Goal: Task Accomplishment & Management: Manage account settings

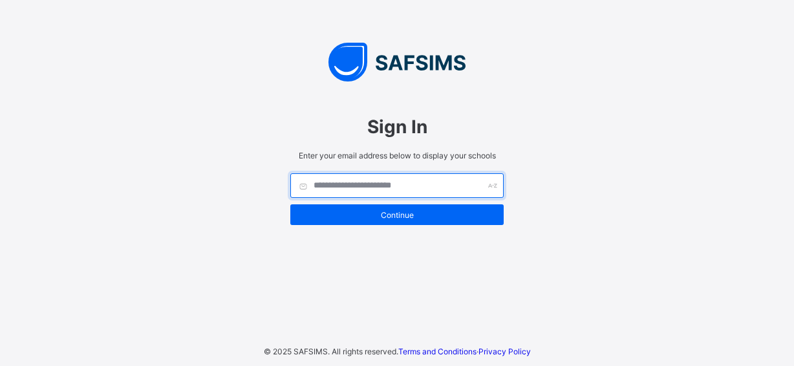
click at [316, 188] on input "text" at bounding box center [396, 185] width 213 height 25
click at [329, 183] on input "**" at bounding box center [396, 185] width 213 height 25
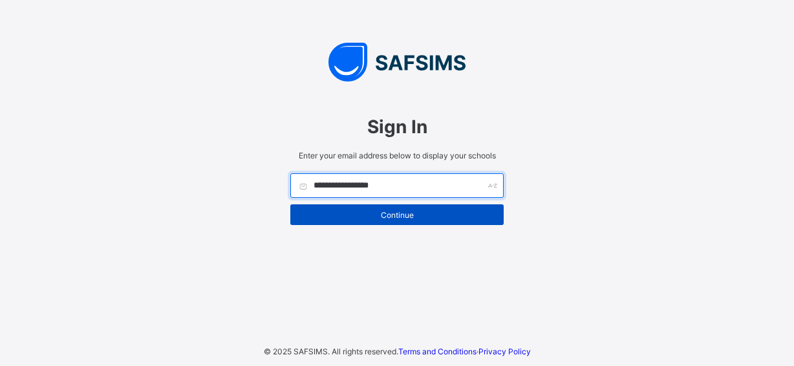
type input "**********"
click at [375, 213] on span "Continue" at bounding box center [397, 215] width 194 height 10
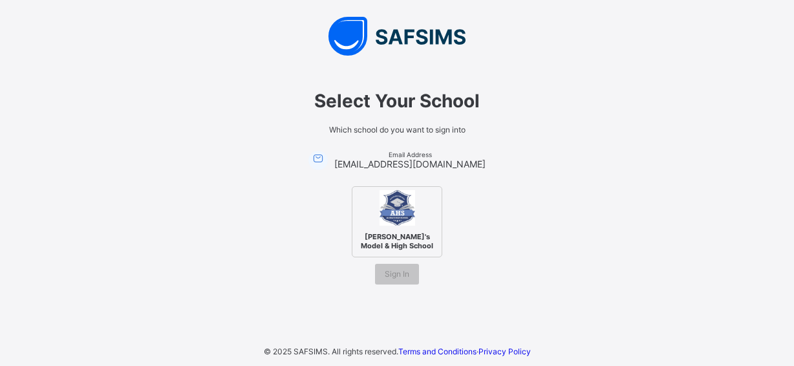
click at [420, 200] on div "[PERSON_NAME]'s Model & High School" at bounding box center [397, 221] width 91 height 71
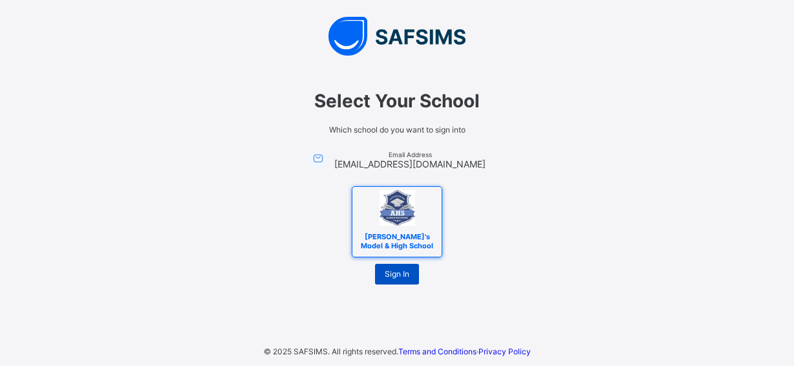
click at [388, 276] on span "Sign In" at bounding box center [397, 274] width 25 height 10
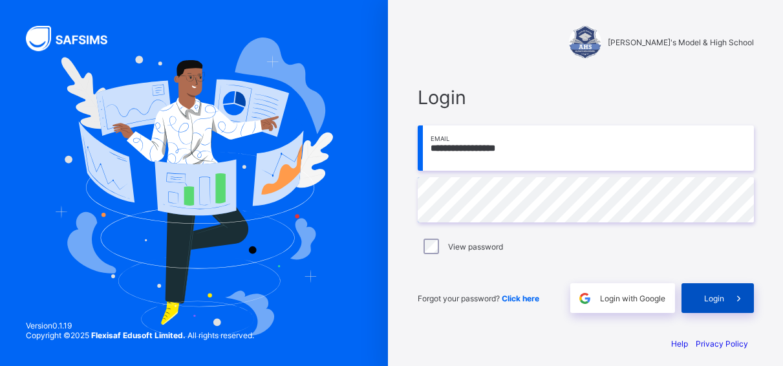
click at [727, 293] on div "Login" at bounding box center [718, 298] width 72 height 30
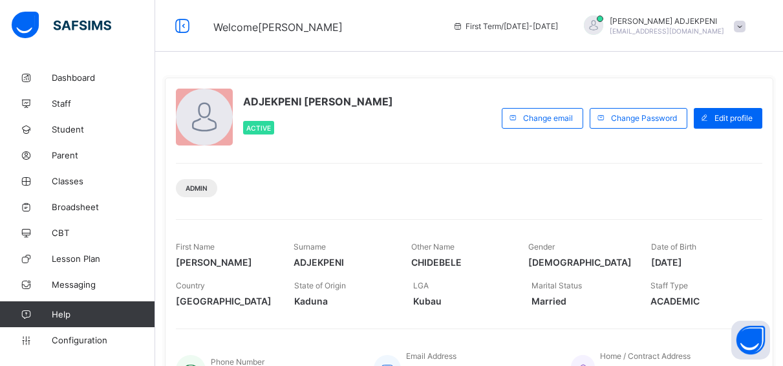
click at [684, 197] on div "Admin" at bounding box center [469, 183] width 587 height 41
click at [68, 174] on link "Classes" at bounding box center [77, 181] width 155 height 26
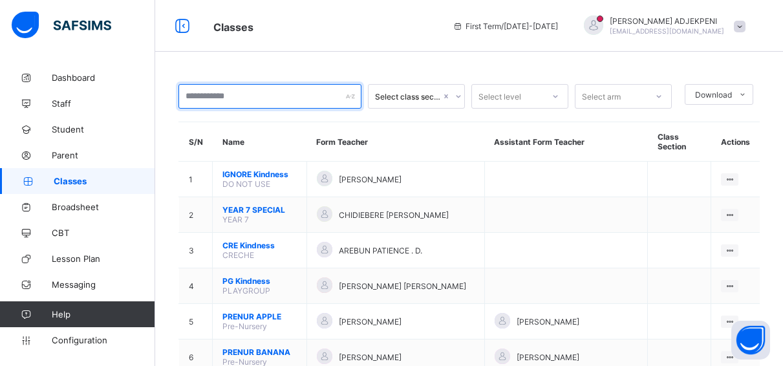
click at [228, 96] on input "text" at bounding box center [270, 96] width 183 height 25
click at [248, 91] on input "text" at bounding box center [270, 96] width 183 height 25
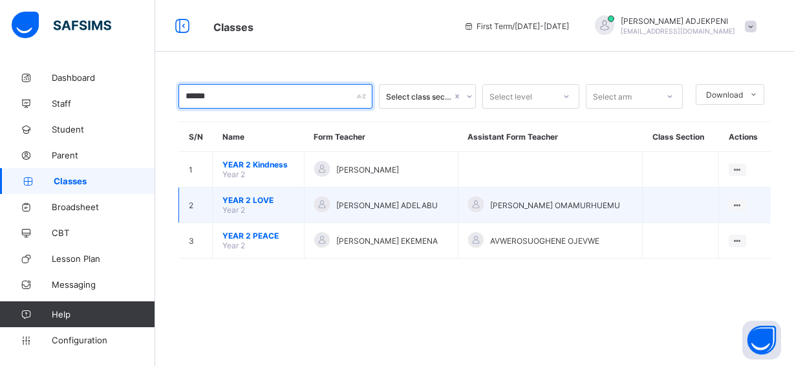
type input "******"
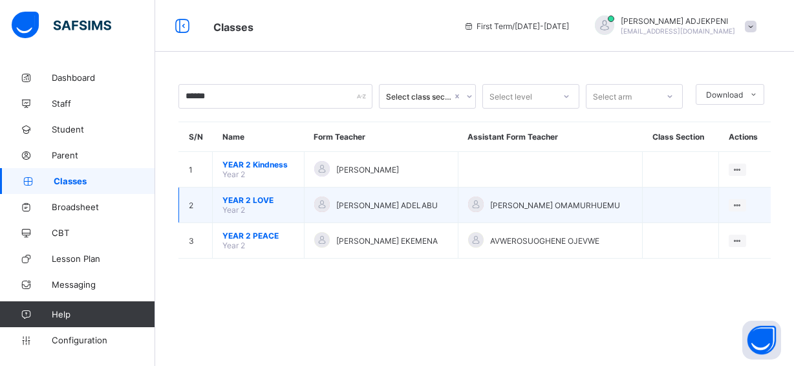
click at [353, 204] on span "[PERSON_NAME] ADELABU" at bounding box center [387, 206] width 102 height 10
click at [241, 199] on span "YEAR 2 LOVE" at bounding box center [259, 200] width 72 height 10
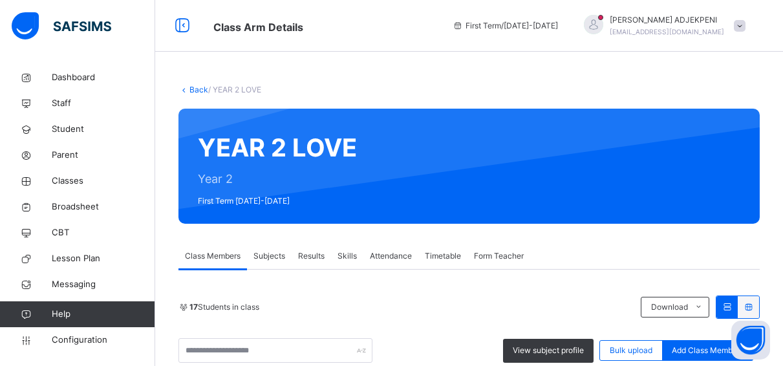
click at [509, 257] on span "Form Teacher" at bounding box center [499, 256] width 50 height 12
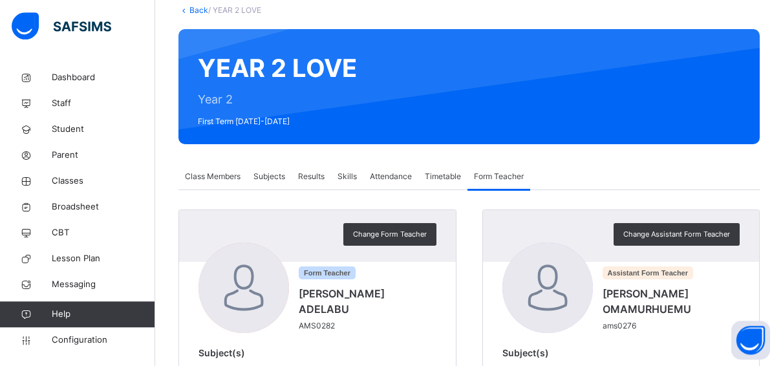
scroll to position [99, 0]
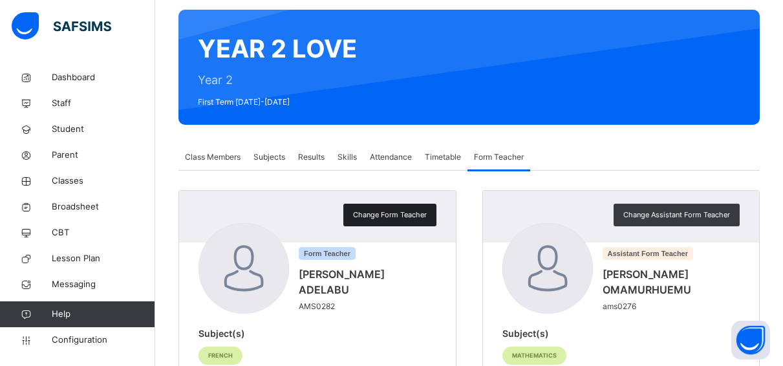
click at [423, 213] on span "Change Form Teacher" at bounding box center [390, 215] width 74 height 11
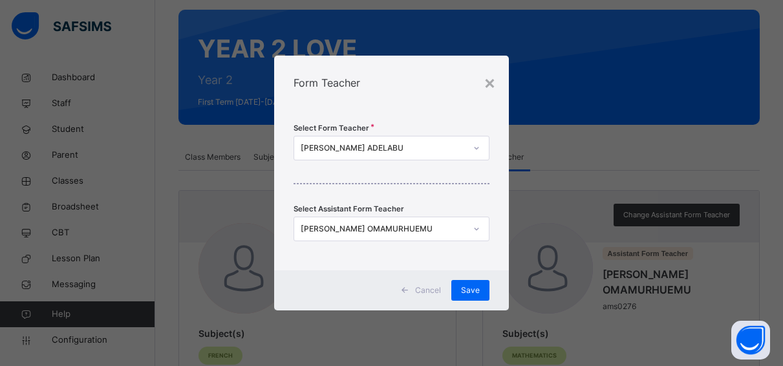
click at [430, 144] on div "[PERSON_NAME] ADELABU" at bounding box center [383, 148] width 165 height 12
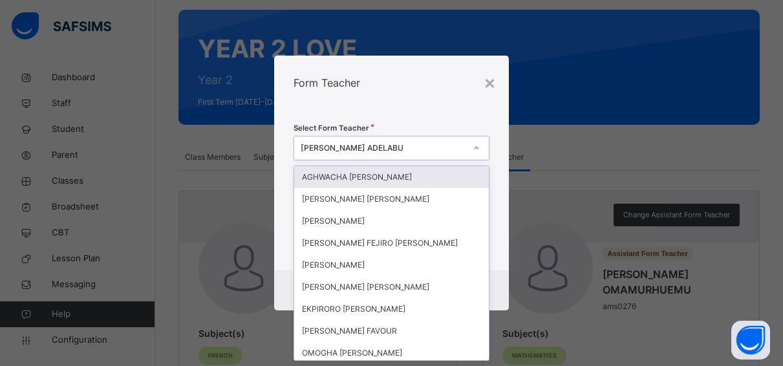
click at [430, 144] on div "[PERSON_NAME] ADELABU" at bounding box center [383, 148] width 165 height 12
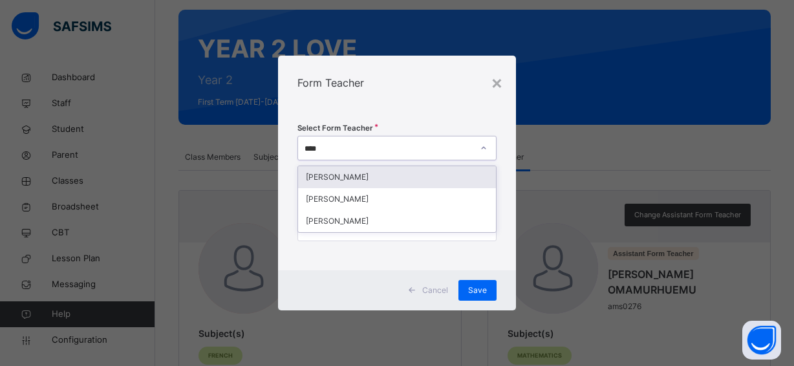
type input "*****"
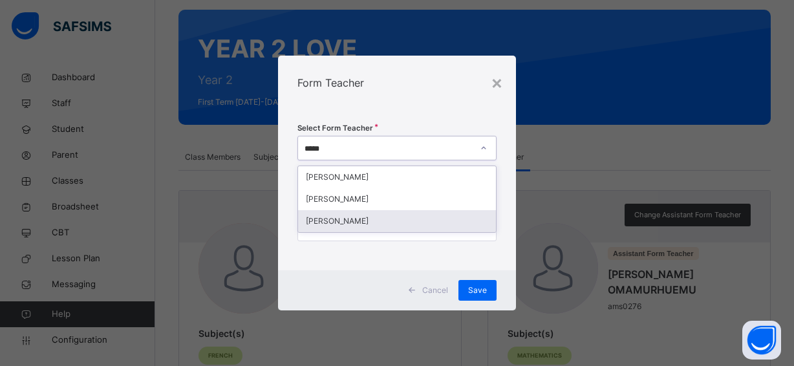
click at [385, 218] on div "[PERSON_NAME]" at bounding box center [397, 221] width 198 height 22
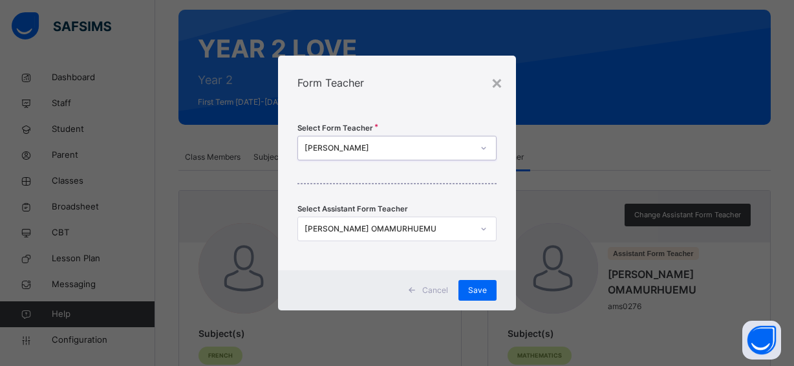
click at [430, 229] on div "[PERSON_NAME] OMAMURHUEMU" at bounding box center [389, 229] width 168 height 12
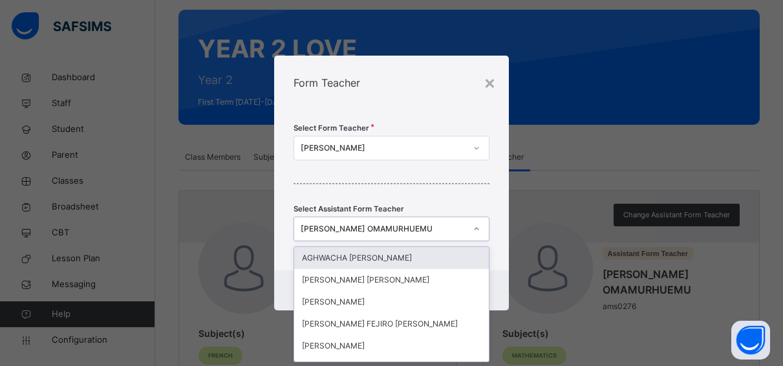
scroll to position [0, 0]
click at [432, 230] on div "[PERSON_NAME] OMAMURHUEMU" at bounding box center [383, 229] width 165 height 12
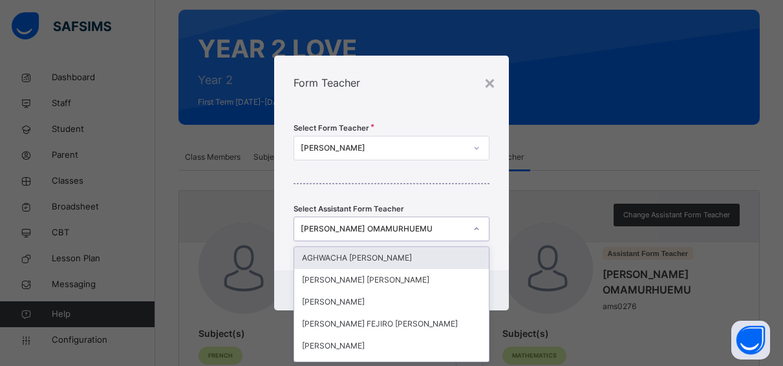
click at [432, 230] on div "[PERSON_NAME] OMAMURHUEMU" at bounding box center [383, 229] width 165 height 12
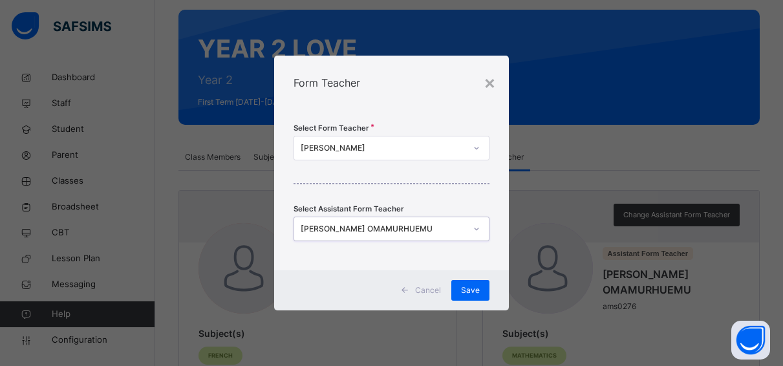
click at [429, 229] on div "[PERSON_NAME] OMAMURHUEMU" at bounding box center [383, 229] width 165 height 12
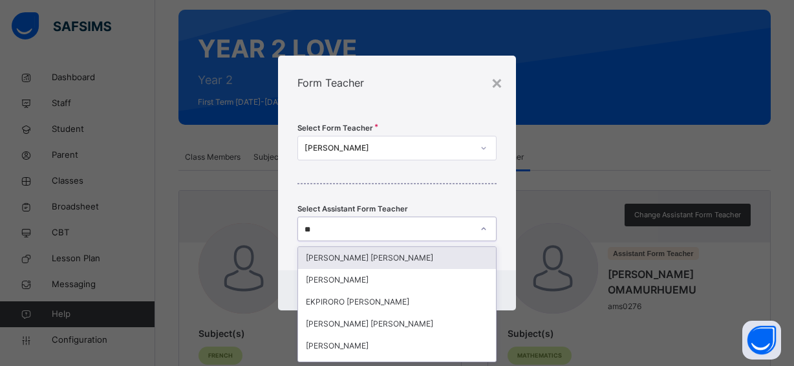
type input "*"
type input "***"
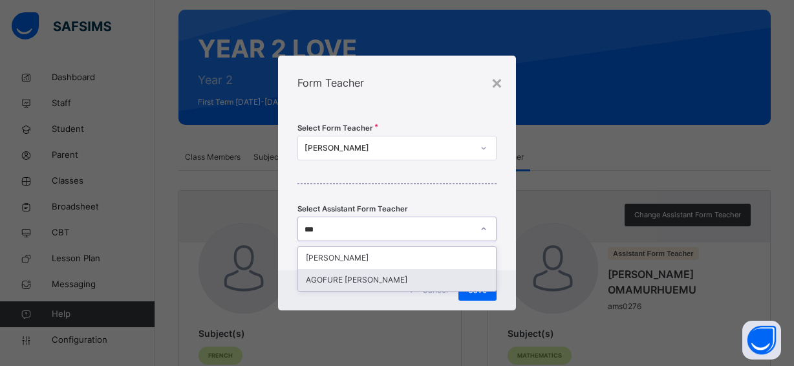
click at [399, 279] on div "AGOFURE [PERSON_NAME]" at bounding box center [397, 280] width 198 height 22
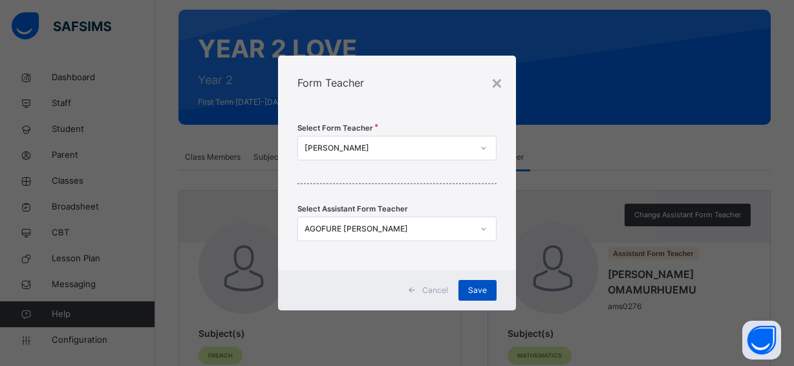
click at [470, 283] on div "Save" at bounding box center [478, 290] width 38 height 21
click at [476, 285] on span "Save" at bounding box center [477, 291] width 19 height 12
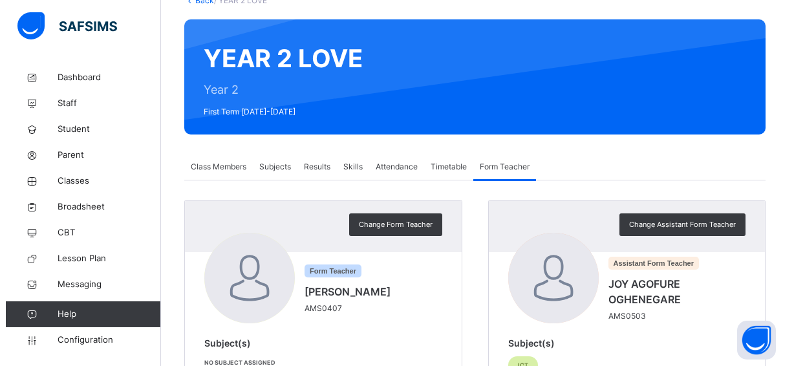
scroll to position [84, 0]
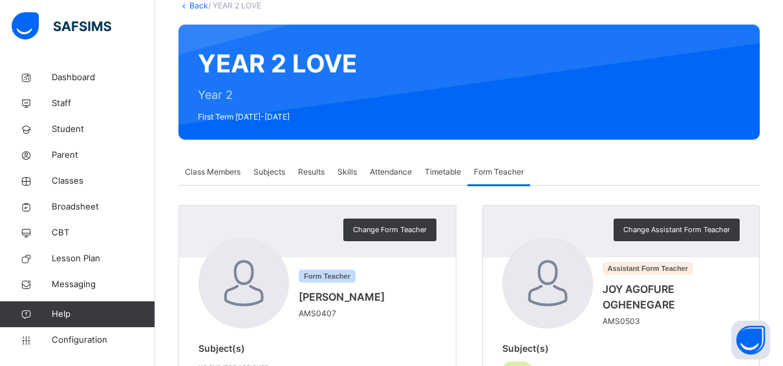
click at [274, 171] on span "Subjects" at bounding box center [270, 172] width 32 height 12
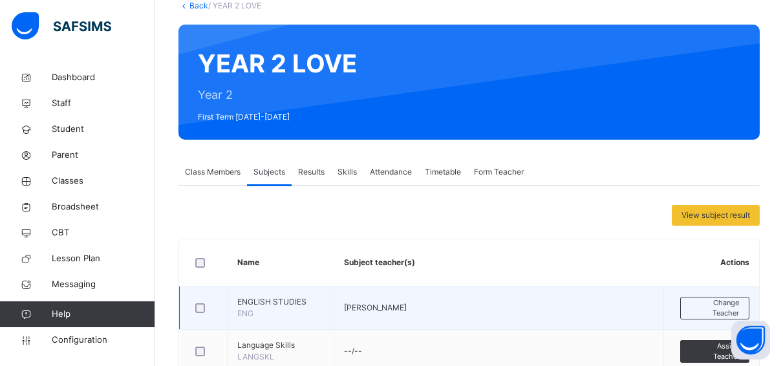
click at [297, 303] on span "ENGLISH STUDIES" at bounding box center [280, 302] width 87 height 12
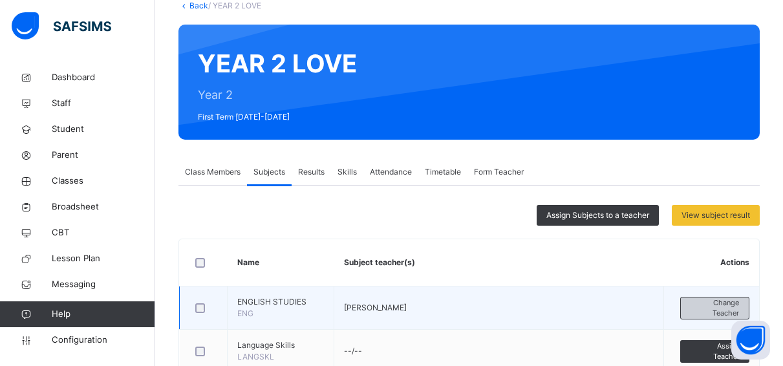
click at [705, 309] on span "Change Teacher" at bounding box center [715, 308] width 49 height 21
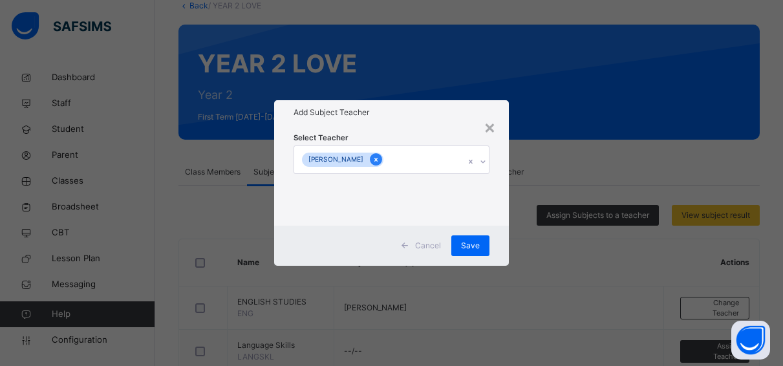
click at [380, 158] on icon at bounding box center [376, 159] width 7 height 9
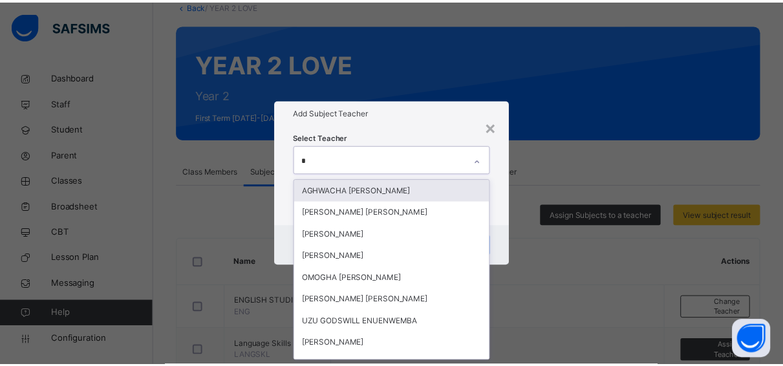
scroll to position [0, 0]
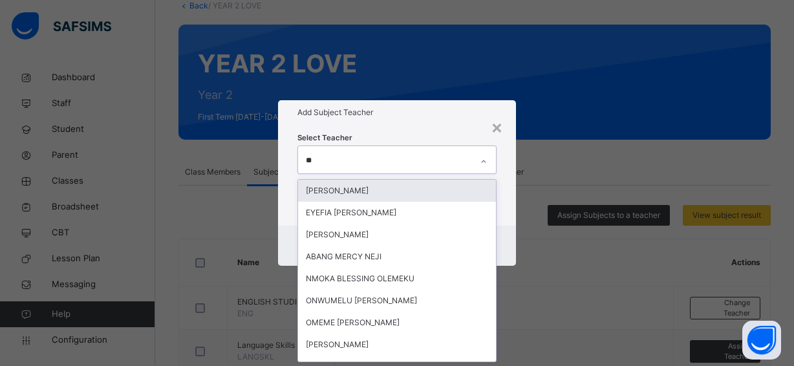
type input "*"
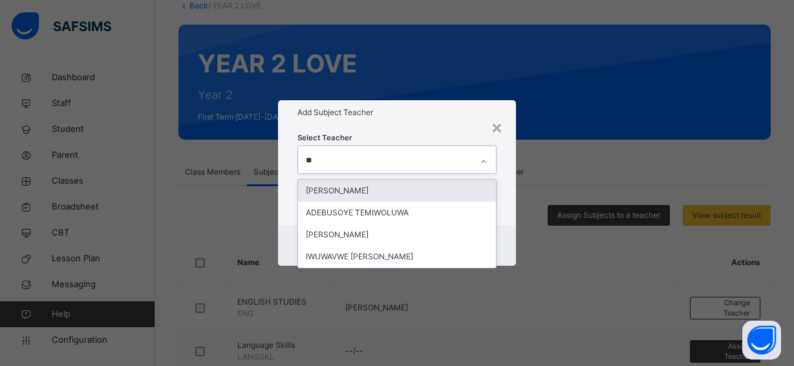
type input "***"
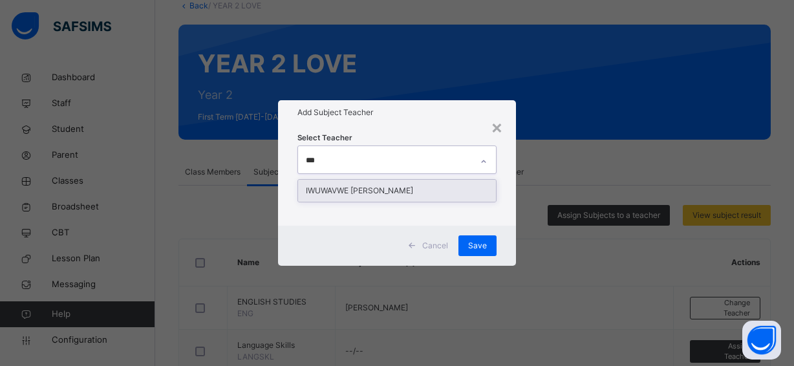
click at [414, 191] on div "IWUWAVWE [PERSON_NAME]" at bounding box center [397, 191] width 198 height 22
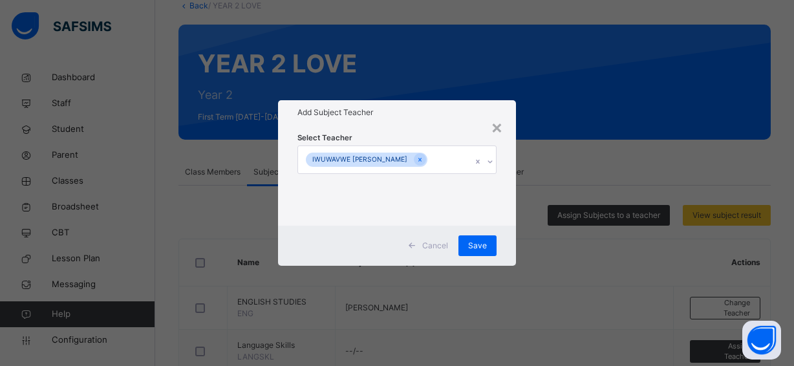
click at [511, 226] on div "Cancel Save" at bounding box center [397, 246] width 238 height 40
click at [474, 241] on span "Save" at bounding box center [477, 246] width 19 height 12
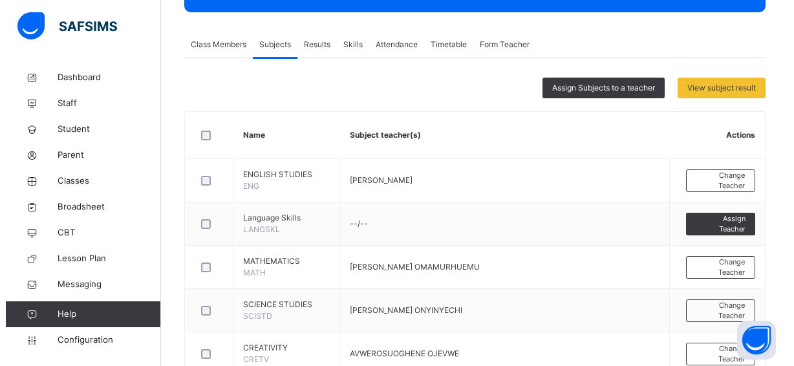
scroll to position [216, 0]
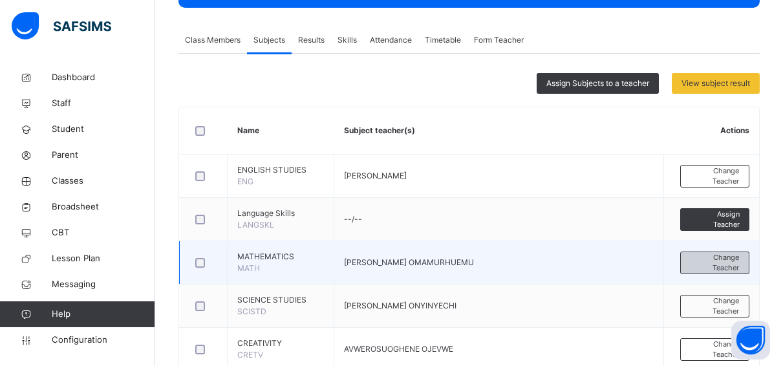
click at [711, 261] on span "Change Teacher" at bounding box center [715, 262] width 49 height 21
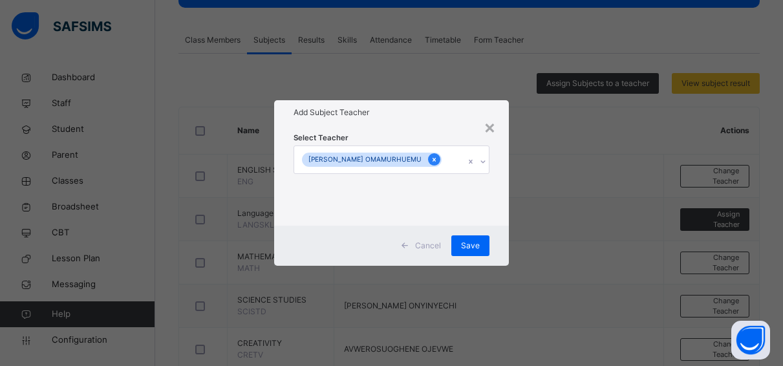
click at [431, 157] on icon at bounding box center [434, 159] width 7 height 9
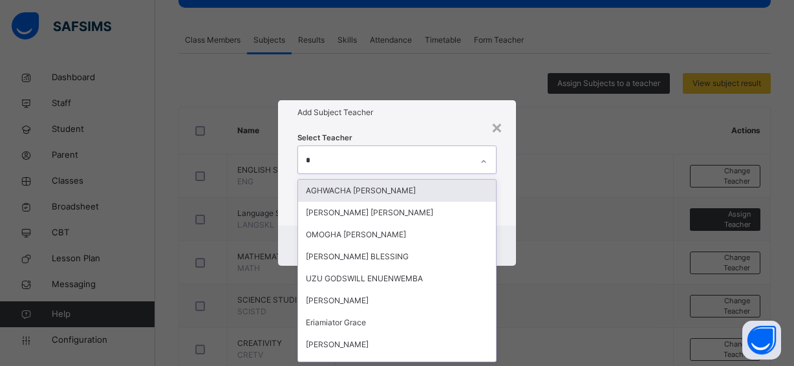
scroll to position [0, 0]
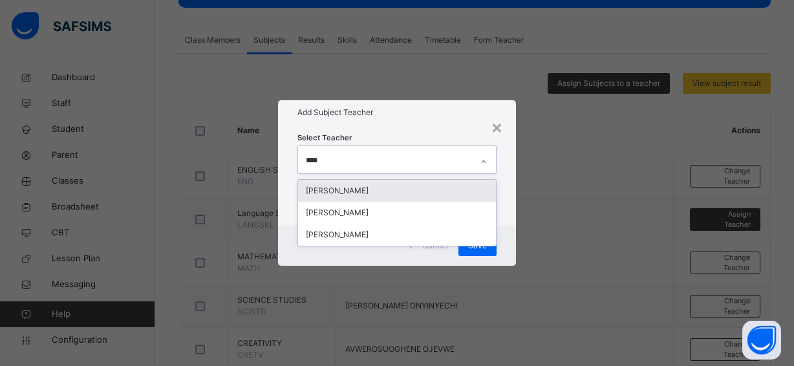
type input "*****"
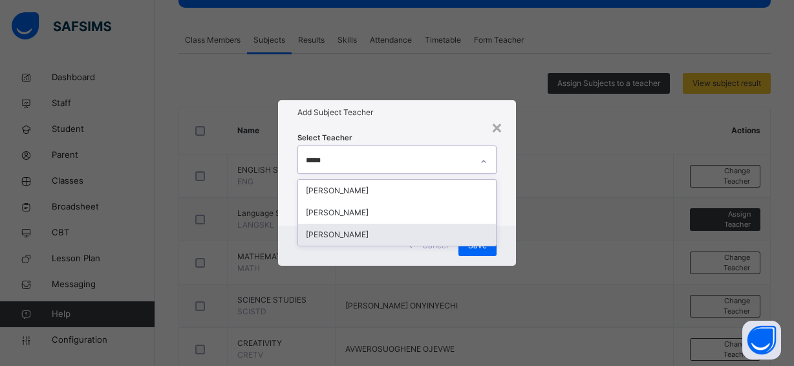
click at [397, 231] on div "[PERSON_NAME]" at bounding box center [397, 235] width 198 height 22
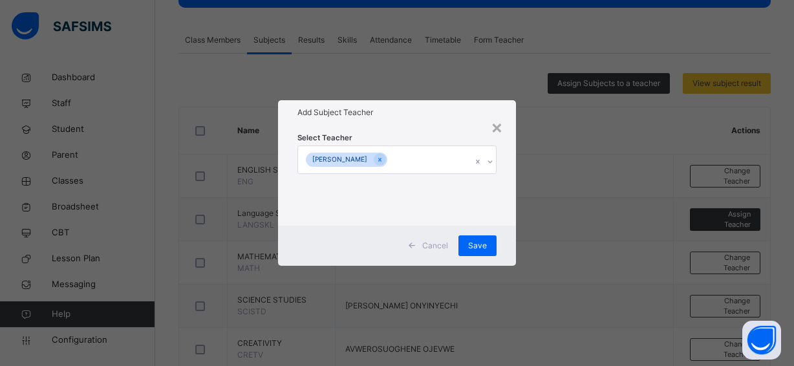
click at [506, 213] on div "Select Teacher [PERSON_NAME]" at bounding box center [397, 175] width 238 height 101
click at [481, 242] on span "Save" at bounding box center [477, 246] width 19 height 12
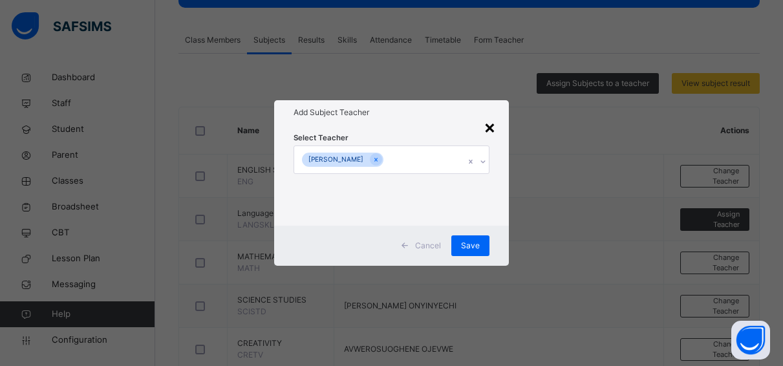
click at [492, 125] on div "×" at bounding box center [490, 126] width 12 height 27
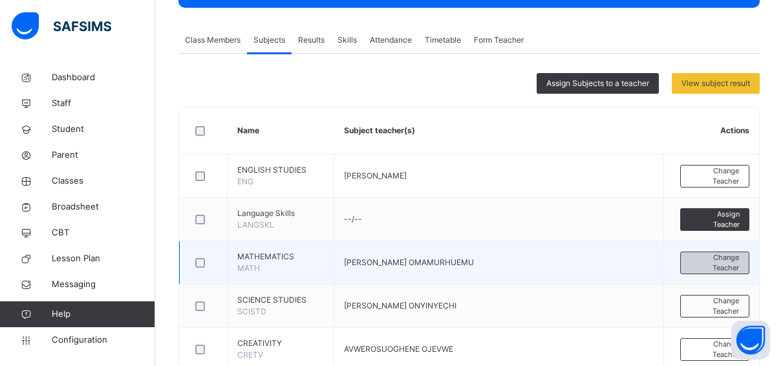
click at [708, 256] on span "Change Teacher" at bounding box center [715, 262] width 49 height 21
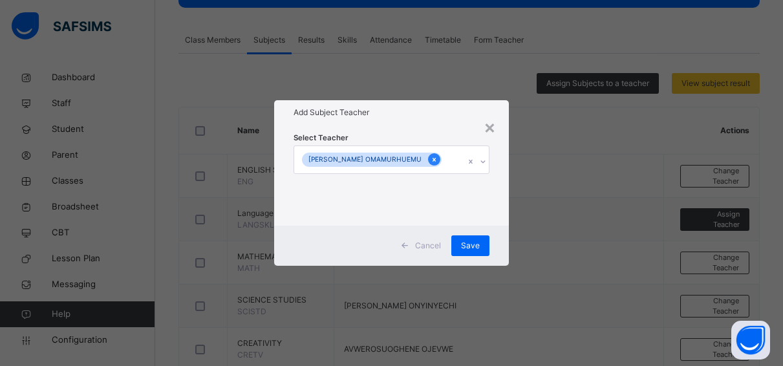
click at [431, 159] on icon at bounding box center [434, 159] width 7 height 9
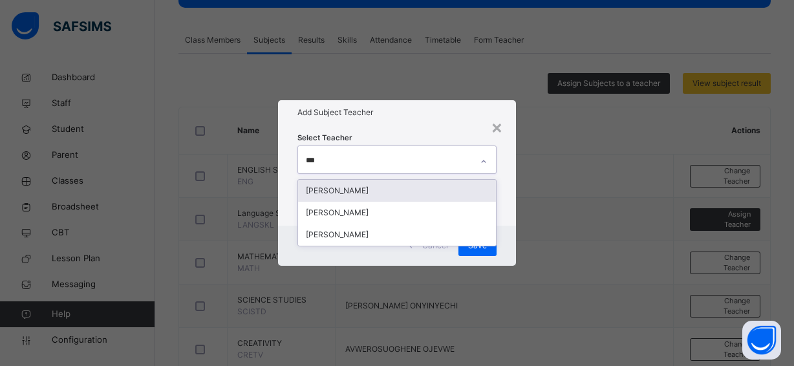
type input "****"
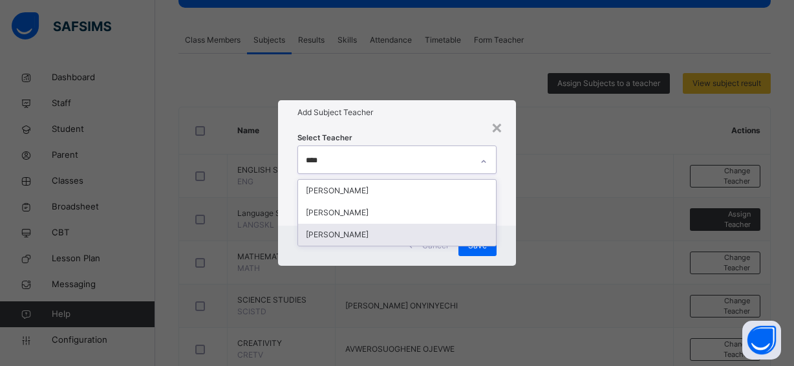
click at [399, 230] on div "[PERSON_NAME]" at bounding box center [397, 235] width 198 height 22
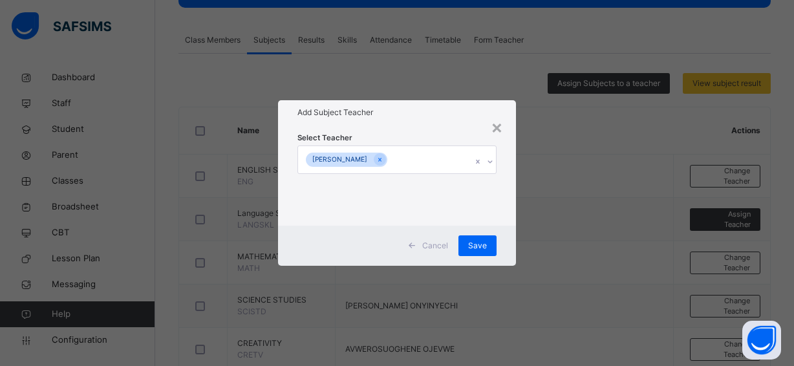
click at [446, 127] on div "Select Teacher [PERSON_NAME]" at bounding box center [397, 175] width 238 height 101
click at [475, 241] on span "Save" at bounding box center [477, 246] width 19 height 12
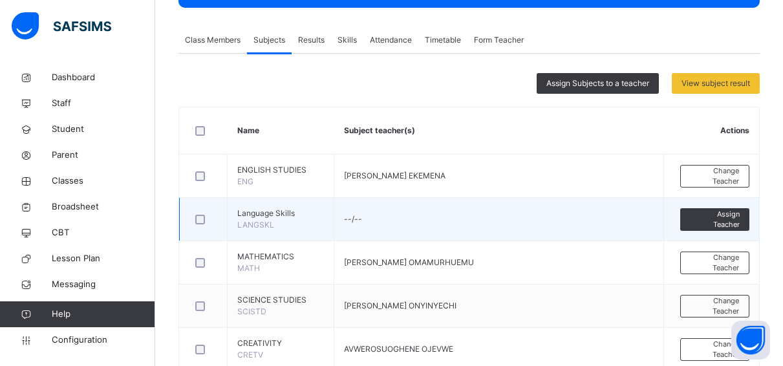
click at [579, 208] on td "--/--" at bounding box center [499, 219] width 330 height 43
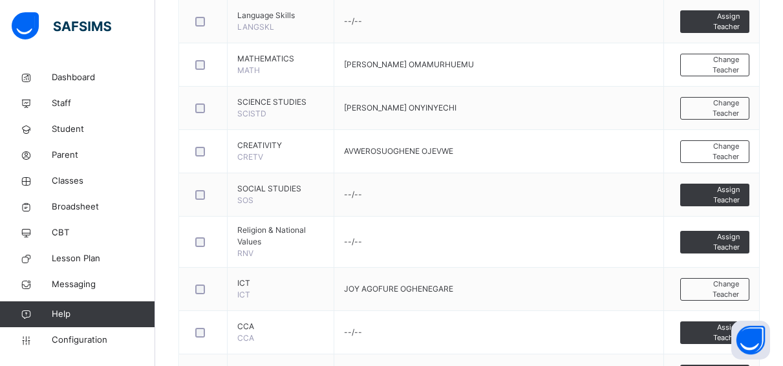
scroll to position [447, 0]
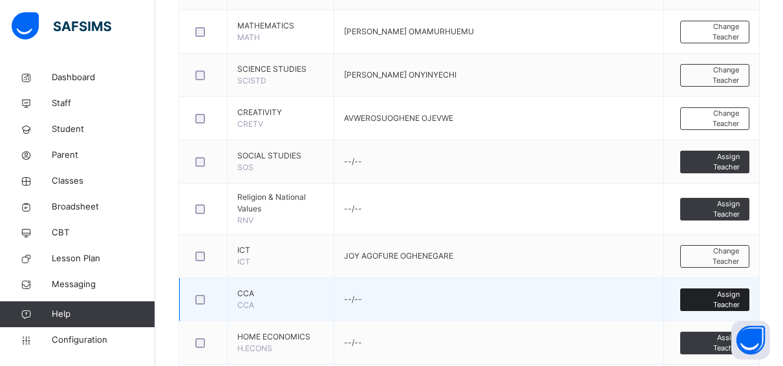
click at [725, 296] on span "Assign Teacher" at bounding box center [715, 299] width 50 height 21
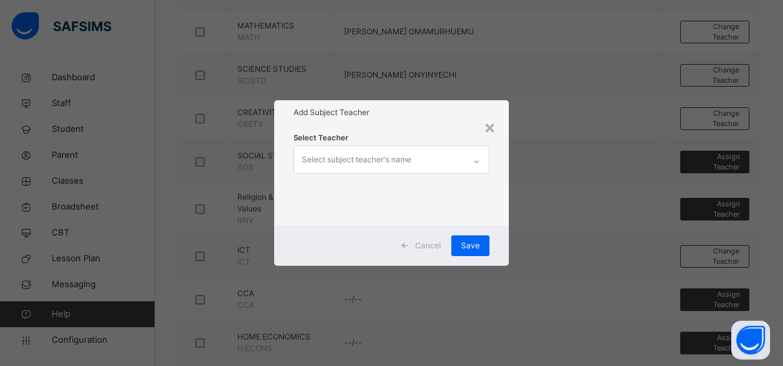
click at [395, 160] on div "Select subject teacher's name" at bounding box center [356, 160] width 109 height 25
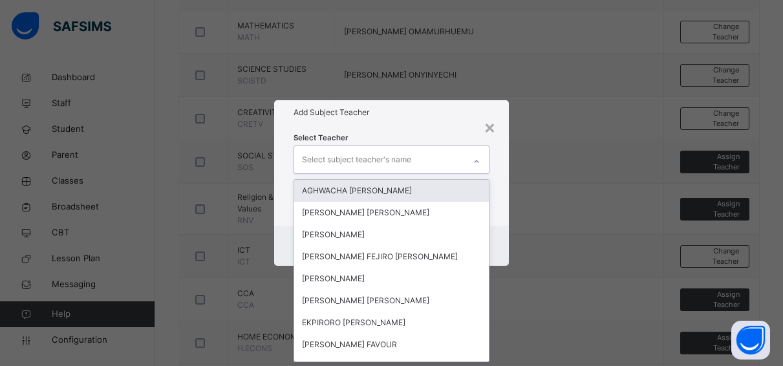
scroll to position [0, 0]
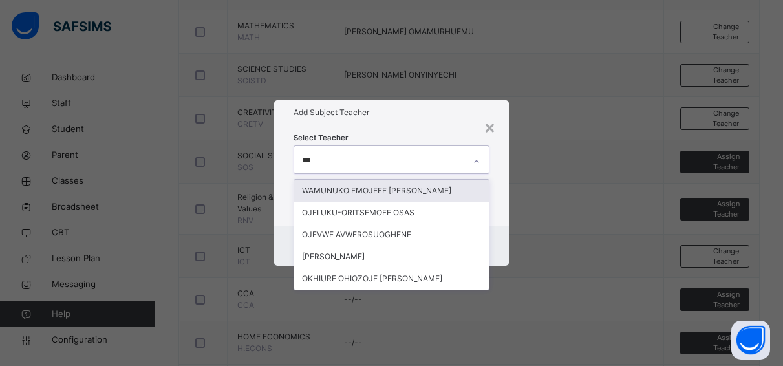
type input "****"
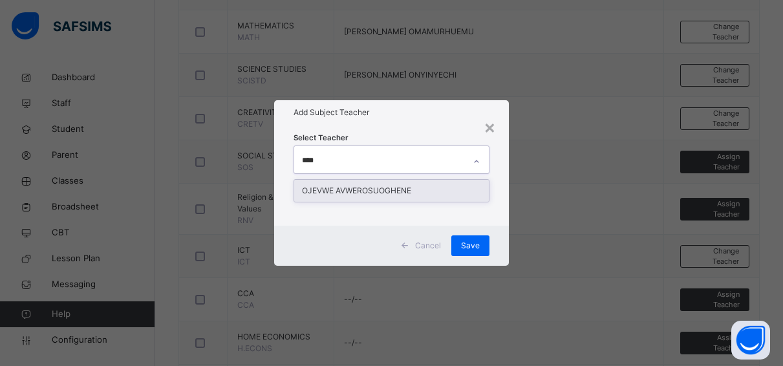
click at [390, 188] on div "OJEVWE AVWEROSUOGHENE" at bounding box center [391, 191] width 195 height 22
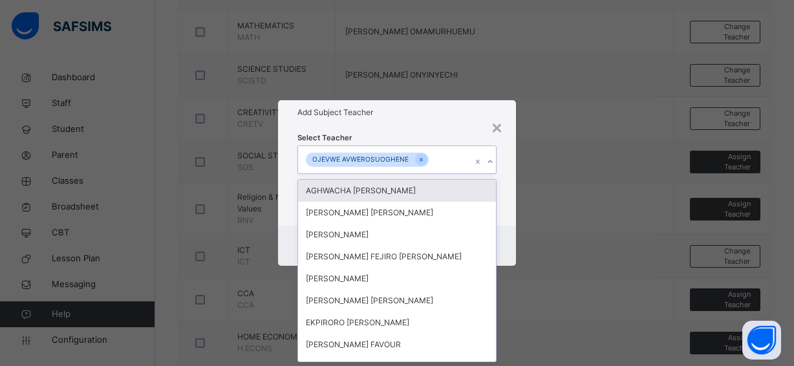
click at [461, 139] on div "Select Teacher option OJEVWE AVWEROSUOGHENE , selected. option [PERSON_NAME] fo…" at bounding box center [397, 175] width 199 height 88
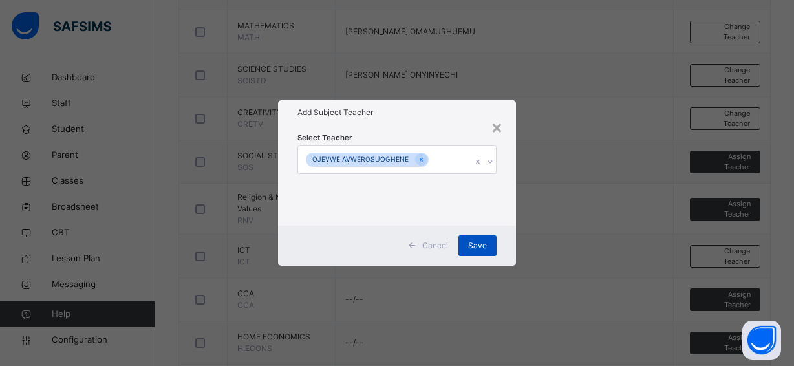
click at [480, 239] on div "Save" at bounding box center [478, 245] width 38 height 21
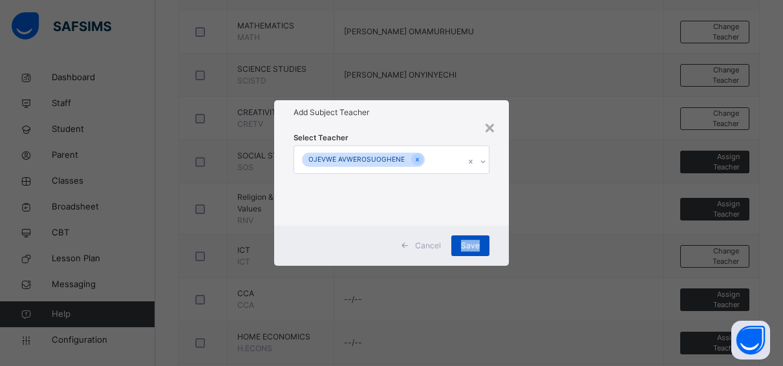
click at [480, 239] on div "Save" at bounding box center [471, 245] width 38 height 21
click at [491, 125] on div "×" at bounding box center [490, 126] width 12 height 27
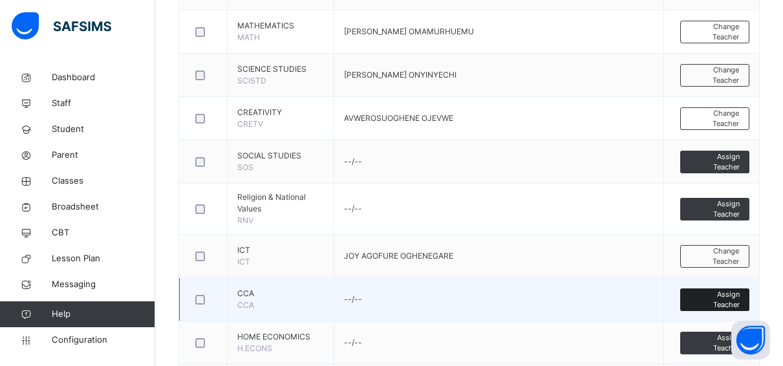
click at [728, 294] on span "Assign Teacher" at bounding box center [715, 299] width 50 height 21
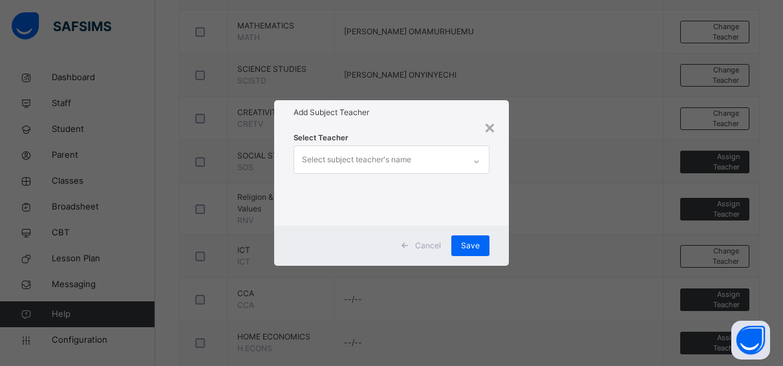
click at [393, 160] on div "Select subject teacher's name" at bounding box center [356, 160] width 109 height 25
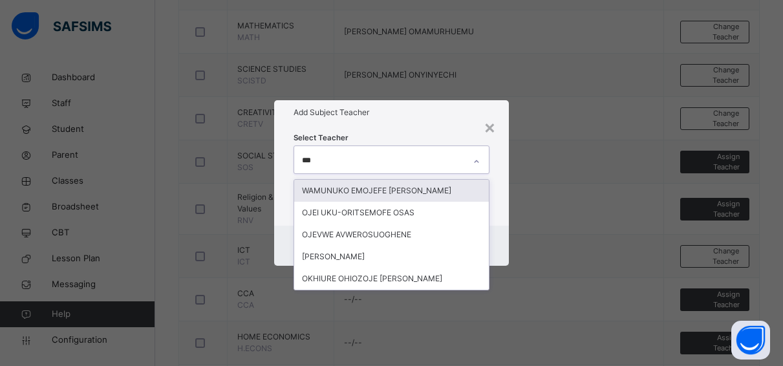
type input "****"
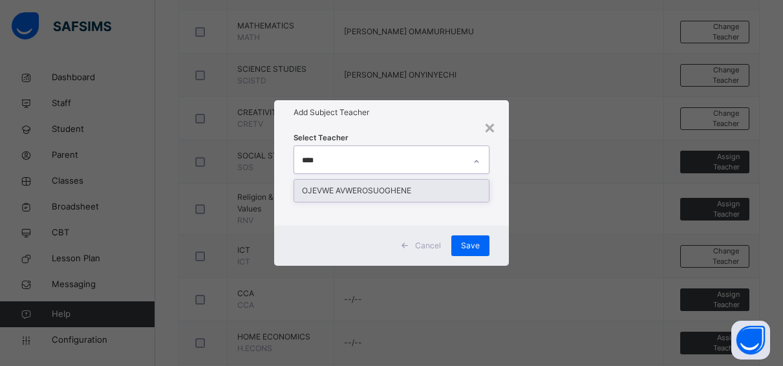
click at [399, 188] on div "OJEVWE AVWEROSUOGHENE" at bounding box center [391, 191] width 195 height 22
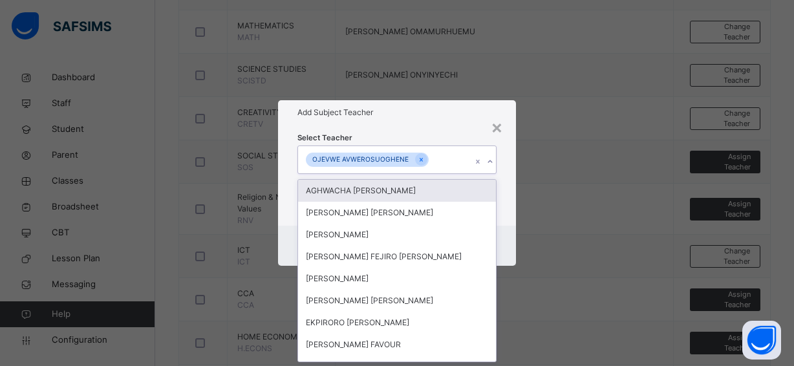
click at [449, 113] on h1 "Add Subject Teacher" at bounding box center [397, 113] width 199 height 12
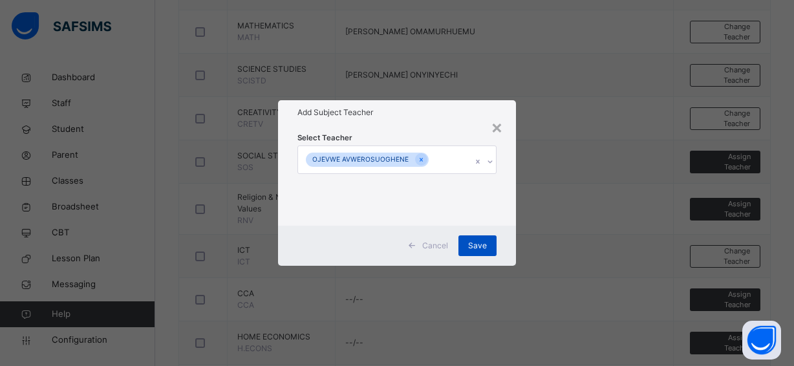
click at [476, 239] on div "Save" at bounding box center [478, 245] width 38 height 21
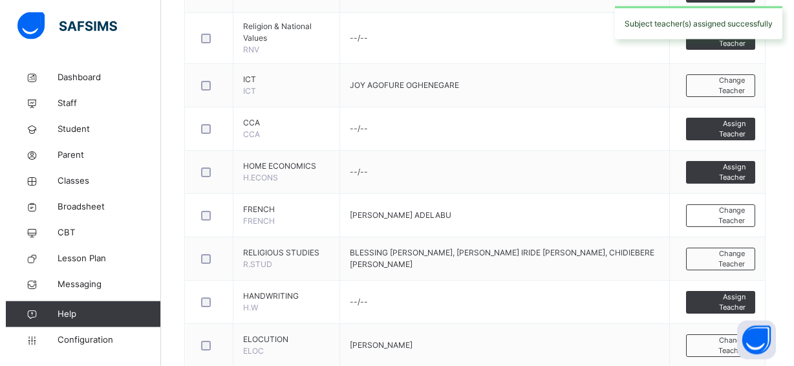
scroll to position [645, 0]
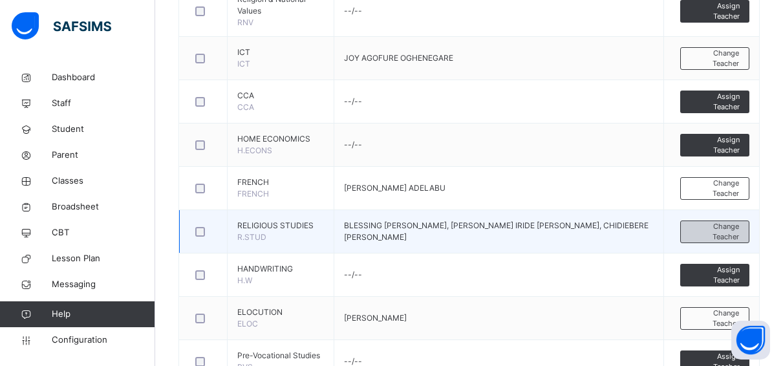
click at [701, 228] on span "Change Teacher" at bounding box center [715, 231] width 49 height 21
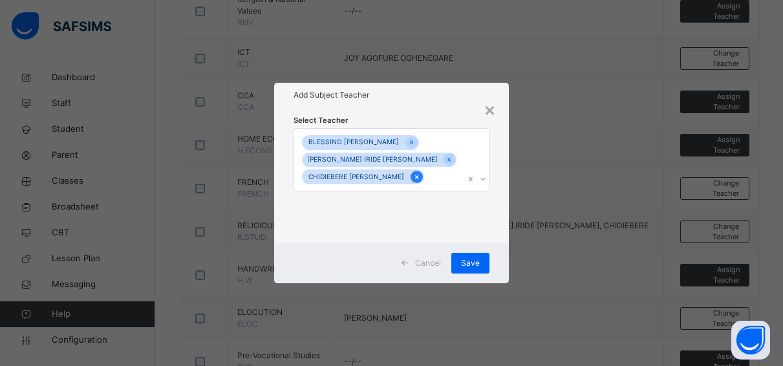
click at [413, 173] on icon at bounding box center [416, 177] width 7 height 9
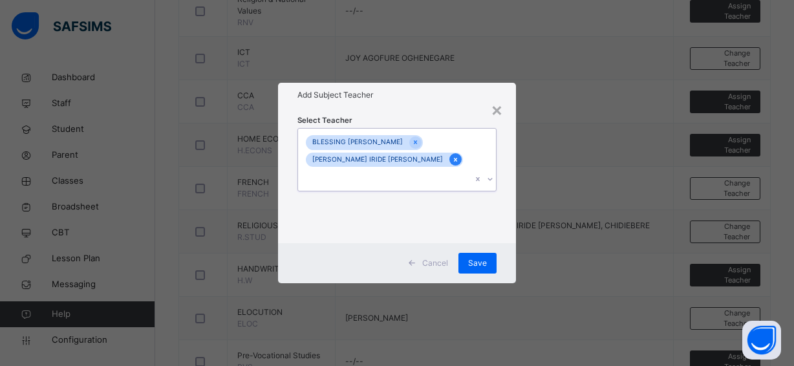
click at [450, 166] on div at bounding box center [456, 159] width 12 height 12
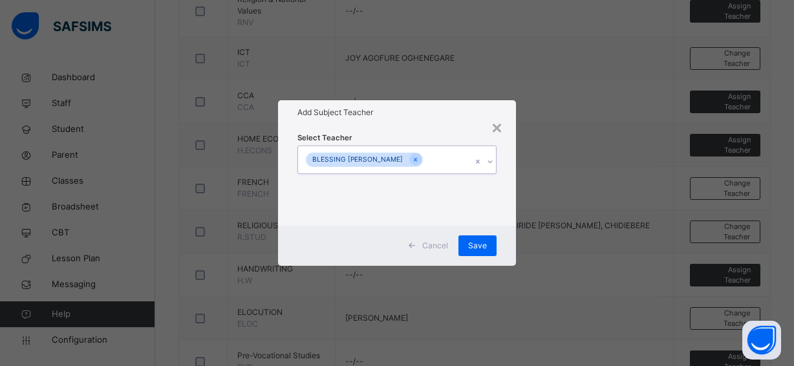
click at [411, 155] on div "BLESSING [PERSON_NAME]" at bounding box center [364, 160] width 117 height 15
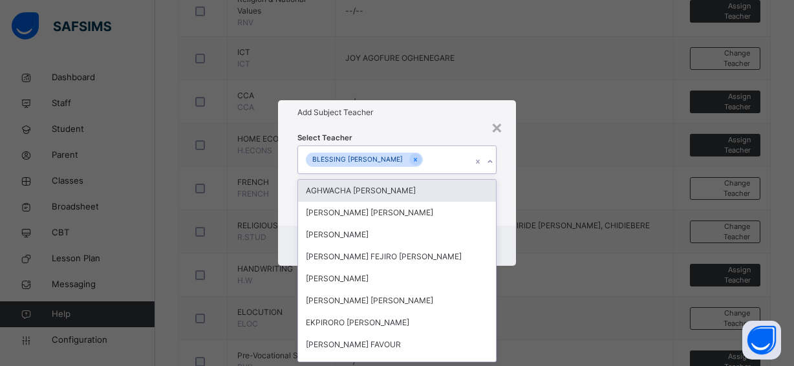
scroll to position [0, 0]
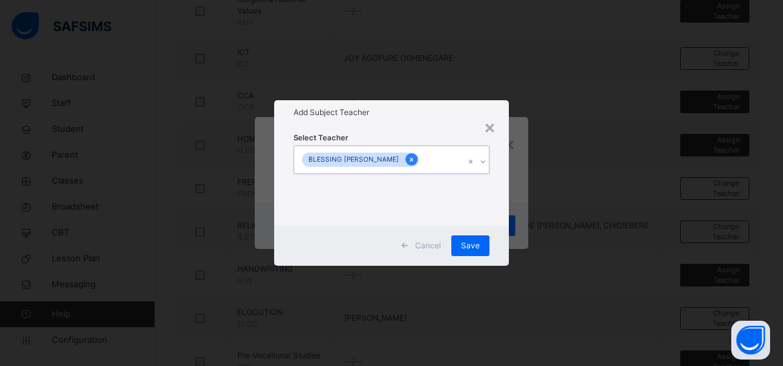
click at [410, 159] on icon at bounding box center [411, 160] width 3 height 4
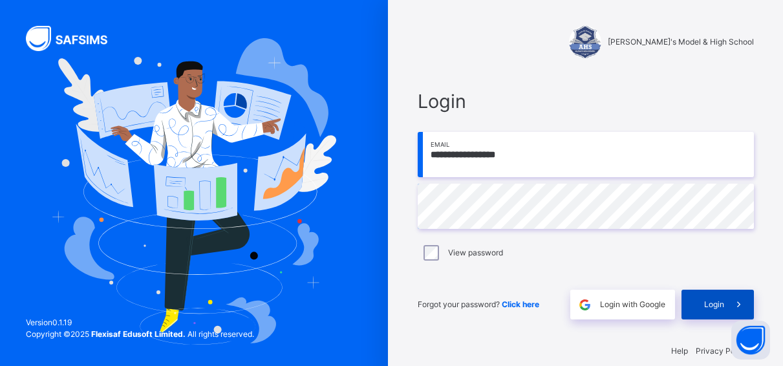
click at [718, 303] on span "Login" at bounding box center [715, 305] width 20 height 12
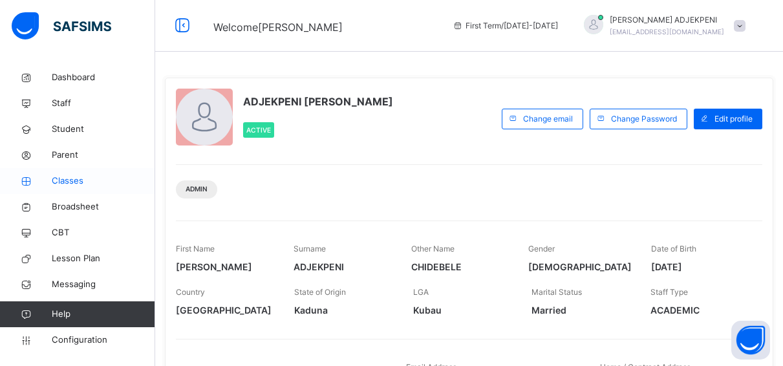
click at [67, 176] on span "Classes" at bounding box center [104, 181] width 104 height 13
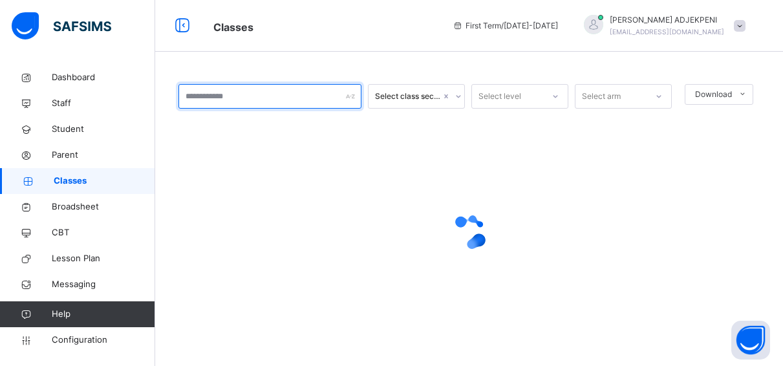
click at [228, 95] on input "text" at bounding box center [270, 96] width 183 height 25
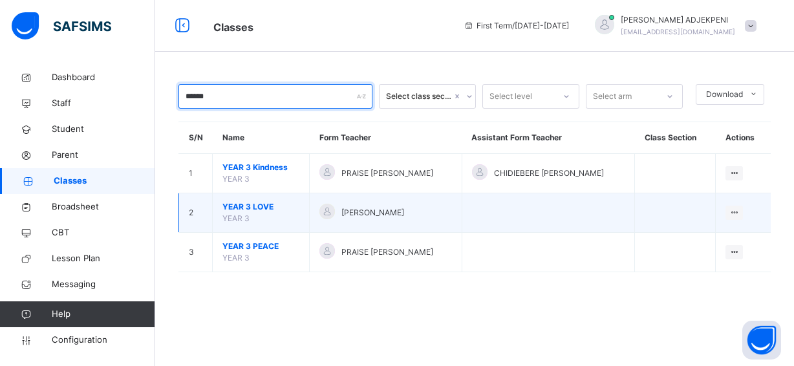
type input "******"
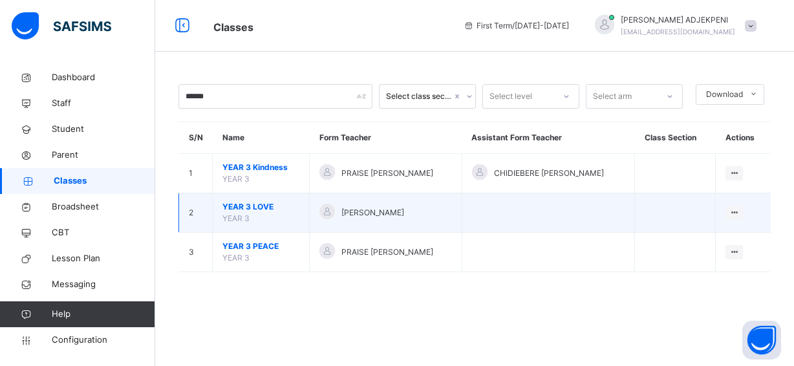
click at [362, 213] on span "[PERSON_NAME]" at bounding box center [373, 213] width 63 height 12
click at [257, 205] on span "YEAR 3 LOVE" at bounding box center [261, 207] width 77 height 12
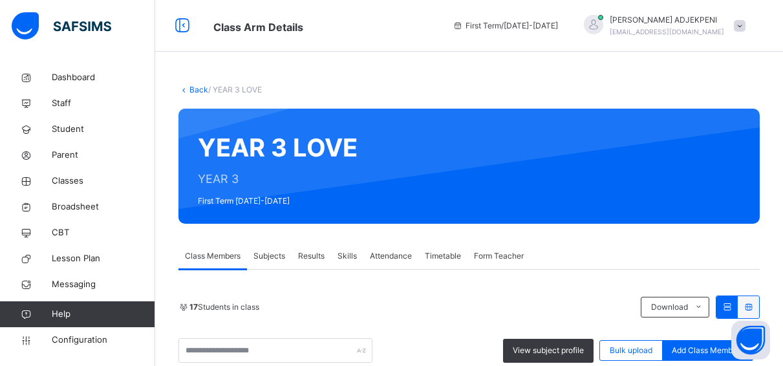
click at [278, 252] on span "Subjects" at bounding box center [270, 256] width 32 height 12
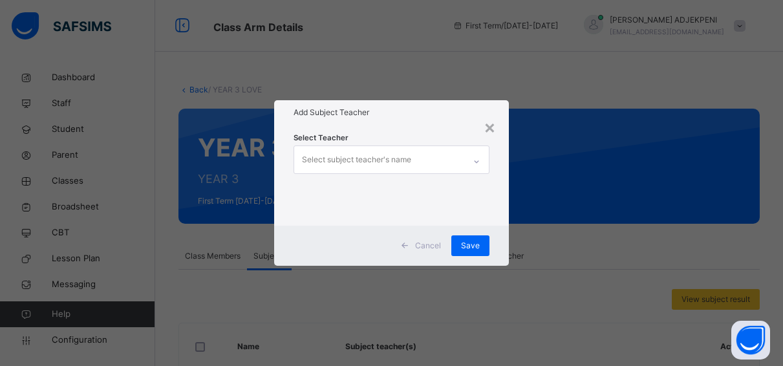
click at [543, 259] on div "× Add Subject Teacher Select Teacher Select subject teacher's name Cancel Save" at bounding box center [391, 183] width 783 height 366
drag, startPoint x: 543, startPoint y: 259, endPoint x: 418, endPoint y: 243, distance: 126.5
click at [418, 243] on div "× Add Subject Teacher Select Teacher Select subject teacher's name Cancel Save" at bounding box center [391, 183] width 783 height 366
click at [426, 245] on span "Cancel" at bounding box center [428, 246] width 26 height 12
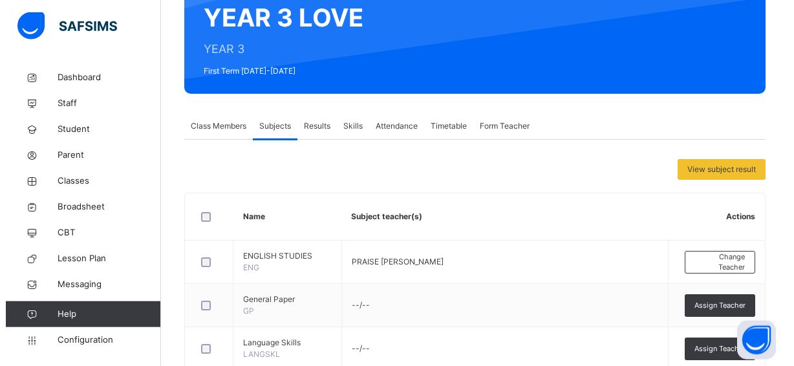
scroll to position [132, 0]
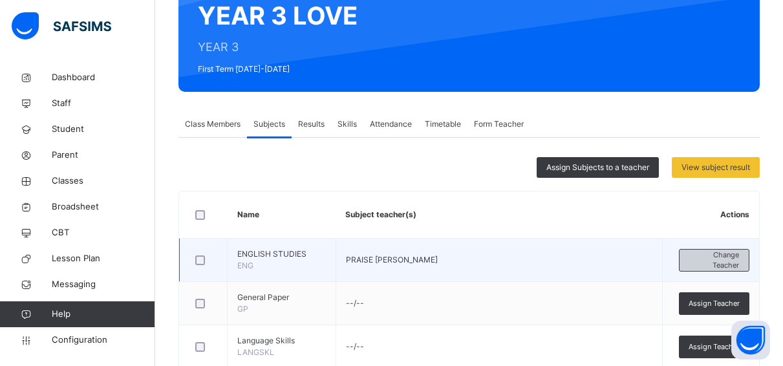
click at [734, 262] on span "Change Teacher" at bounding box center [715, 260] width 50 height 21
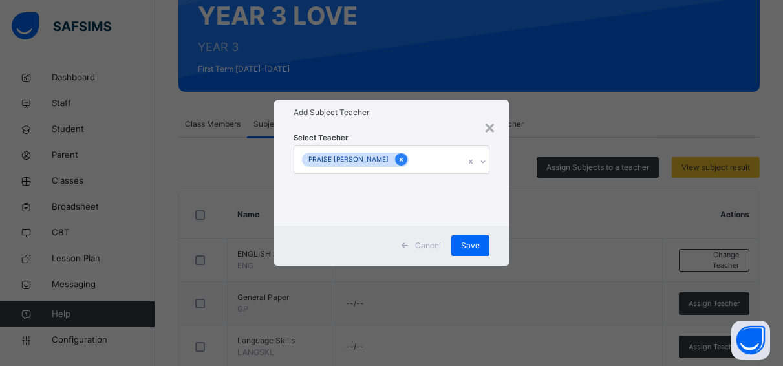
click at [404, 157] on icon at bounding box center [401, 159] width 7 height 9
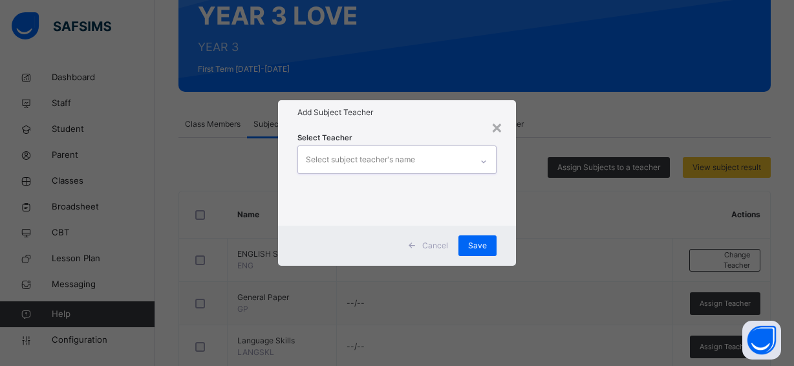
click at [404, 157] on div "Select subject teacher's name" at bounding box center [360, 160] width 109 height 25
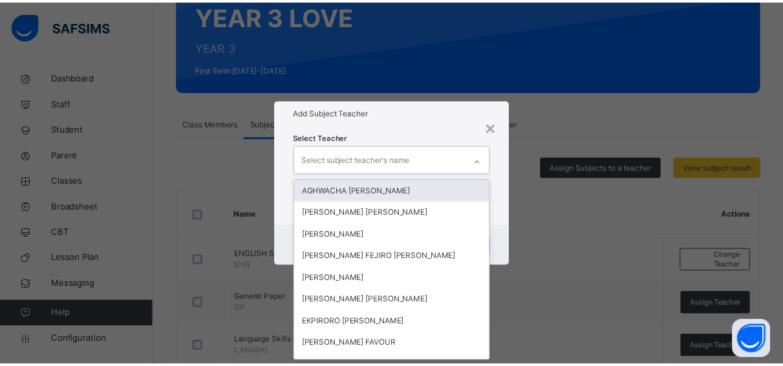
scroll to position [0, 0]
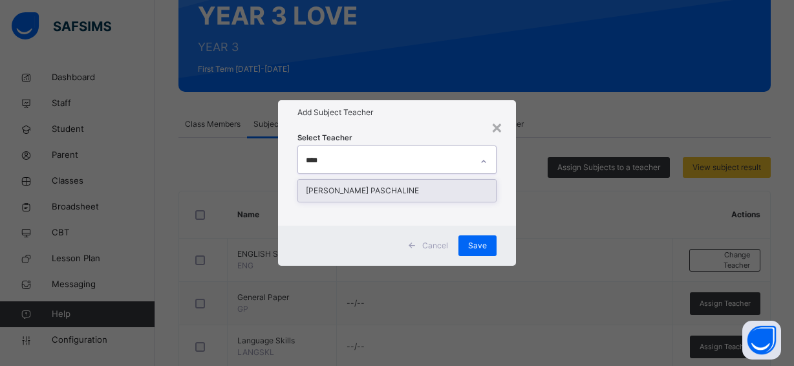
type input "*****"
click at [399, 188] on div "[PERSON_NAME] PASCHALINE" at bounding box center [397, 191] width 198 height 22
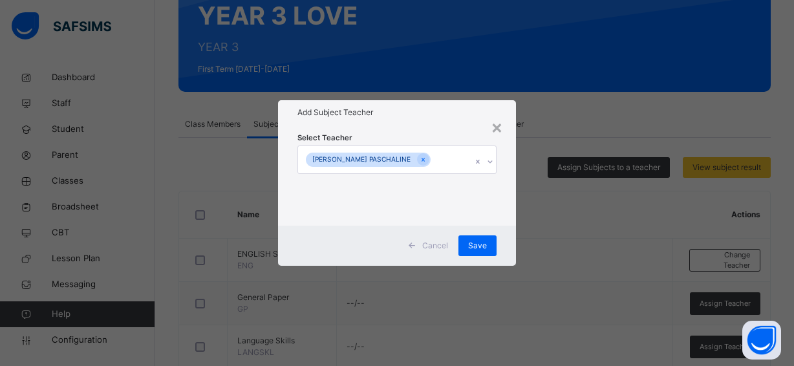
click at [501, 232] on div "Cancel Save" at bounding box center [397, 246] width 238 height 40
click at [479, 239] on div "Save" at bounding box center [478, 245] width 38 height 21
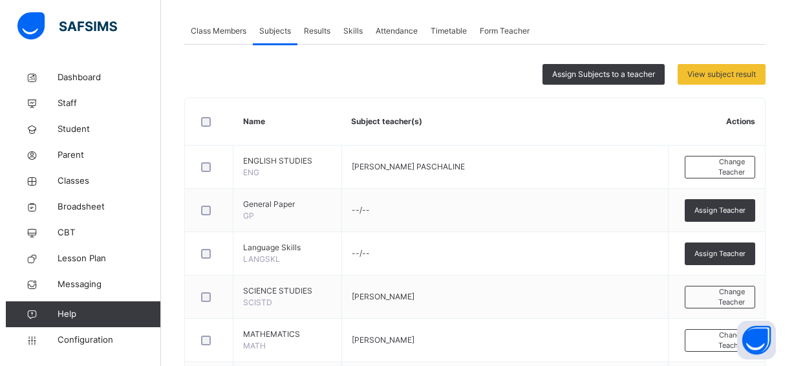
scroll to position [231, 0]
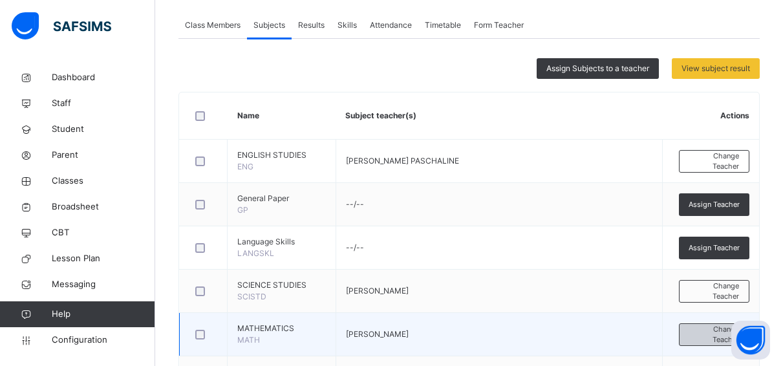
click at [701, 329] on span "Change Teacher" at bounding box center [715, 334] width 50 height 21
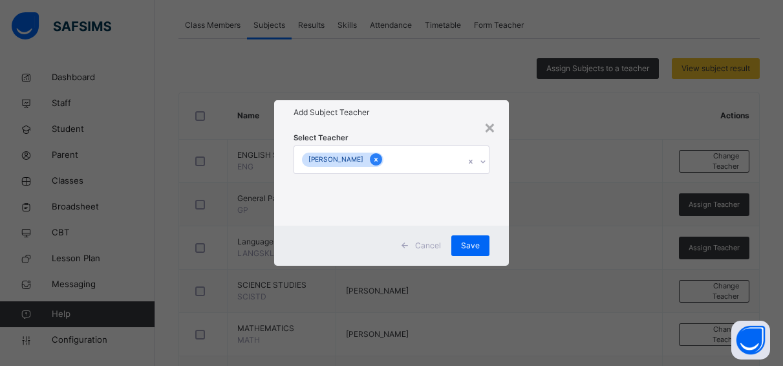
click at [380, 159] on icon at bounding box center [376, 159] width 7 height 9
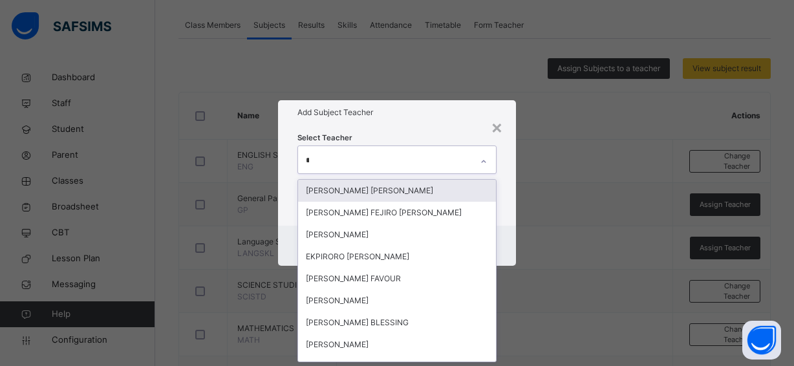
scroll to position [0, 0]
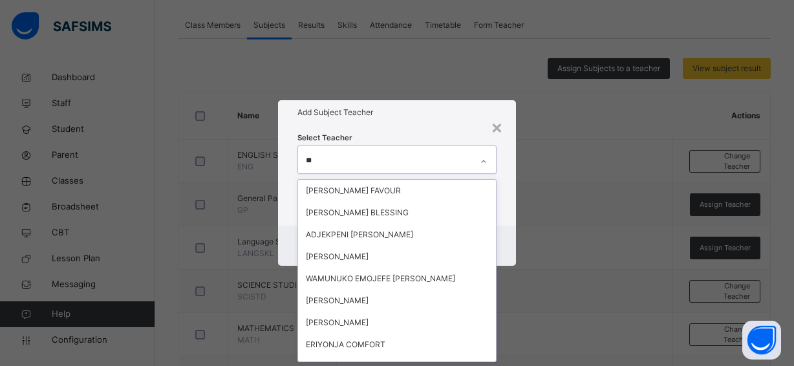
type input "*"
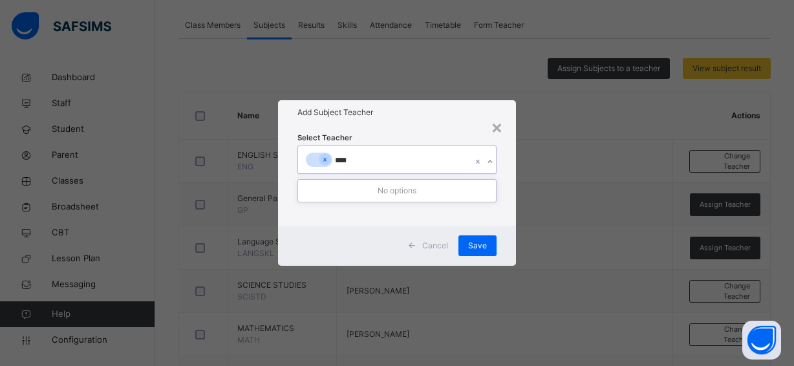
type input "***"
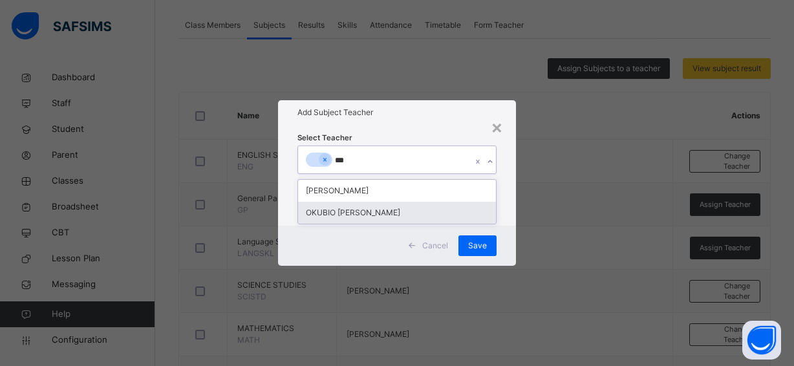
click at [396, 209] on div "OKUBIO [PERSON_NAME]" at bounding box center [397, 213] width 198 height 22
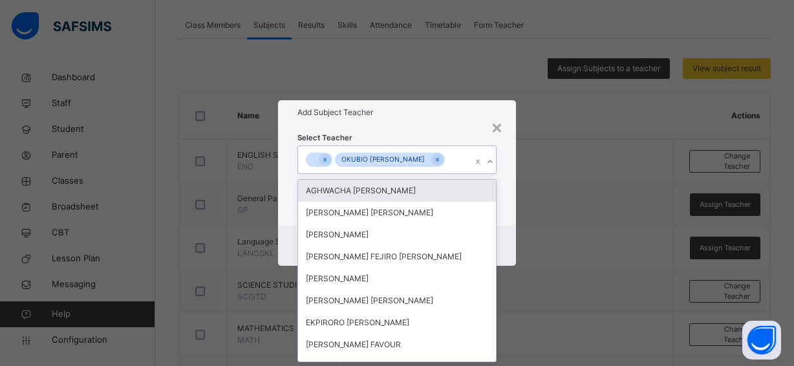
click at [465, 131] on div "Select Teacher option [PERSON_NAME] [PERSON_NAME], selected. option [PERSON_NAM…" at bounding box center [397, 175] width 199 height 88
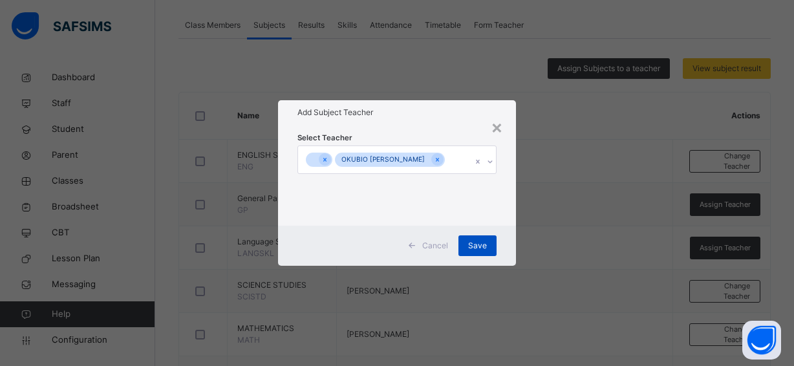
click at [474, 248] on div "Save" at bounding box center [478, 245] width 38 height 21
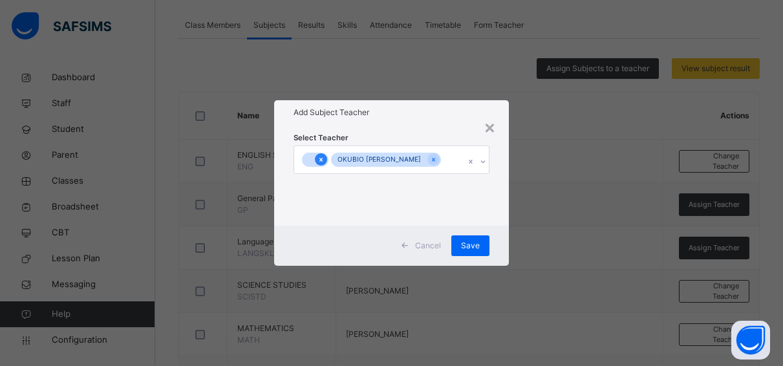
click at [318, 155] on icon at bounding box center [321, 159] width 7 height 9
click at [478, 238] on div "Save" at bounding box center [471, 245] width 38 height 21
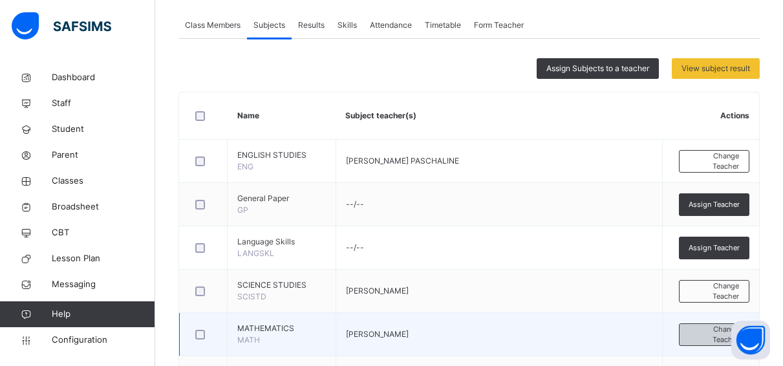
click at [719, 327] on span "Change Teacher" at bounding box center [715, 334] width 50 height 21
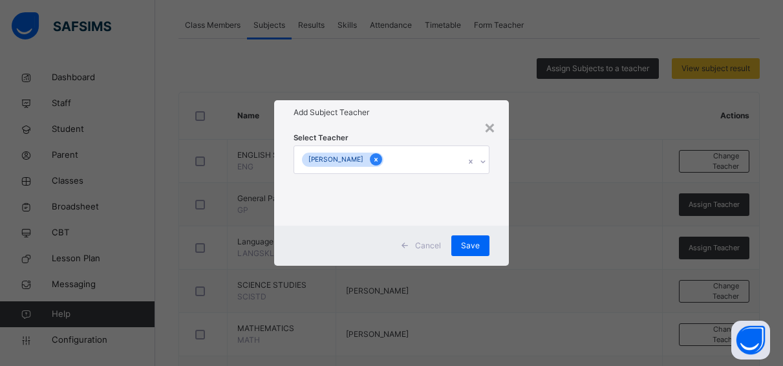
click at [382, 156] on div at bounding box center [376, 159] width 12 height 12
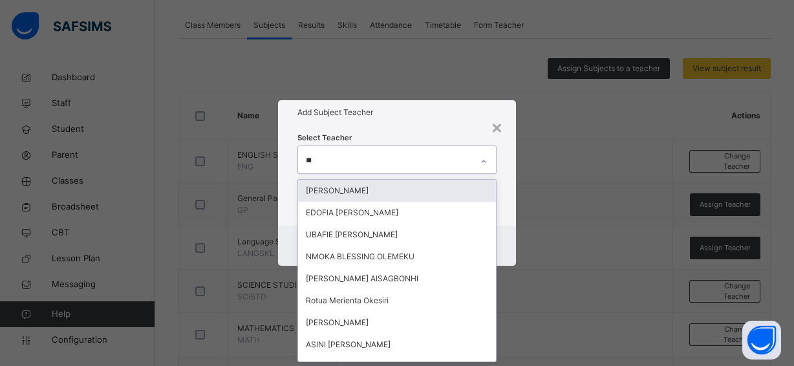
type input "***"
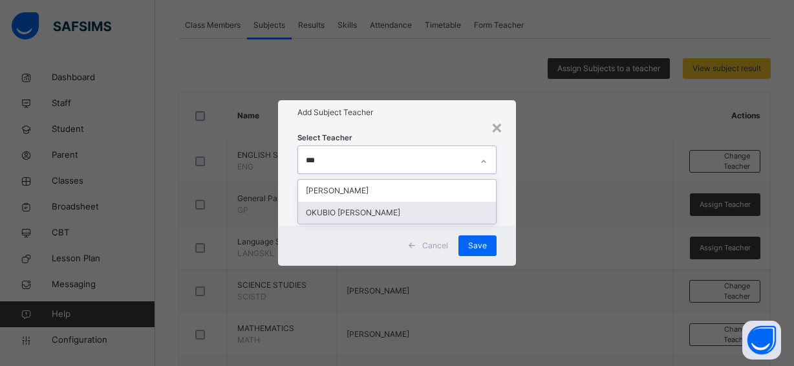
click at [391, 211] on div "OKUBIO [PERSON_NAME]" at bounding box center [397, 213] width 198 height 22
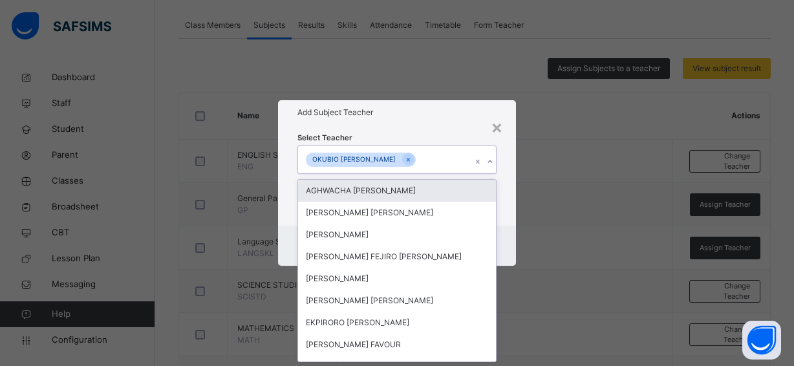
click at [426, 118] on h1 "Add Subject Teacher" at bounding box center [397, 113] width 199 height 12
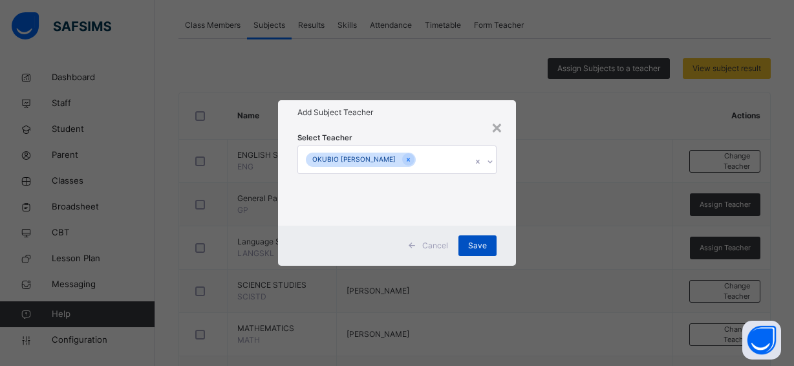
click at [474, 241] on span "Save" at bounding box center [477, 246] width 19 height 12
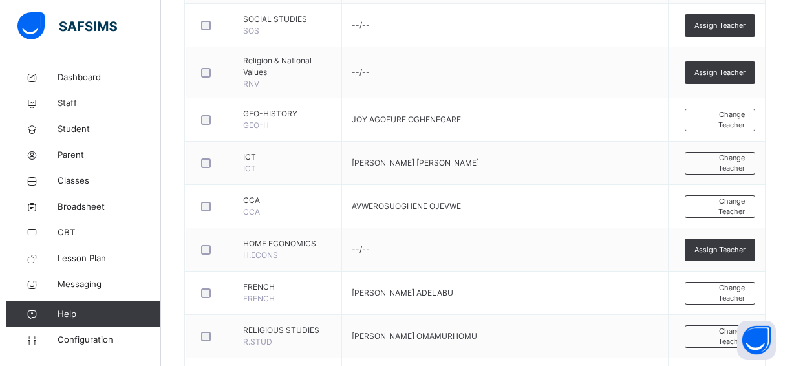
scroll to position [660, 0]
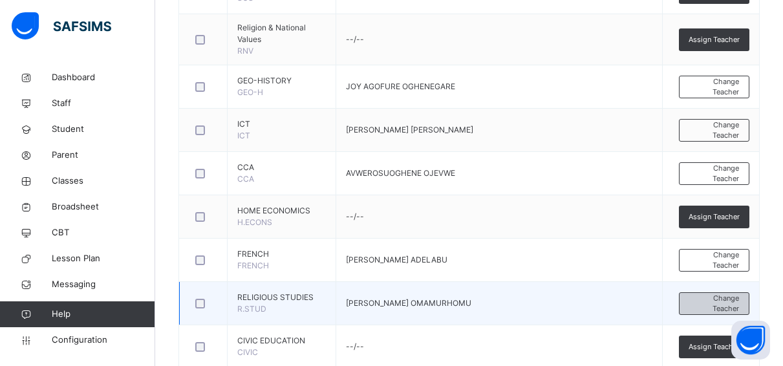
click at [704, 295] on span "Change Teacher" at bounding box center [715, 303] width 50 height 21
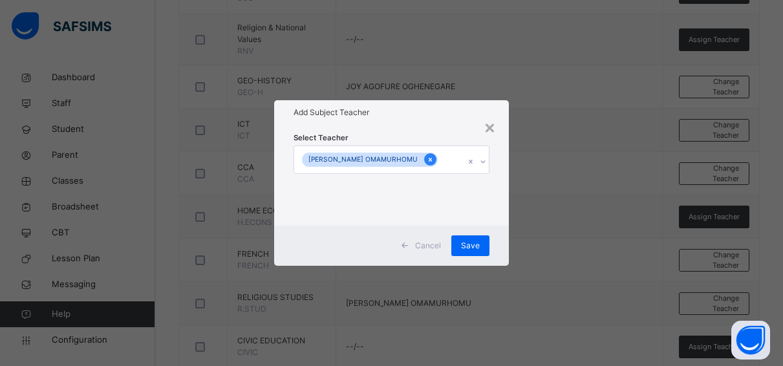
click at [427, 156] on icon at bounding box center [430, 159] width 7 height 9
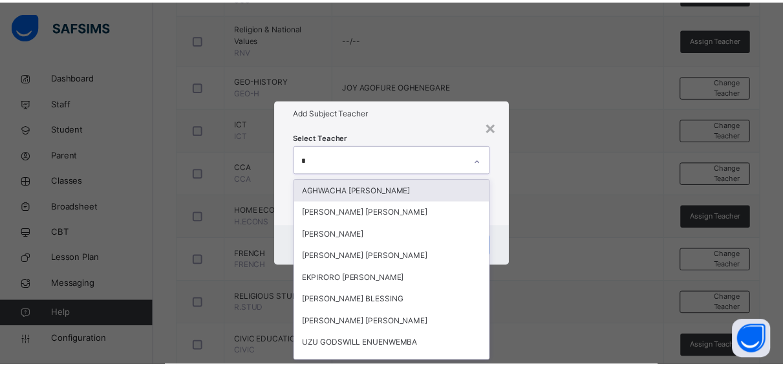
scroll to position [0, 0]
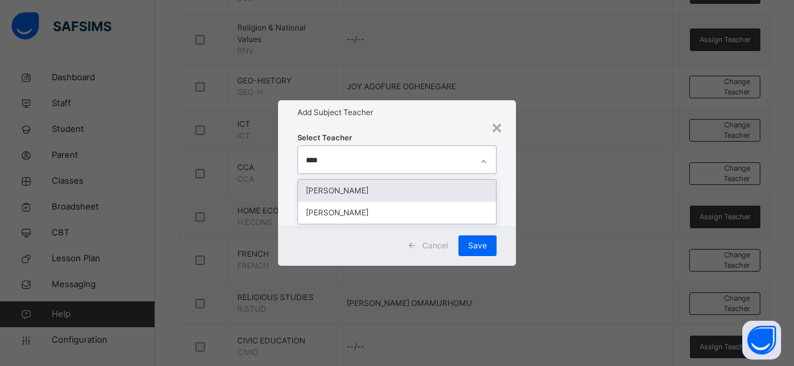
type input "*****"
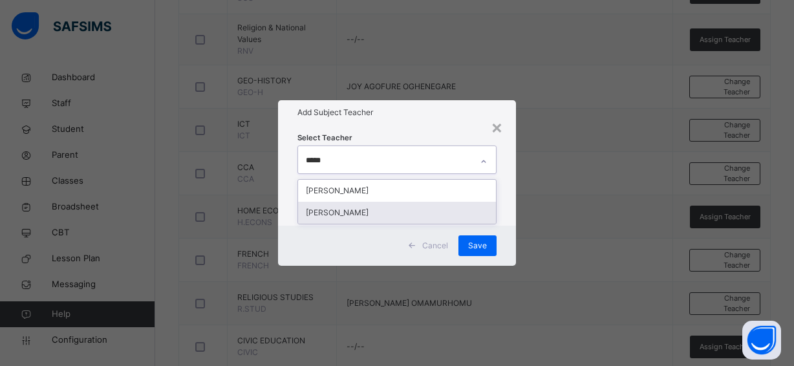
click at [404, 212] on div "[PERSON_NAME]" at bounding box center [397, 213] width 198 height 22
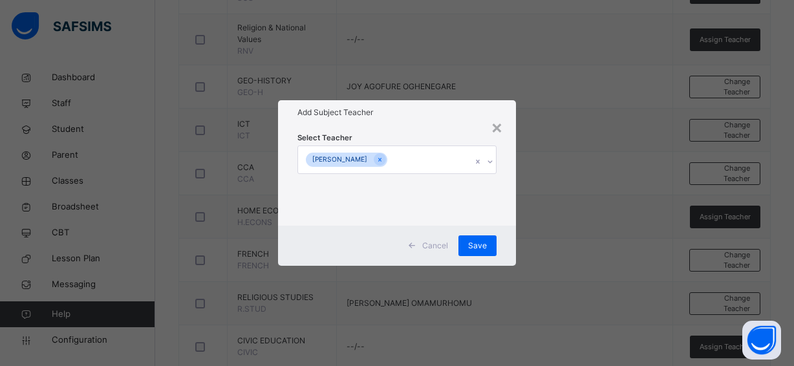
click at [437, 124] on div "Add Subject Teacher" at bounding box center [397, 112] width 238 height 25
click at [472, 241] on span "Save" at bounding box center [477, 246] width 19 height 12
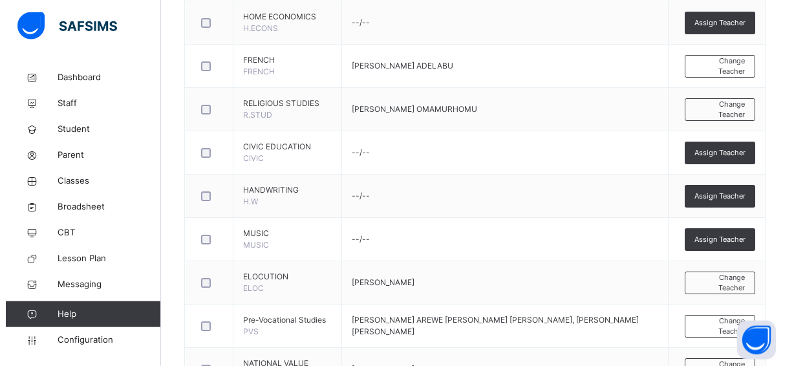
scroll to position [858, 0]
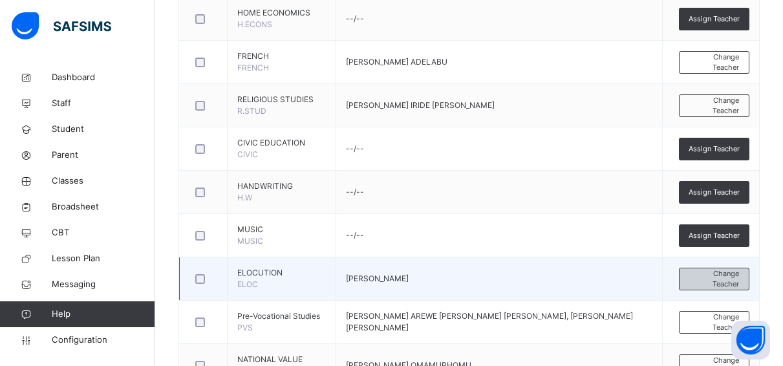
click at [735, 273] on span "Change Teacher" at bounding box center [715, 278] width 50 height 21
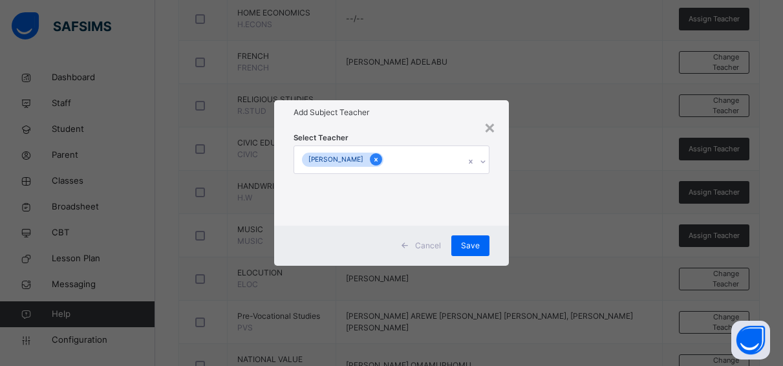
click at [380, 157] on icon at bounding box center [376, 159] width 7 height 9
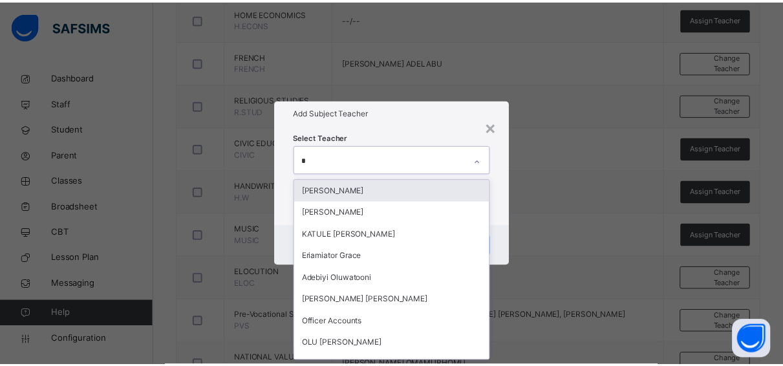
scroll to position [0, 0]
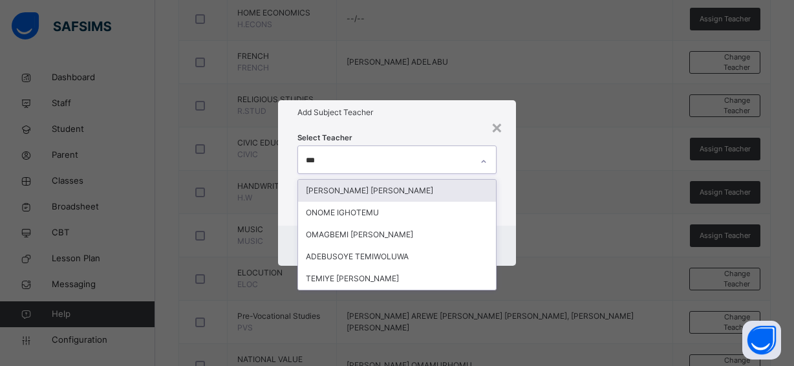
type input "****"
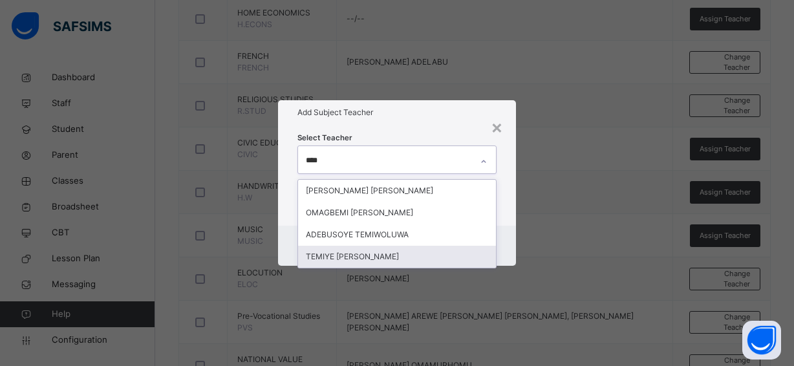
click at [373, 255] on div "TEMIYE [PERSON_NAME]" at bounding box center [397, 257] width 198 height 22
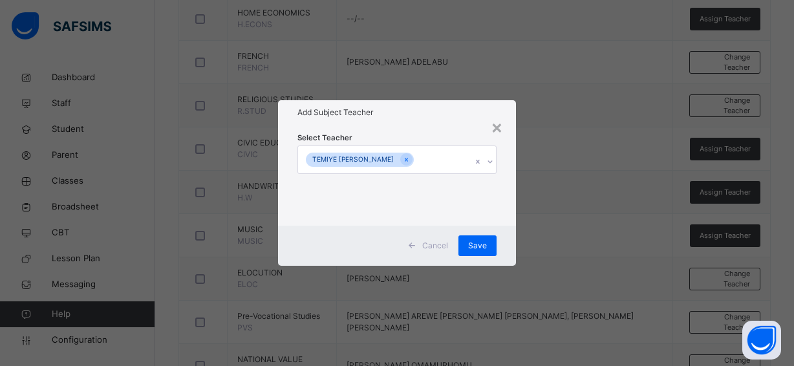
click at [433, 129] on div "Select Teacher TEMIYE [PERSON_NAME]" at bounding box center [397, 175] width 238 height 101
click at [472, 240] on span "Save" at bounding box center [477, 246] width 19 height 12
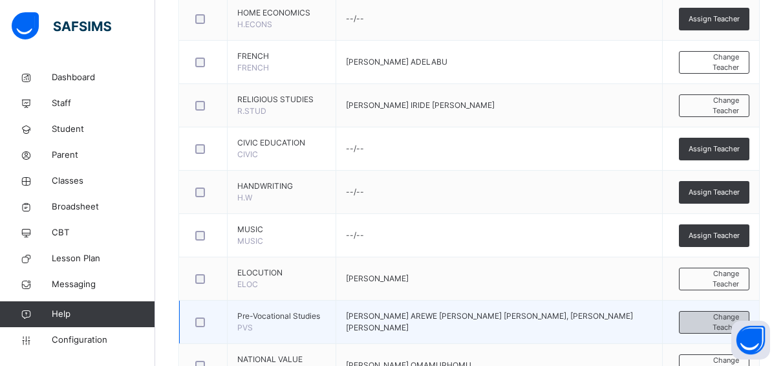
click at [700, 318] on span "Change Teacher" at bounding box center [715, 322] width 50 height 21
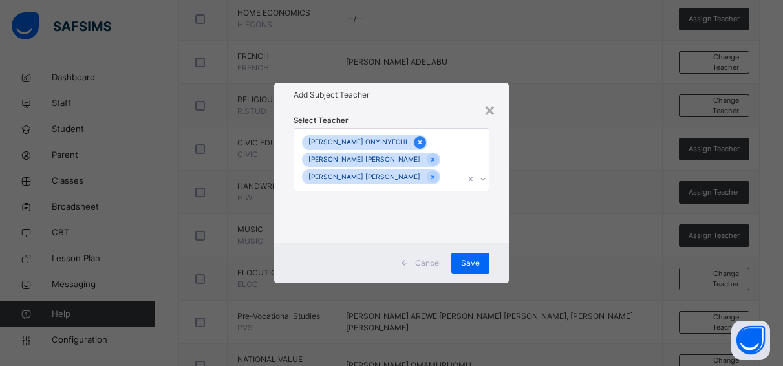
click at [417, 140] on icon at bounding box center [420, 142] width 7 height 9
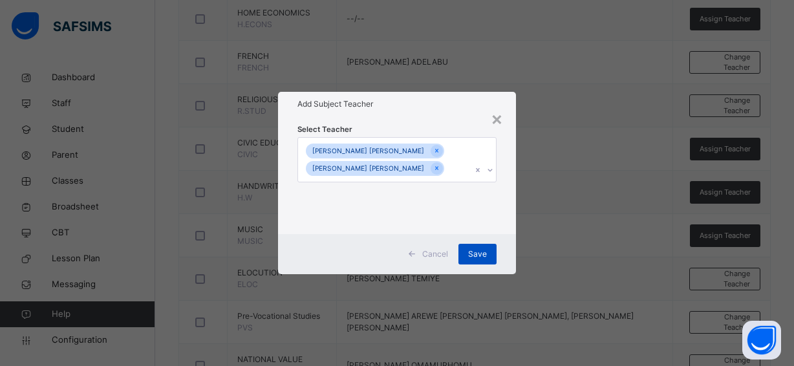
click at [483, 249] on span "Save" at bounding box center [477, 254] width 19 height 12
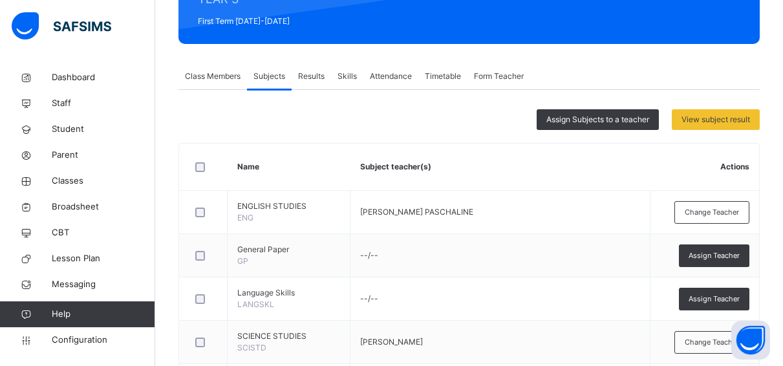
scroll to position [179, 0]
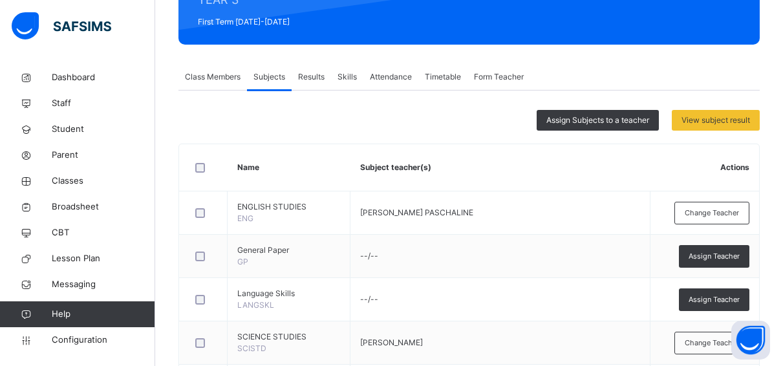
click at [513, 72] on span "Form Teacher" at bounding box center [499, 77] width 50 height 12
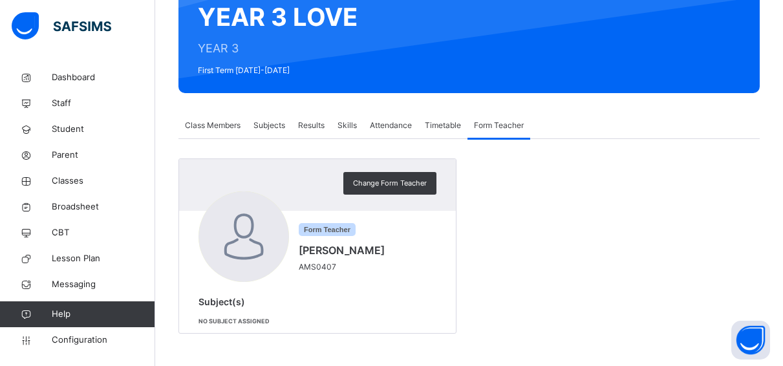
scroll to position [131, 0]
click at [400, 177] on div "Change Form Teacher" at bounding box center [390, 183] width 93 height 23
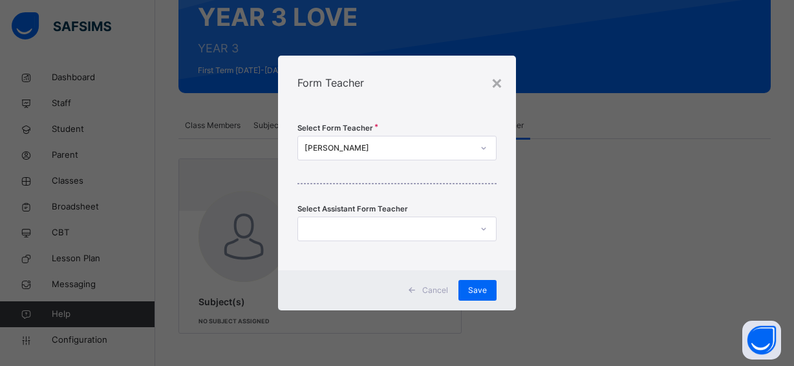
click at [428, 147] on div "[PERSON_NAME]" at bounding box center [389, 148] width 168 height 12
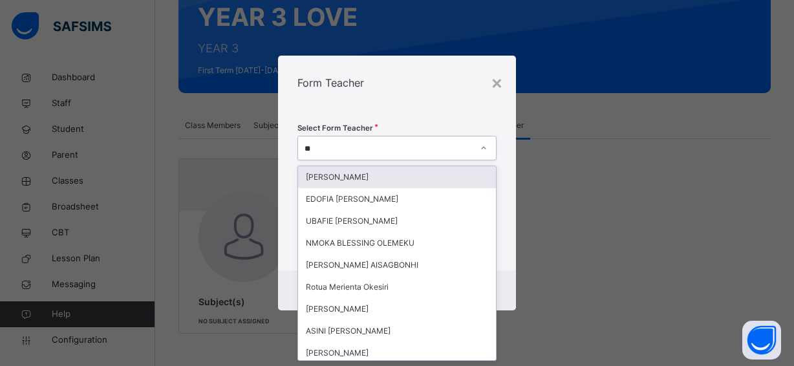
type input "***"
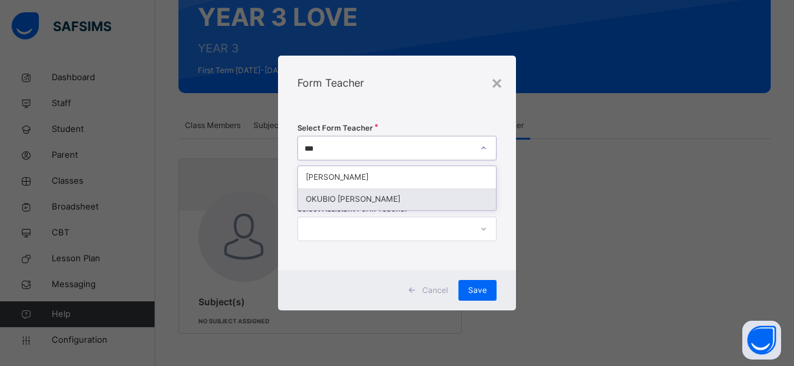
click at [422, 195] on div "OKUBIO [PERSON_NAME]" at bounding box center [397, 199] width 198 height 22
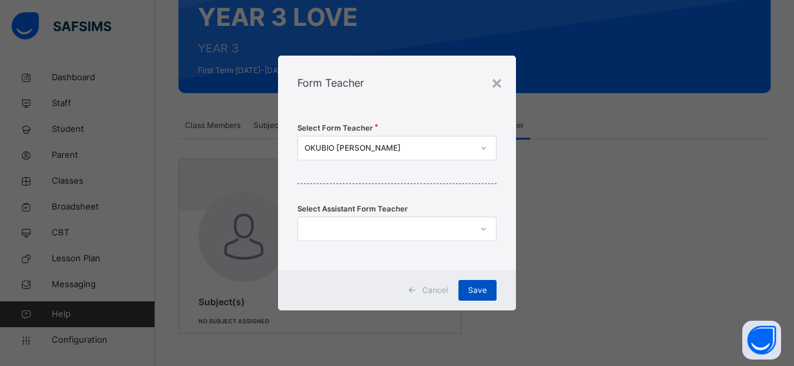
click at [476, 286] on span "Save" at bounding box center [477, 291] width 19 height 12
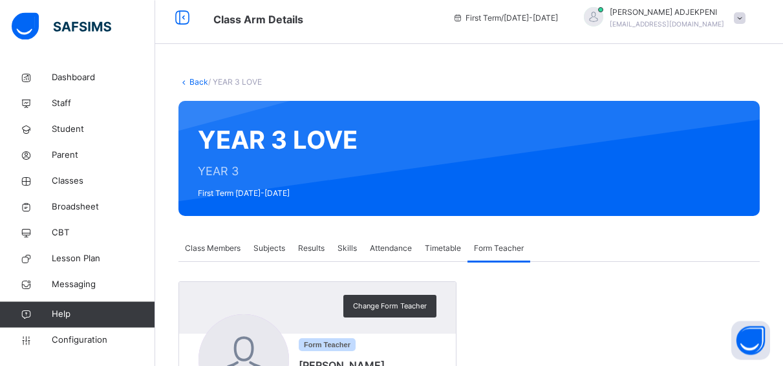
scroll to position [0, 0]
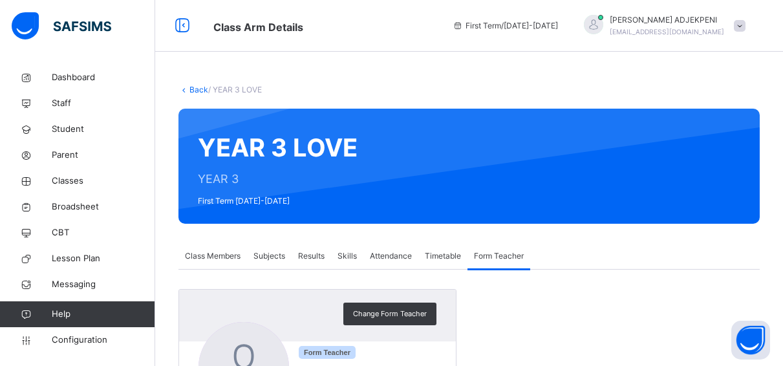
click at [197, 89] on link "Back" at bounding box center [199, 90] width 19 height 10
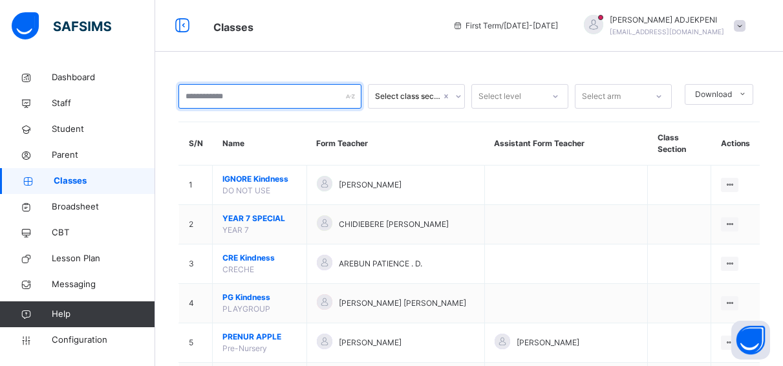
click at [198, 94] on input "text" at bounding box center [270, 96] width 183 height 25
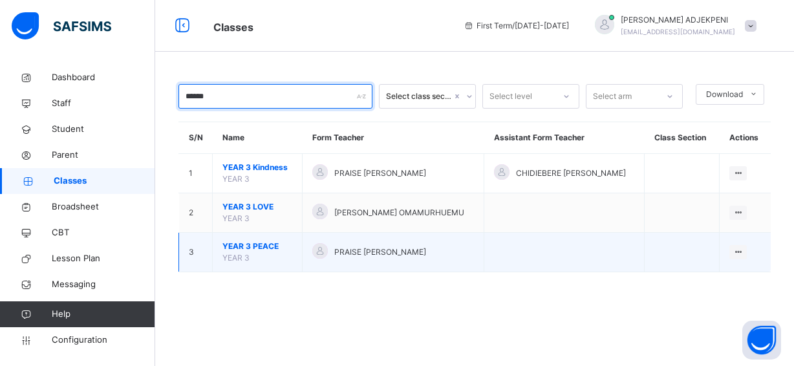
type input "******"
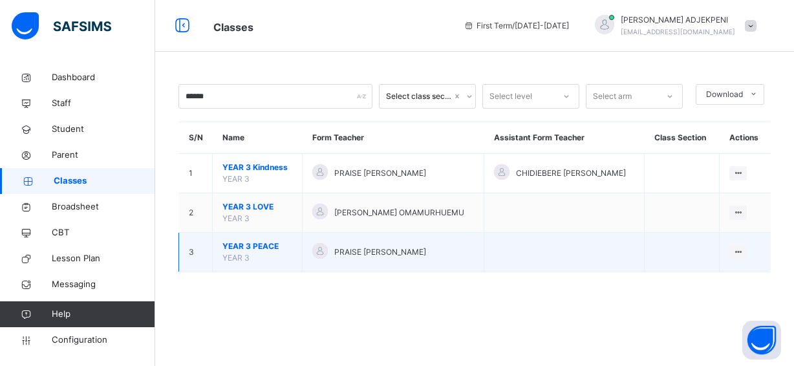
click at [268, 244] on span "YEAR 3 PEACE" at bounding box center [258, 247] width 70 height 12
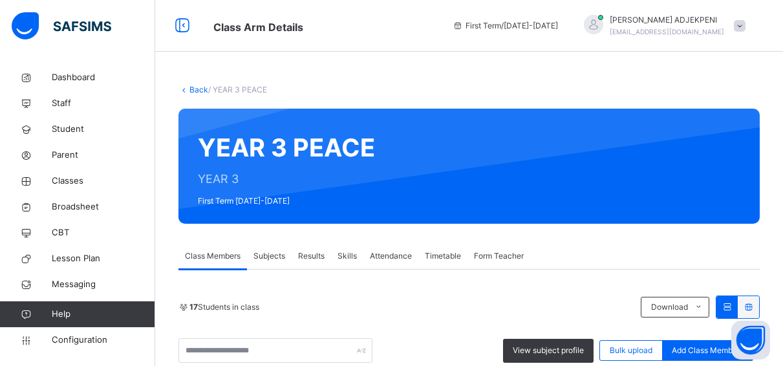
click at [492, 254] on span "Form Teacher" at bounding box center [499, 256] width 50 height 12
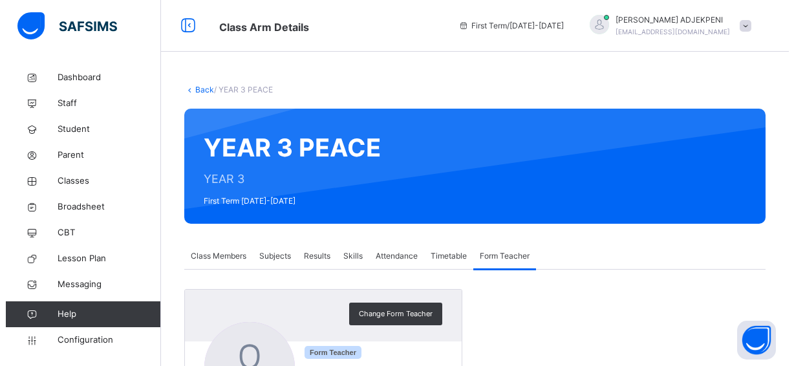
scroll to position [131, 0]
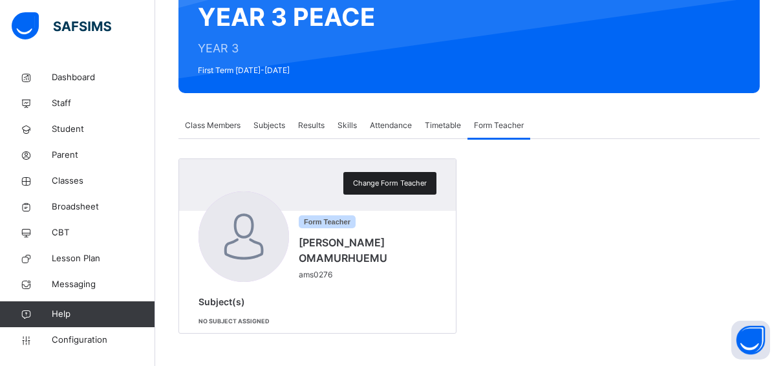
click at [411, 180] on span "Change Form Teacher" at bounding box center [390, 183] width 74 height 11
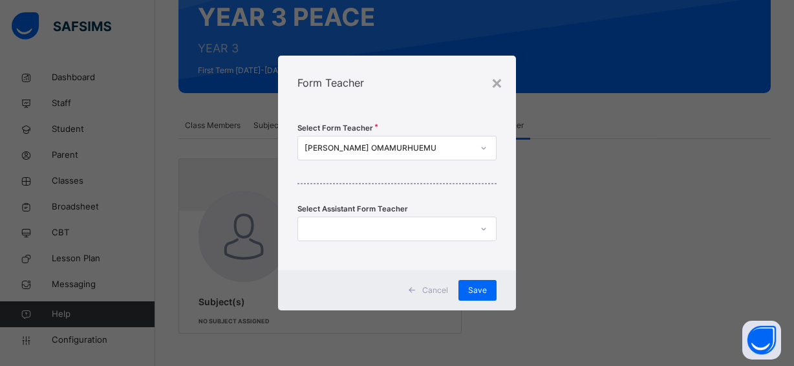
click at [472, 154] on div at bounding box center [484, 148] width 25 height 23
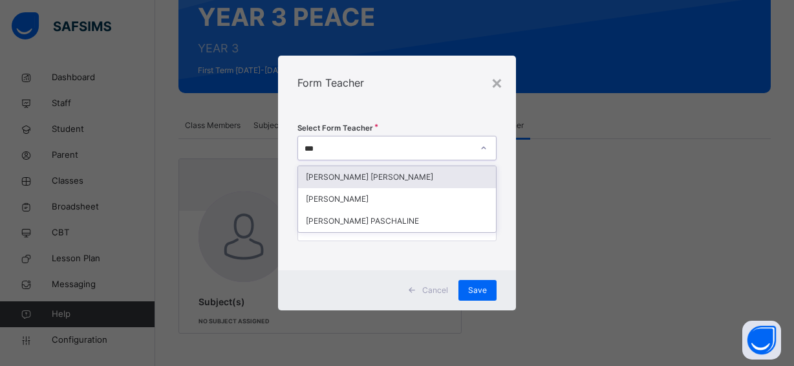
type input "****"
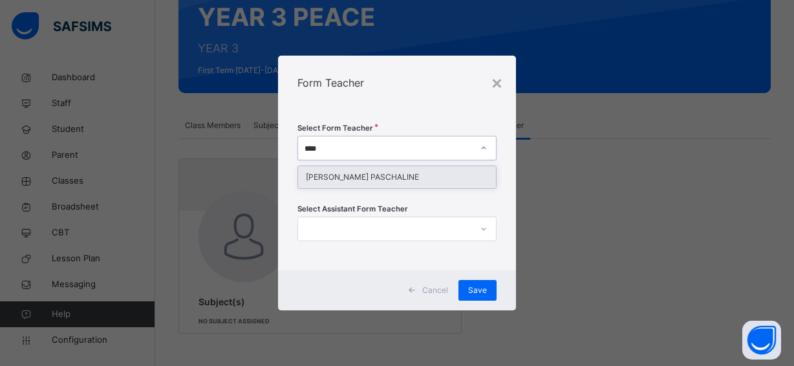
click at [453, 178] on div "[PERSON_NAME] PASCHALINE" at bounding box center [397, 177] width 198 height 22
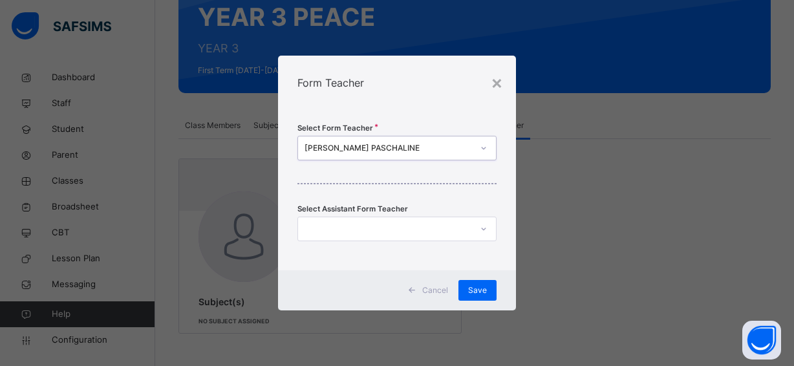
click at [411, 221] on div at bounding box center [384, 229] width 173 height 20
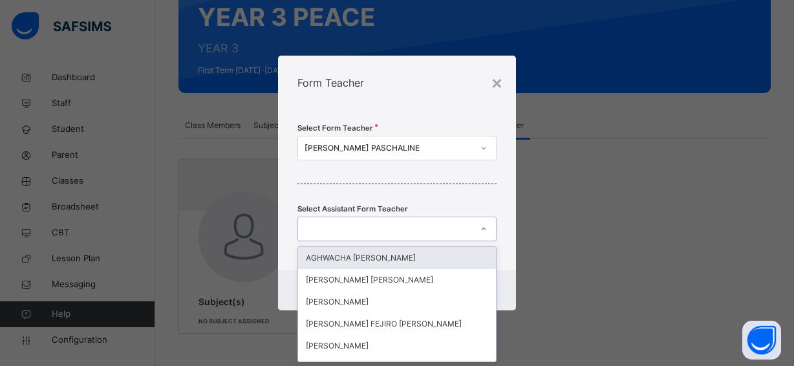
scroll to position [0, 0]
type input "*"
type input "***"
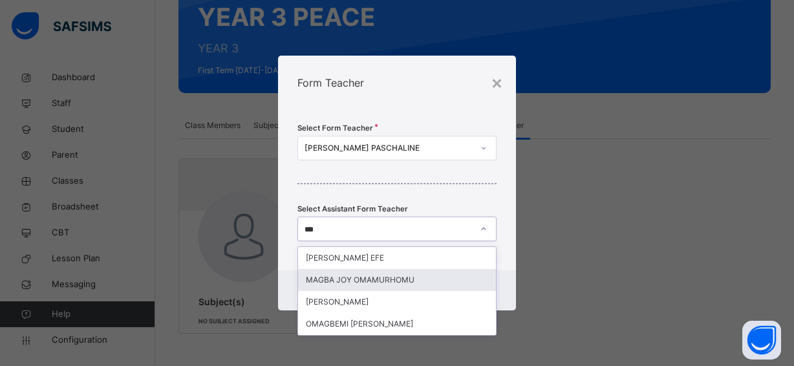
click at [395, 278] on div "MAGBA JOY OMAMURHOMU" at bounding box center [397, 280] width 198 height 22
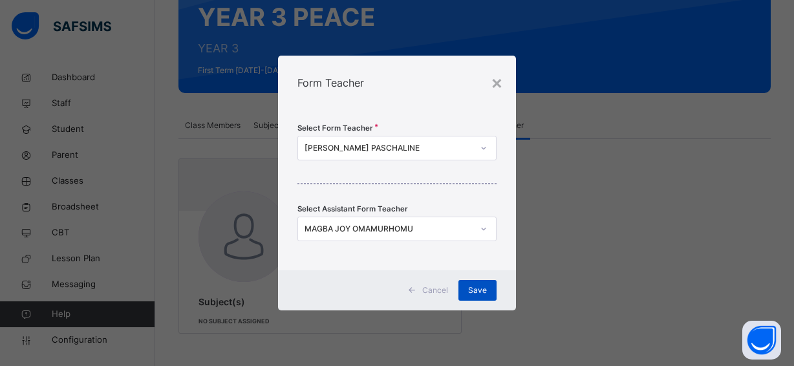
click at [473, 290] on span "Save" at bounding box center [477, 291] width 19 height 12
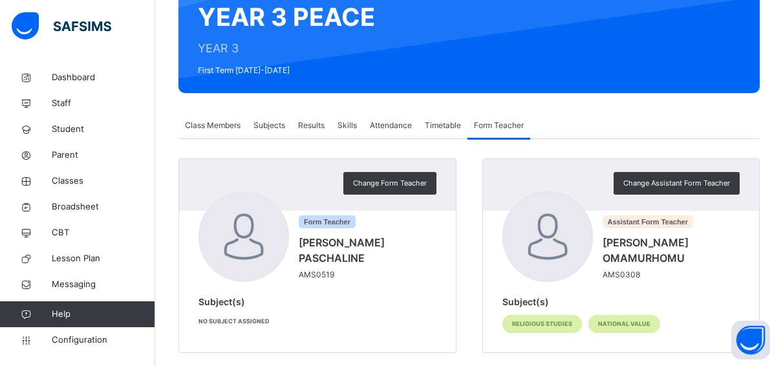
click at [276, 122] on span "Subjects" at bounding box center [270, 126] width 32 height 12
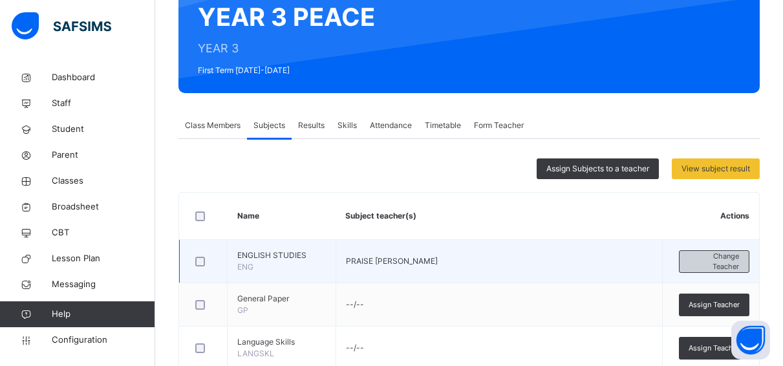
click at [694, 257] on div "Change Teacher" at bounding box center [714, 261] width 71 height 23
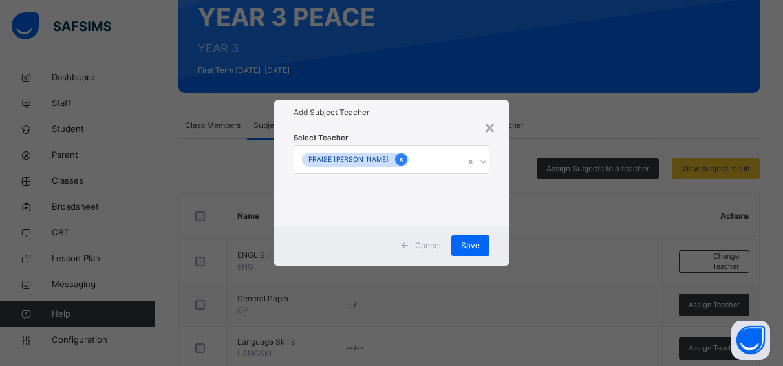
click at [404, 157] on icon at bounding box center [401, 159] width 7 height 9
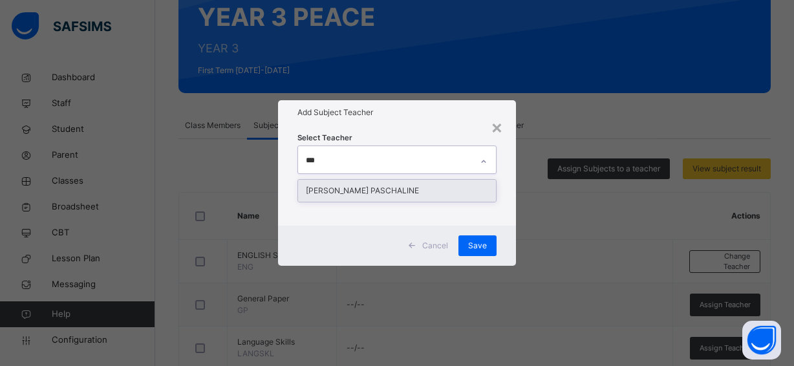
type input "****"
click at [399, 188] on div "[PERSON_NAME] PASCHALINE" at bounding box center [397, 191] width 198 height 22
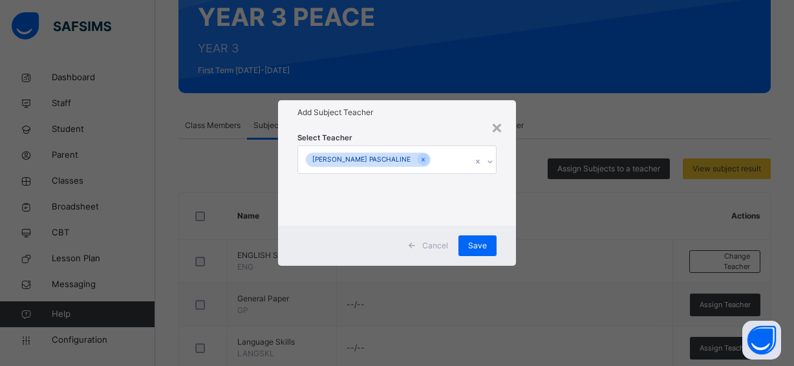
click at [458, 140] on div "Select Teacher [PERSON_NAME] PASCHALINE" at bounding box center [397, 175] width 199 height 88
click at [472, 242] on span "Save" at bounding box center [477, 246] width 19 height 12
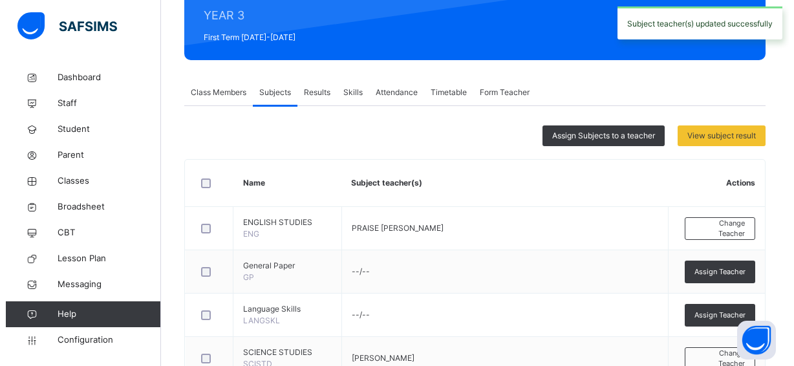
scroll to position [197, 0]
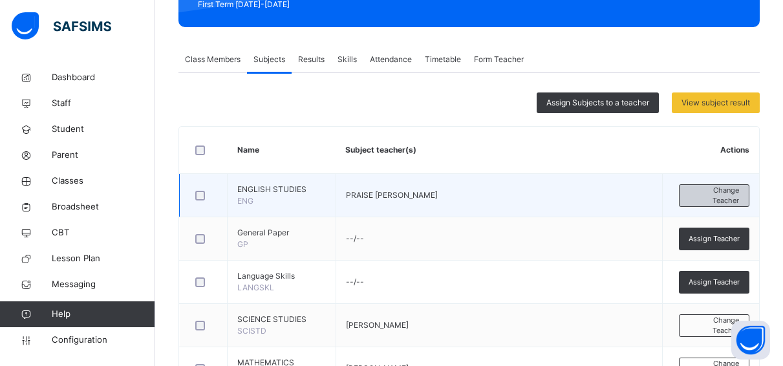
click at [717, 184] on div "Change Teacher" at bounding box center [714, 195] width 71 height 23
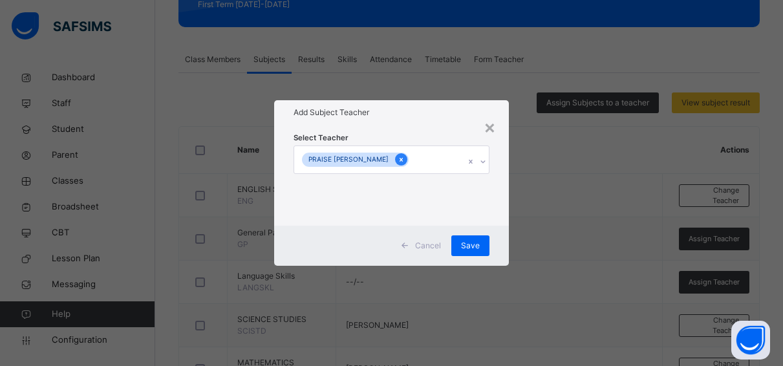
click at [402, 159] on icon at bounding box center [401, 159] width 7 height 9
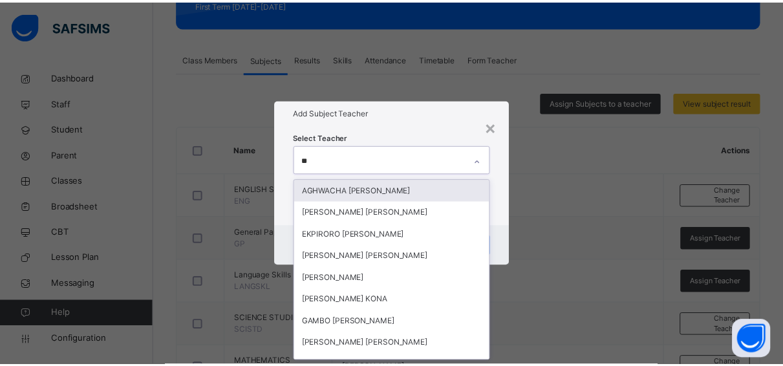
scroll to position [0, 0]
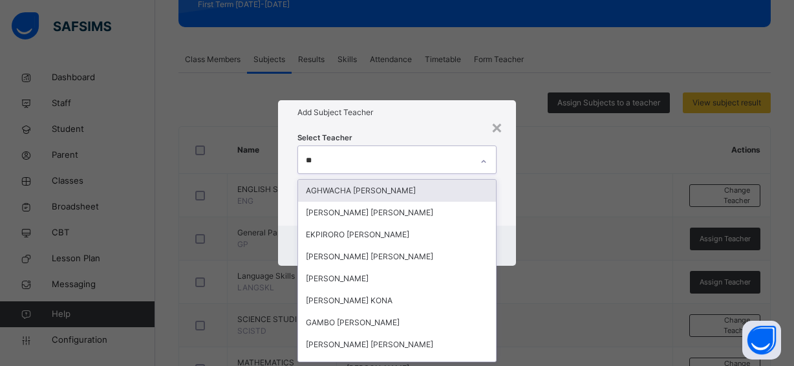
type input "***"
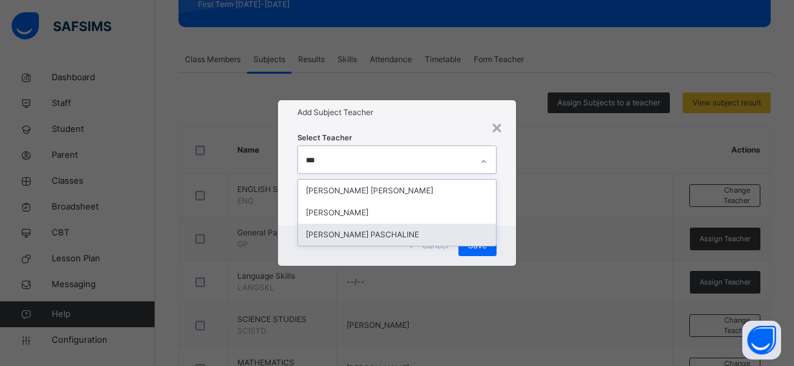
click at [392, 234] on div "[PERSON_NAME] PASCHALINE" at bounding box center [397, 235] width 198 height 22
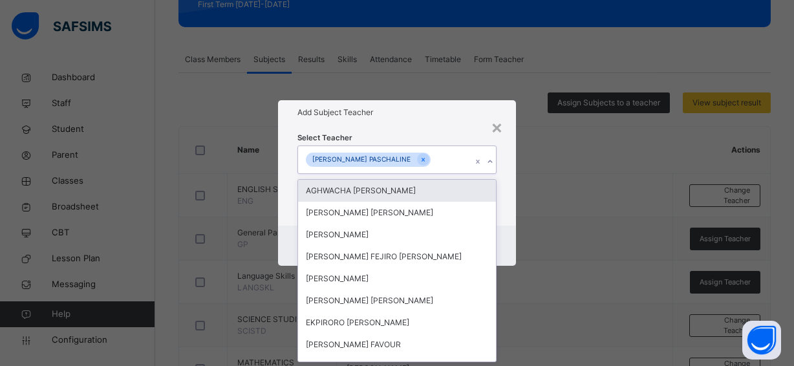
click at [450, 133] on div "Select Teacher option [PERSON_NAME] PASCHALINE, selected. option [PERSON_NAME] …" at bounding box center [397, 175] width 199 height 88
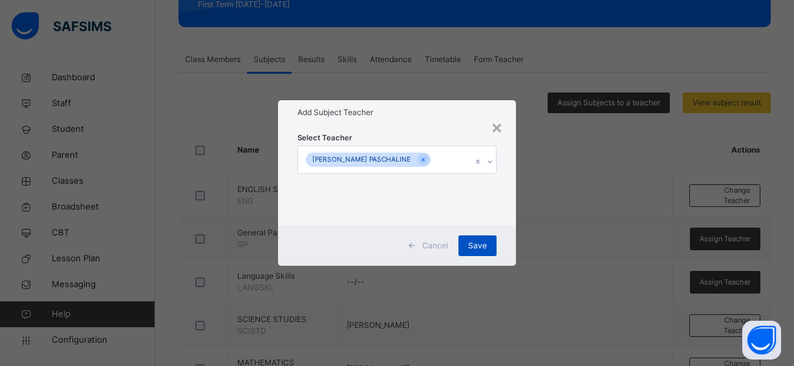
click at [481, 241] on span "Save" at bounding box center [477, 246] width 19 height 12
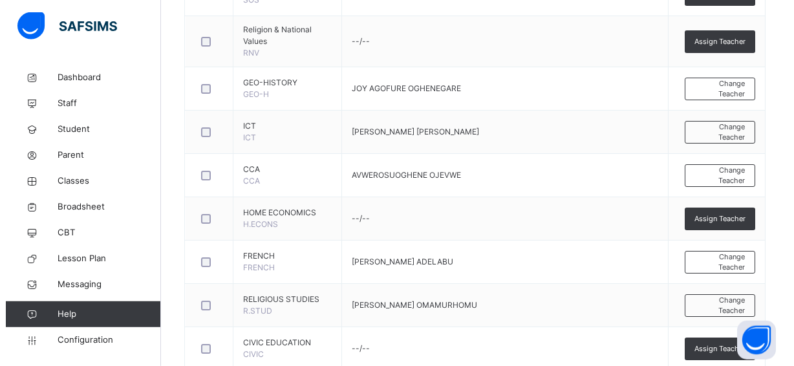
scroll to position [659, 0]
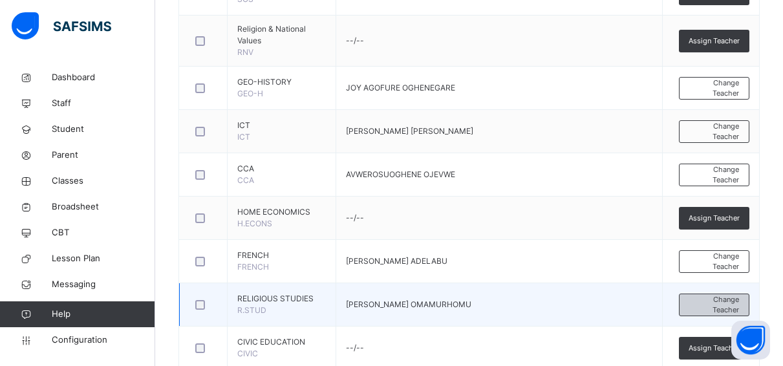
click at [704, 305] on span "Change Teacher" at bounding box center [715, 304] width 50 height 21
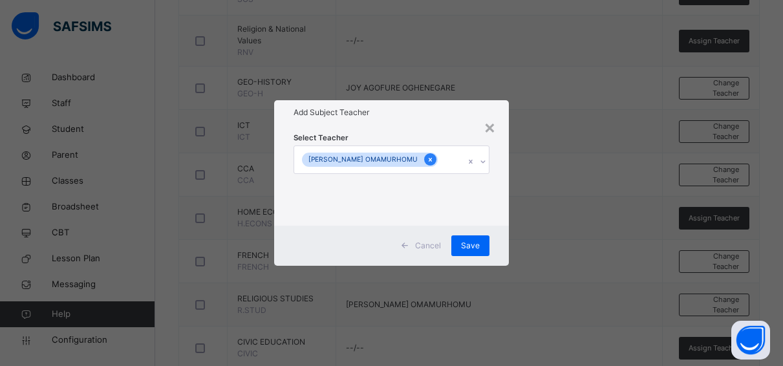
click at [427, 159] on icon at bounding box center [430, 159] width 7 height 9
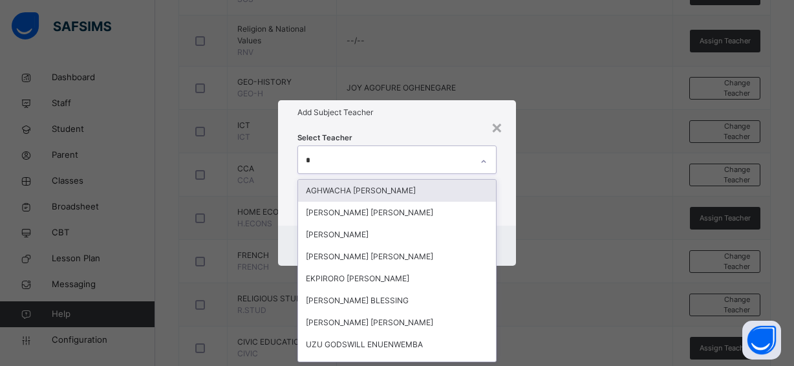
scroll to position [0, 0]
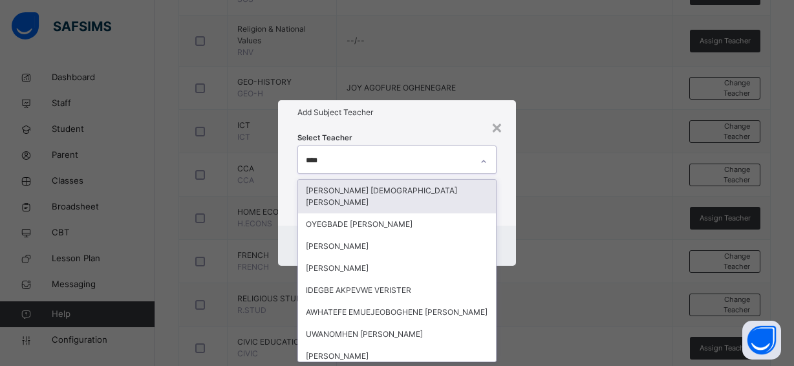
type input "*****"
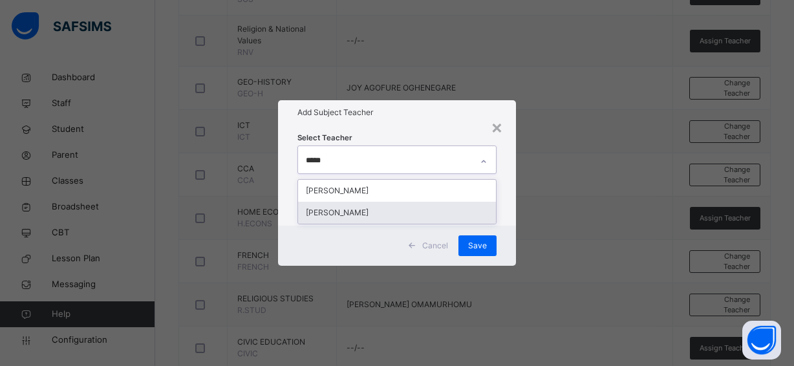
click at [397, 212] on div "[PERSON_NAME]" at bounding box center [397, 213] width 198 height 22
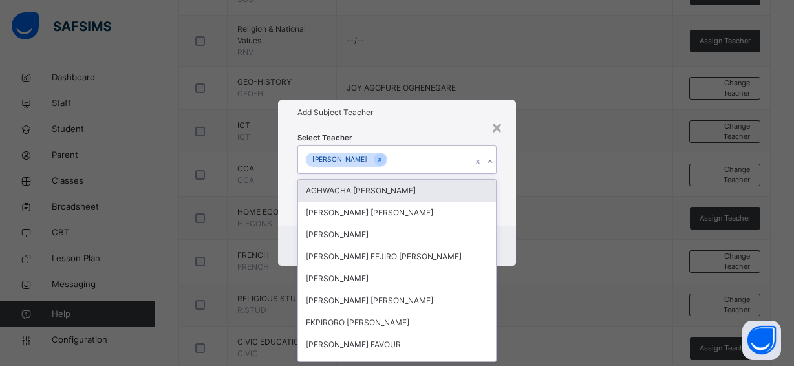
click at [437, 138] on div "Select Teacher option [PERSON_NAME], selected. option [PERSON_NAME] focused, 1 …" at bounding box center [397, 175] width 199 height 88
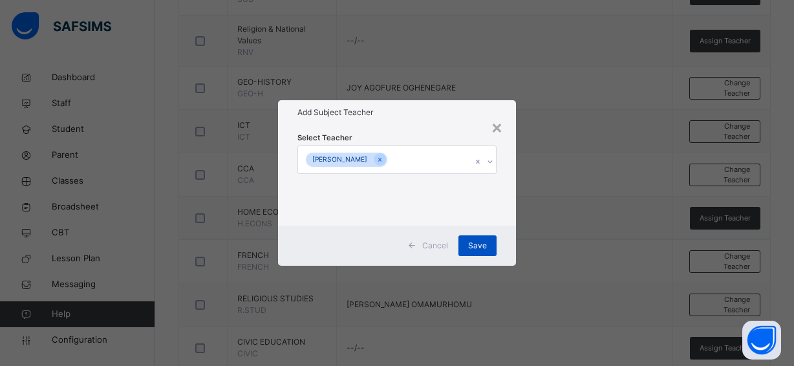
click at [476, 244] on span "Save" at bounding box center [477, 246] width 19 height 12
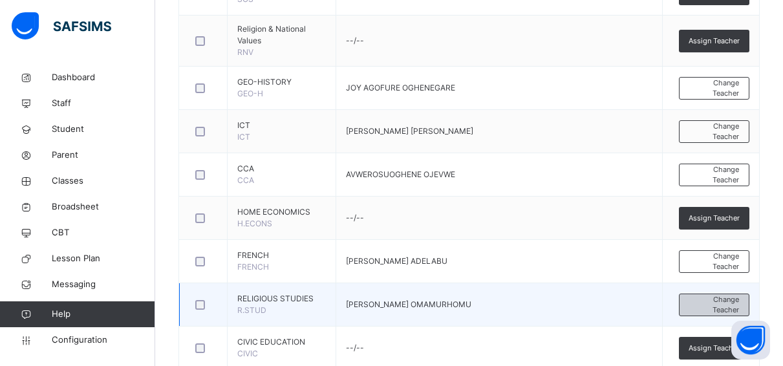
click at [725, 301] on span "Change Teacher" at bounding box center [715, 304] width 50 height 21
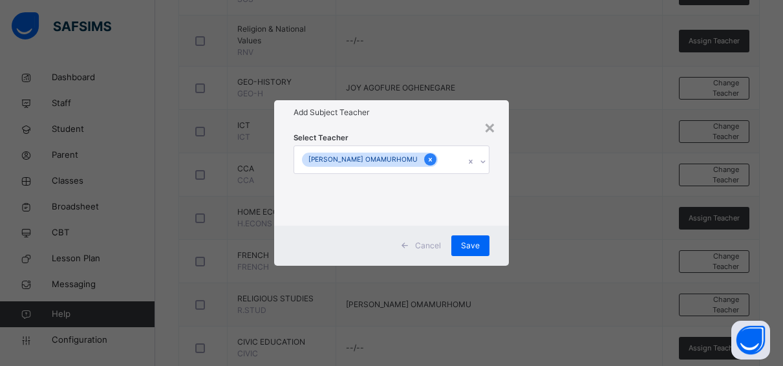
click at [429, 159] on icon at bounding box center [430, 160] width 3 height 4
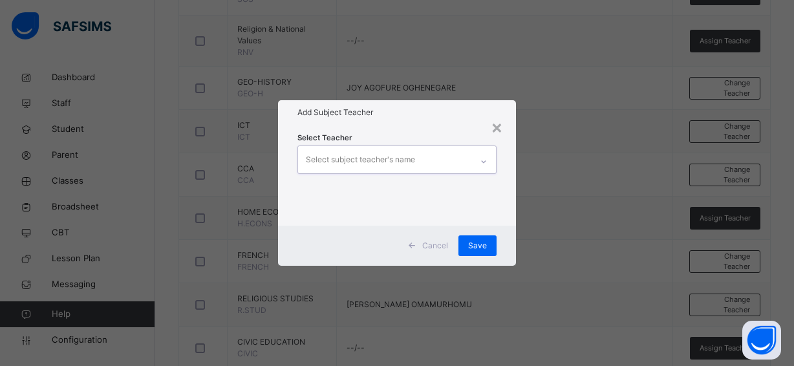
click at [399, 158] on div "Select subject teacher's name" at bounding box center [360, 160] width 109 height 25
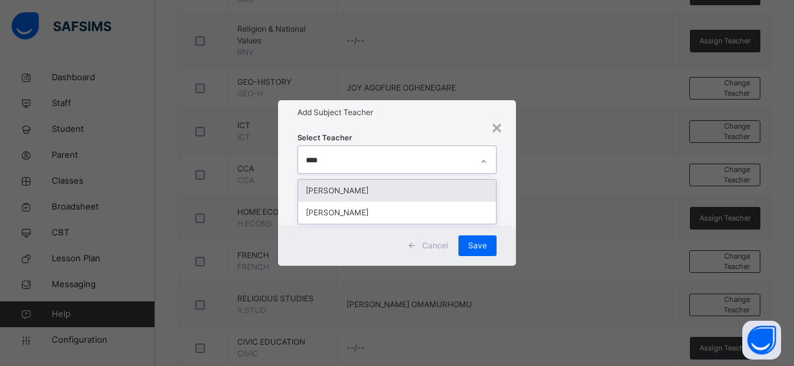
type input "*****"
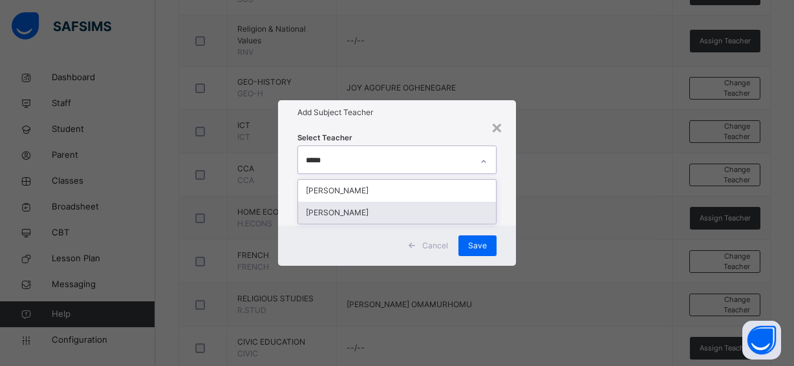
click at [392, 212] on div "[PERSON_NAME]" at bounding box center [397, 213] width 198 height 22
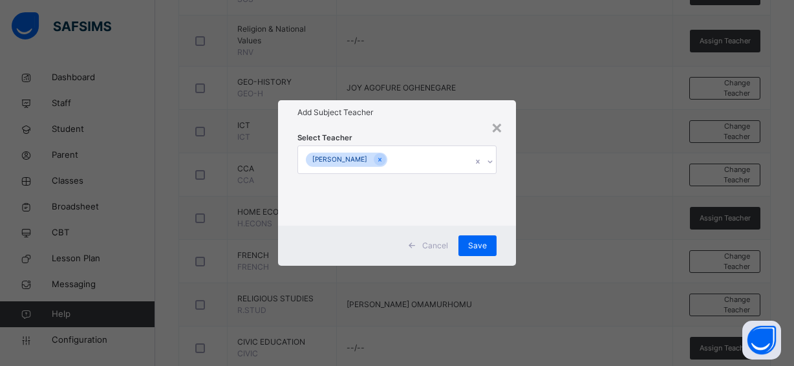
click at [426, 128] on div "Select Teacher [PERSON_NAME]" at bounding box center [397, 175] width 238 height 101
click at [478, 242] on span "Save" at bounding box center [477, 246] width 19 height 12
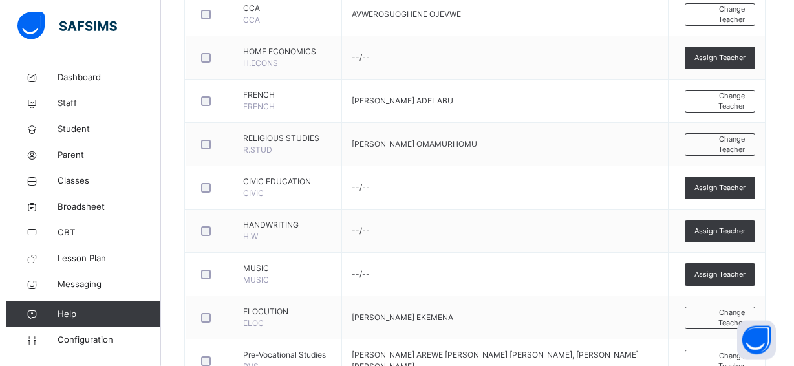
scroll to position [824, 0]
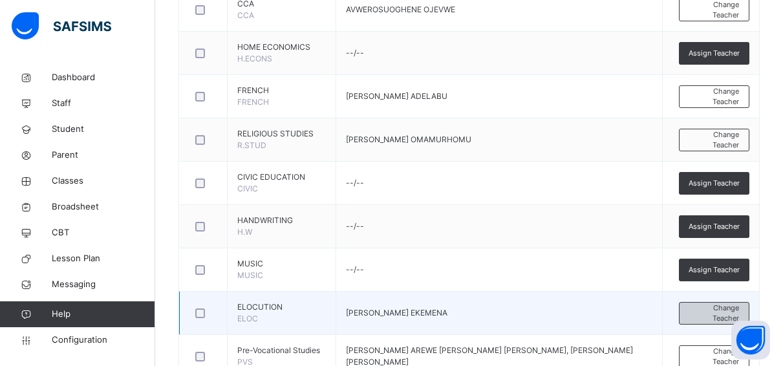
click at [727, 307] on span "Change Teacher" at bounding box center [715, 313] width 50 height 21
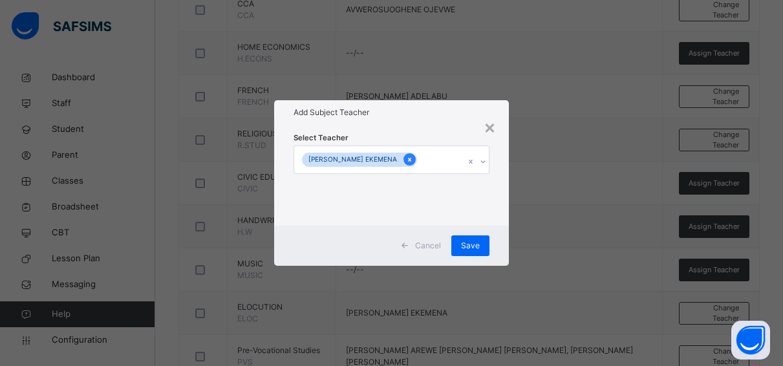
click at [412, 159] on icon at bounding box center [409, 159] width 7 height 9
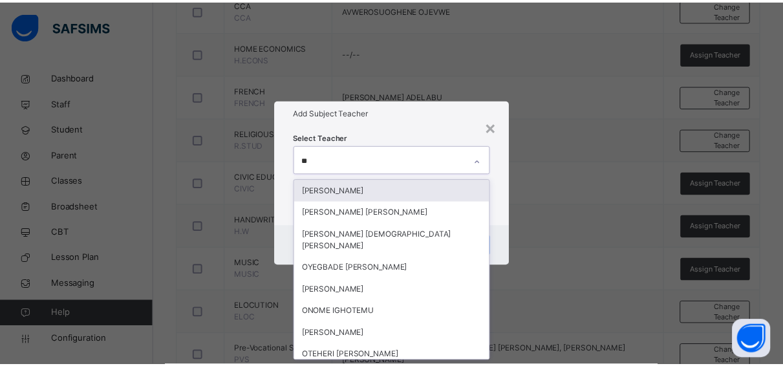
scroll to position [0, 0]
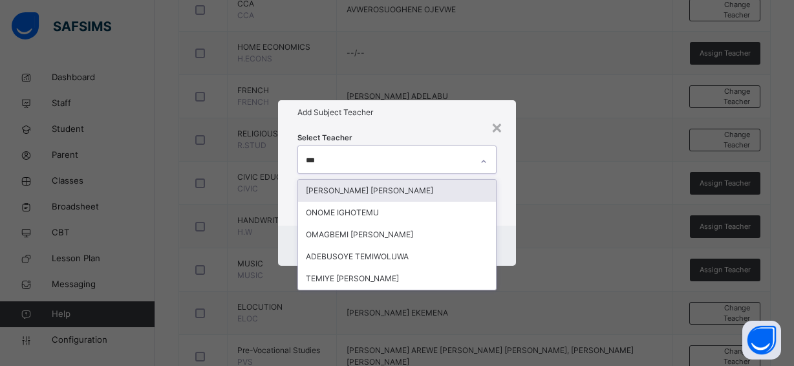
type input "****"
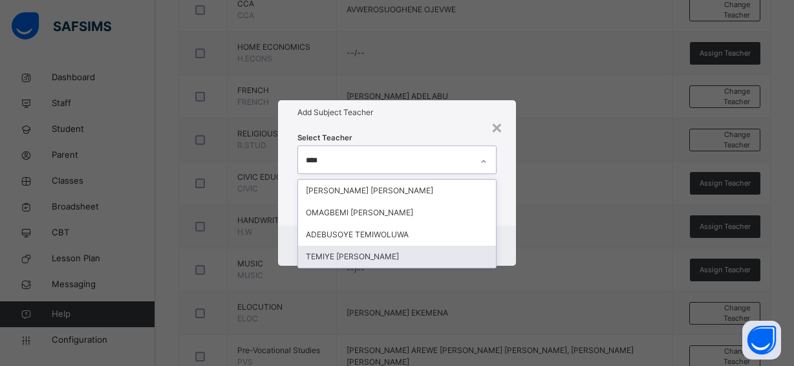
click at [364, 255] on div "TEMIYE [PERSON_NAME]" at bounding box center [397, 257] width 198 height 22
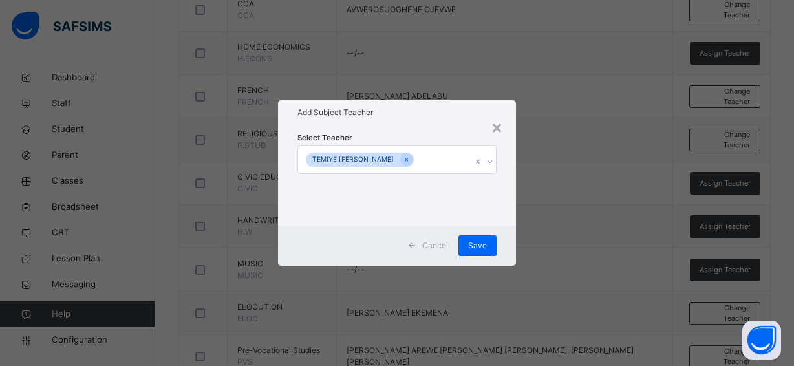
click at [431, 134] on div "Select Teacher TEMIYE [PERSON_NAME]" at bounding box center [397, 175] width 199 height 88
click at [474, 241] on span "Save" at bounding box center [477, 246] width 19 height 12
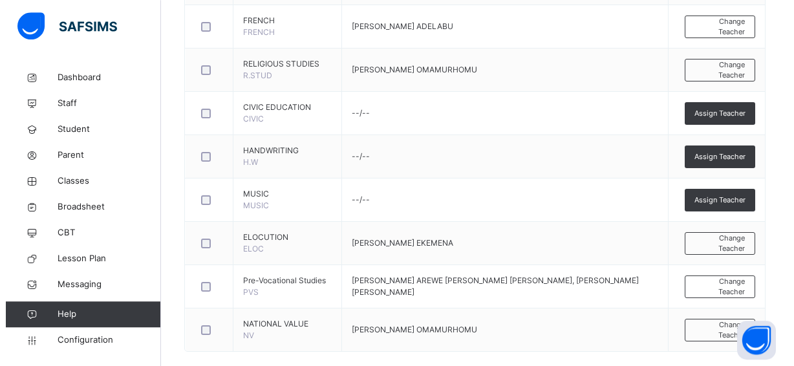
scroll to position [912, 0]
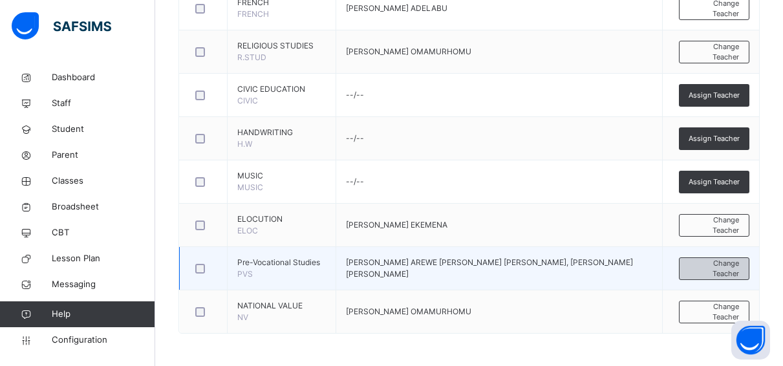
click at [706, 264] on span "Change Teacher" at bounding box center [715, 268] width 50 height 21
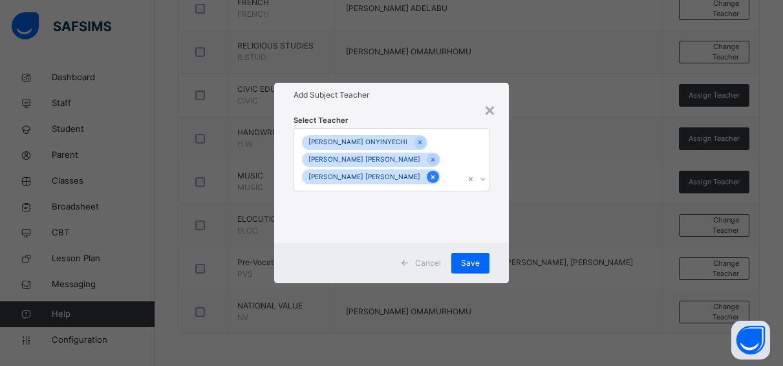
click at [430, 176] on icon at bounding box center [433, 177] width 7 height 9
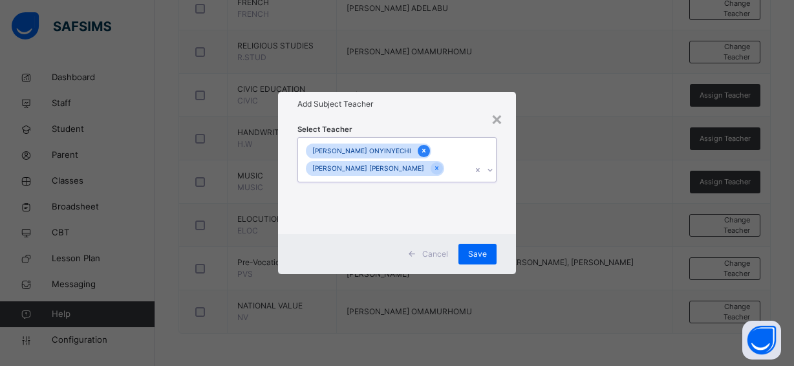
click at [419, 146] on div at bounding box center [424, 151] width 12 height 12
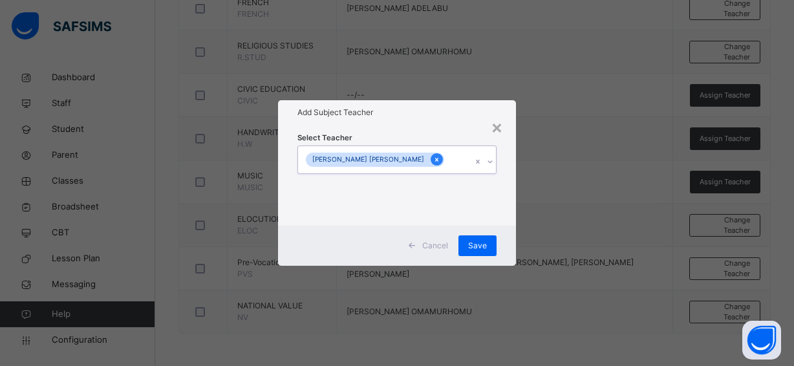
click at [433, 157] on icon at bounding box center [436, 159] width 7 height 9
type input "*"
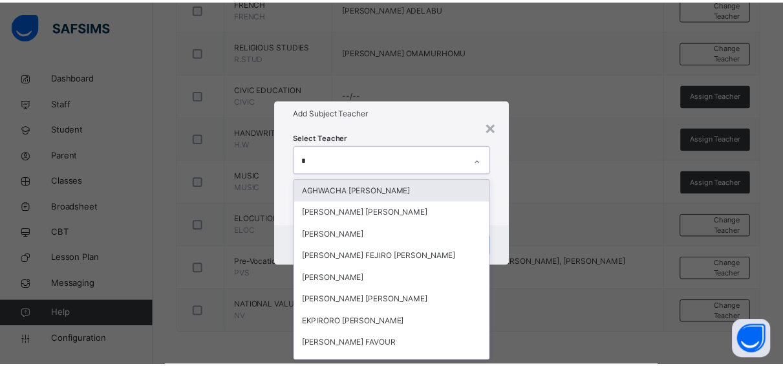
scroll to position [0, 0]
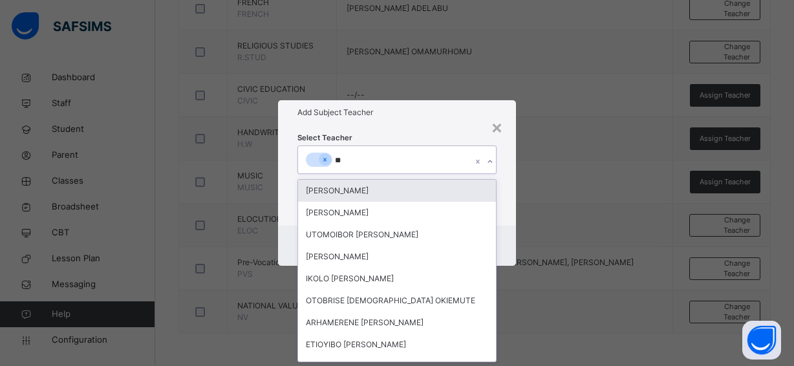
type input "***"
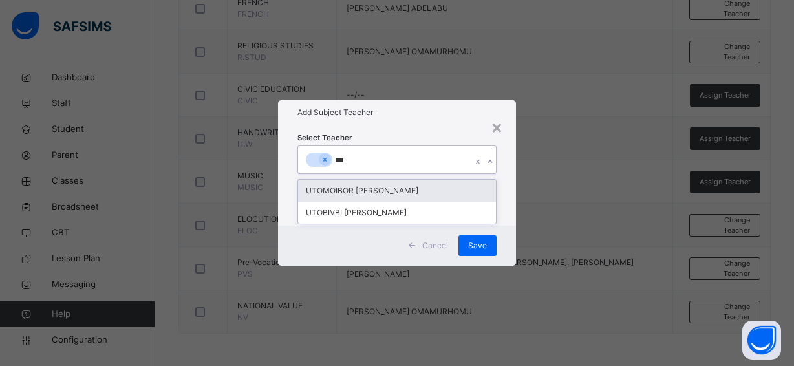
click at [364, 189] on div "UTOMOIBOR [PERSON_NAME]" at bounding box center [397, 191] width 198 height 22
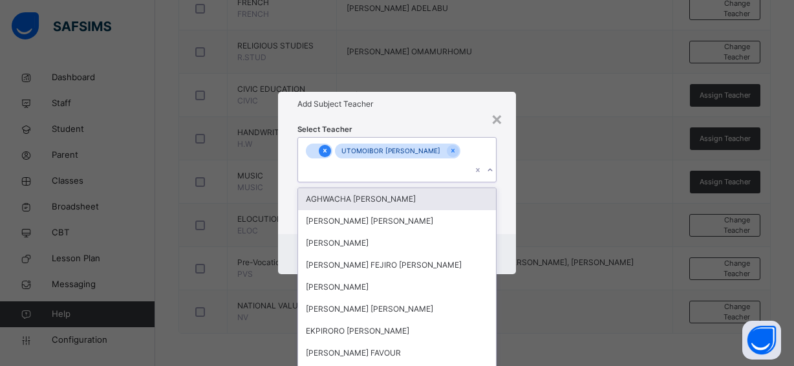
click at [322, 155] on icon at bounding box center [325, 150] width 7 height 9
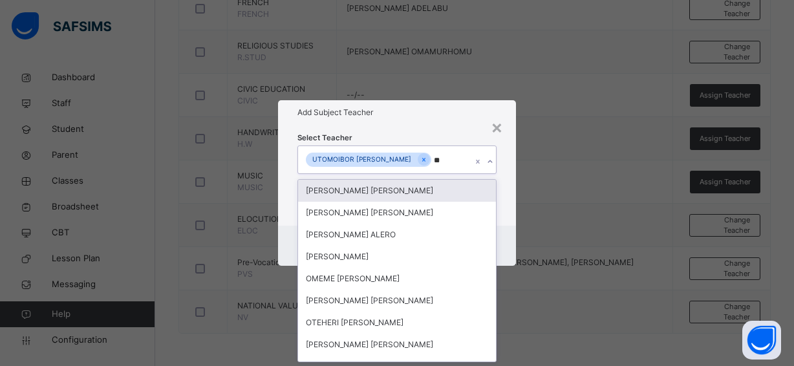
type input "***"
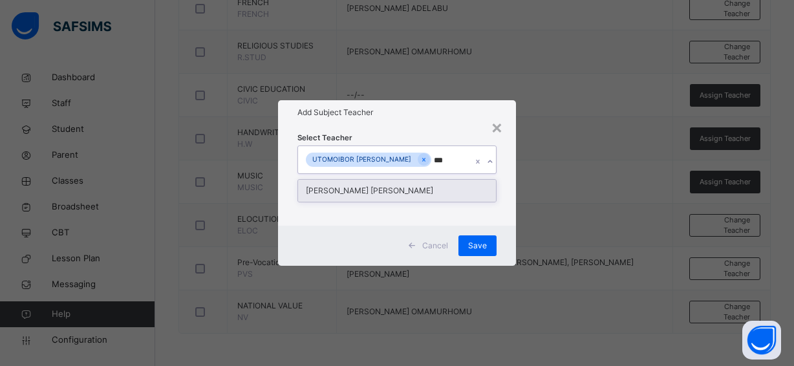
click at [410, 187] on div "[PERSON_NAME] [PERSON_NAME]" at bounding box center [397, 191] width 198 height 22
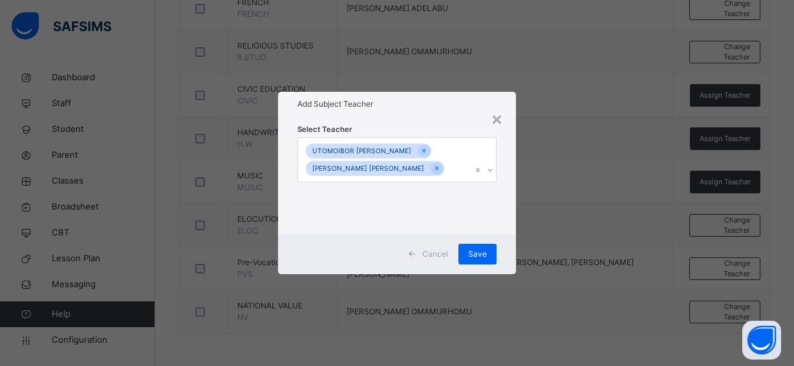
click at [457, 115] on div "Add Subject Teacher" at bounding box center [397, 104] width 238 height 25
click at [472, 249] on span "Save" at bounding box center [477, 254] width 19 height 12
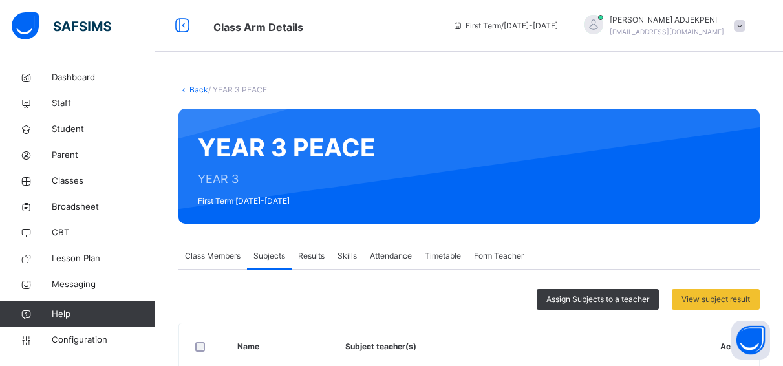
click at [191, 87] on link "Back" at bounding box center [199, 90] width 19 height 10
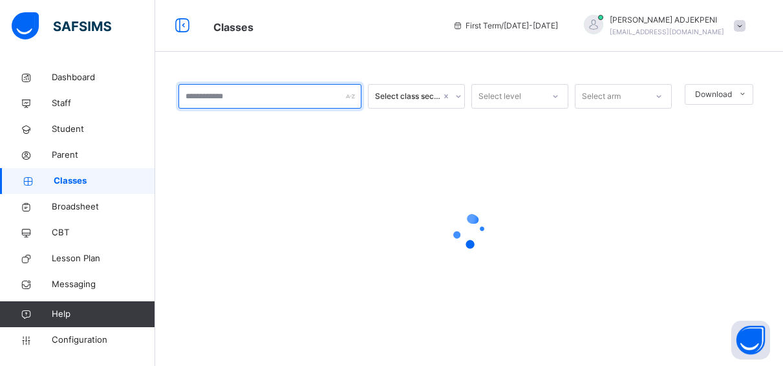
click at [199, 94] on input "text" at bounding box center [270, 96] width 183 height 25
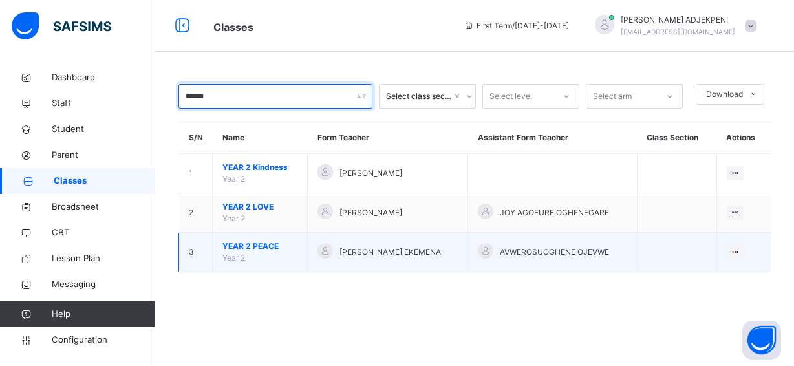
type input "******"
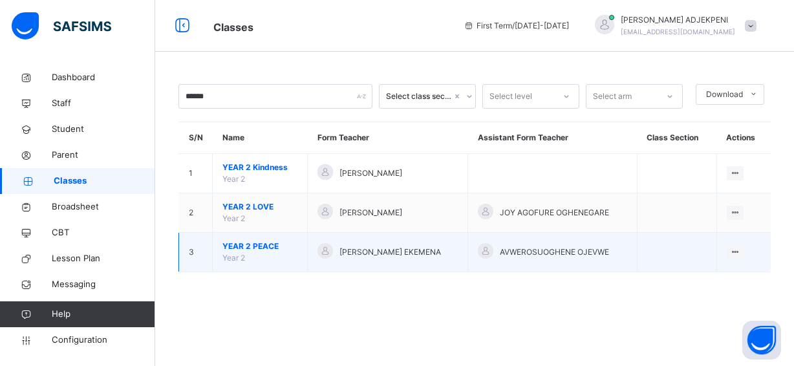
click at [249, 243] on span "YEAR 2 PEACE" at bounding box center [260, 247] width 75 height 12
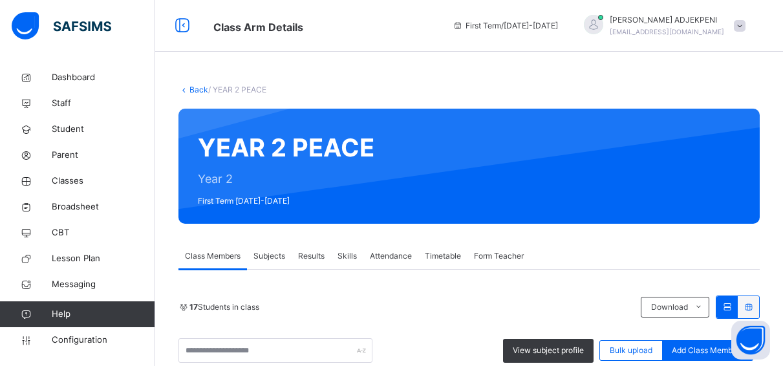
click at [196, 89] on link "Back" at bounding box center [199, 90] width 19 height 10
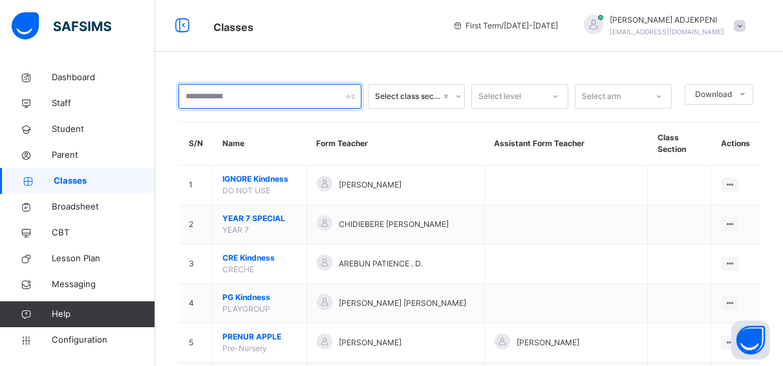
click at [241, 98] on input "text" at bounding box center [270, 96] width 183 height 25
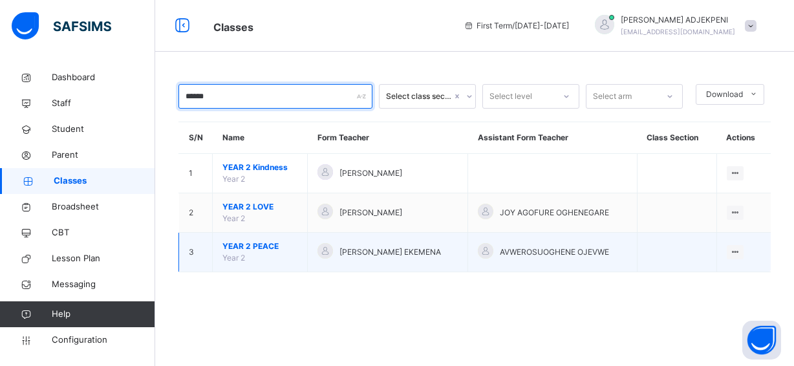
type input "******"
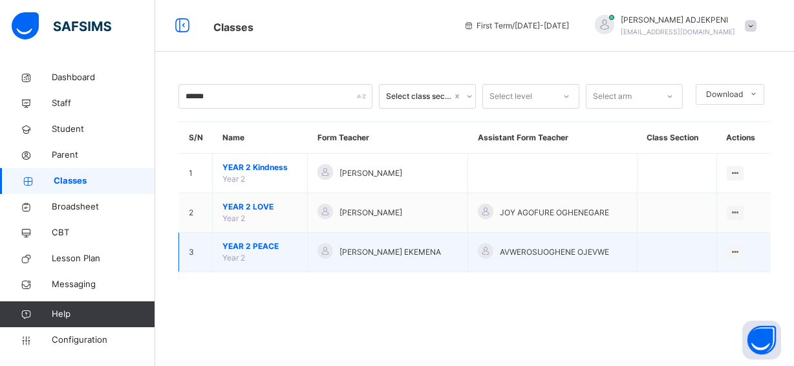
click at [374, 247] on span "[PERSON_NAME] EKEMENA" at bounding box center [391, 252] width 102 height 12
click at [238, 245] on span "YEAR 2 PEACE" at bounding box center [260, 247] width 75 height 12
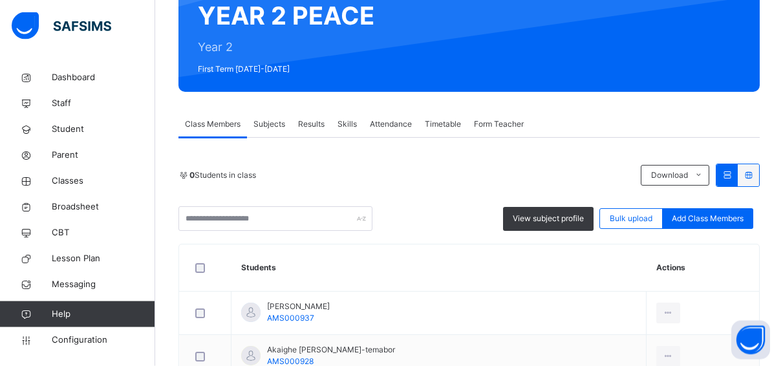
scroll to position [165, 0]
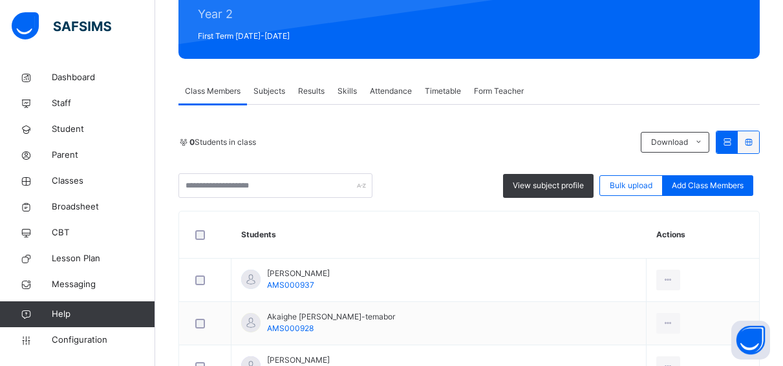
click at [269, 91] on span "Subjects" at bounding box center [270, 91] width 32 height 12
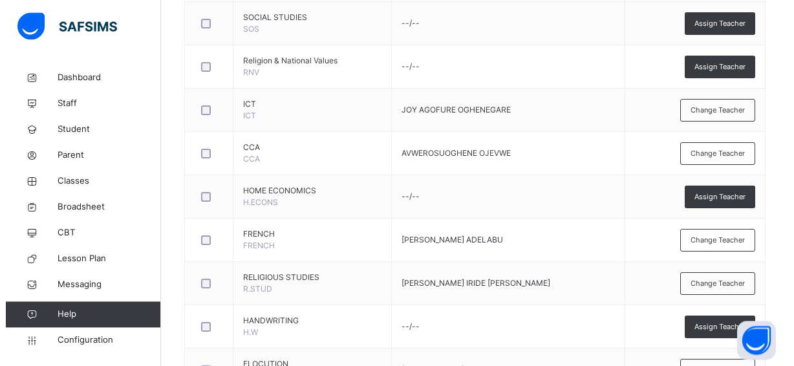
scroll to position [627, 0]
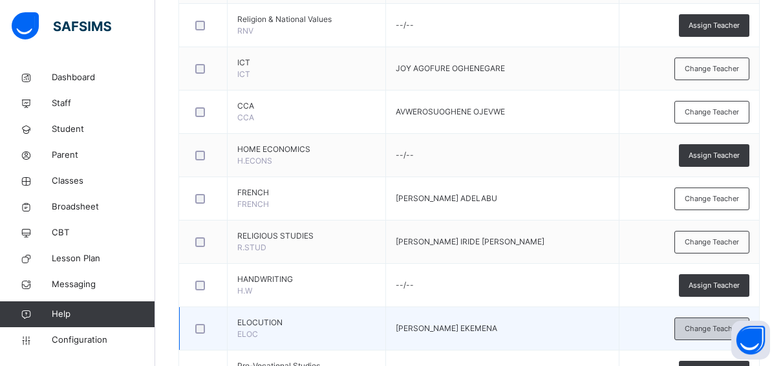
click at [695, 325] on div "Change Teacher" at bounding box center [712, 329] width 75 height 23
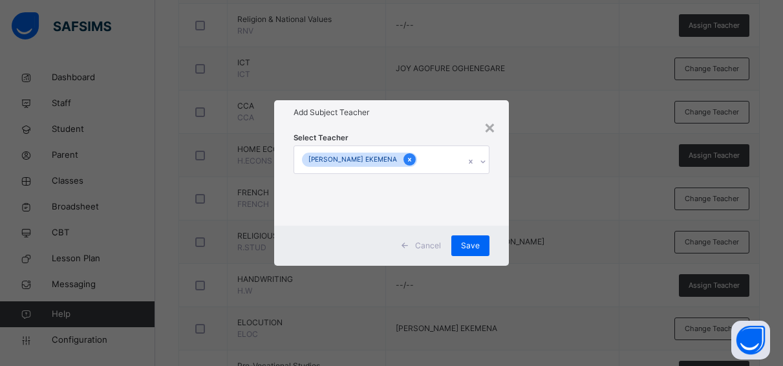
click at [411, 160] on icon at bounding box center [409, 160] width 3 height 4
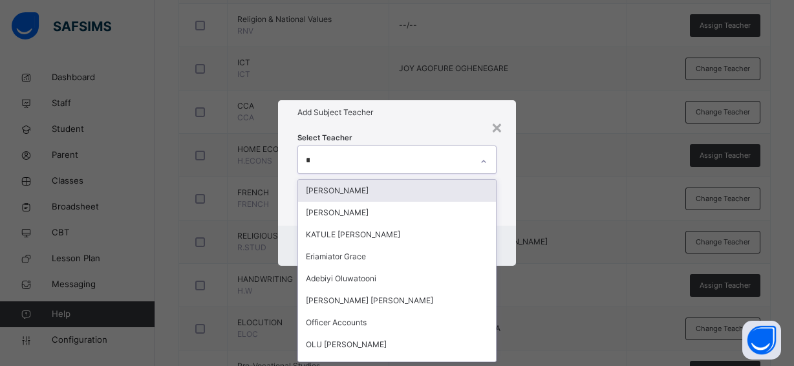
scroll to position [0, 0]
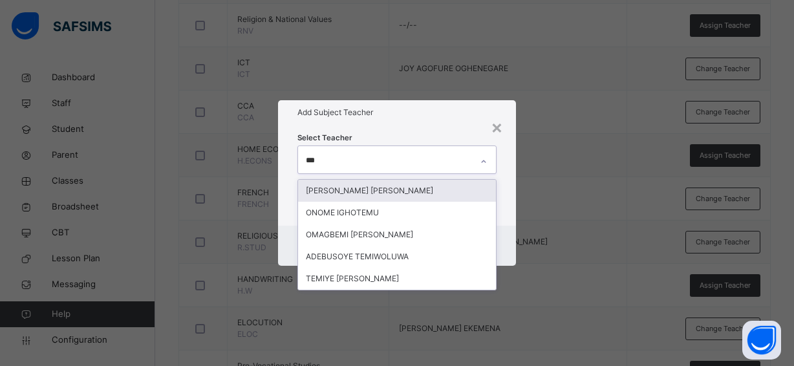
type input "****"
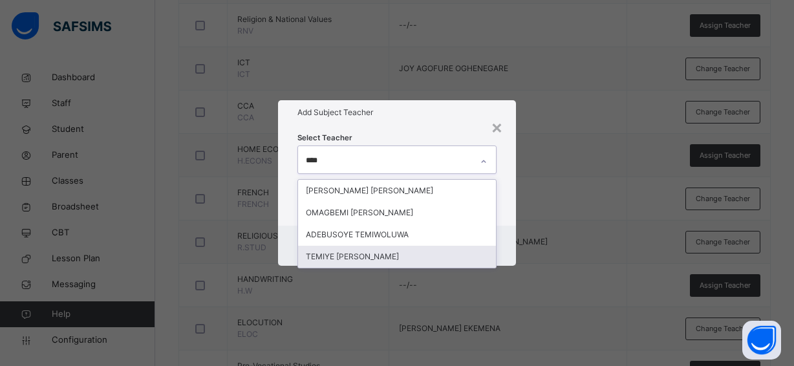
click at [374, 254] on div "TEMIYE [PERSON_NAME]" at bounding box center [397, 257] width 198 height 22
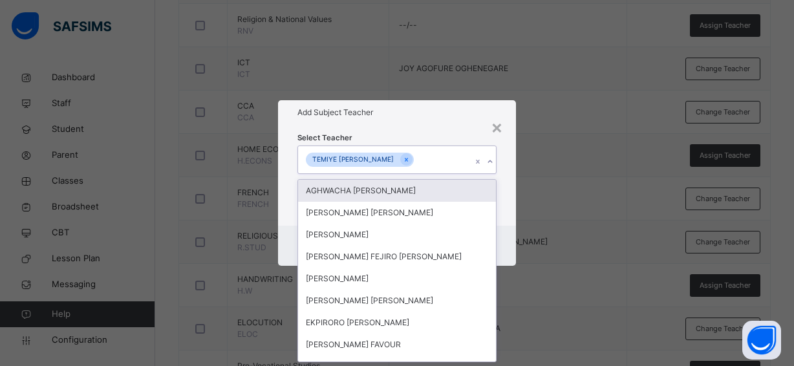
click at [443, 133] on div "Select Teacher option TEMIYE [PERSON_NAME] , selected. option [PERSON_NAME] foc…" at bounding box center [397, 175] width 199 height 88
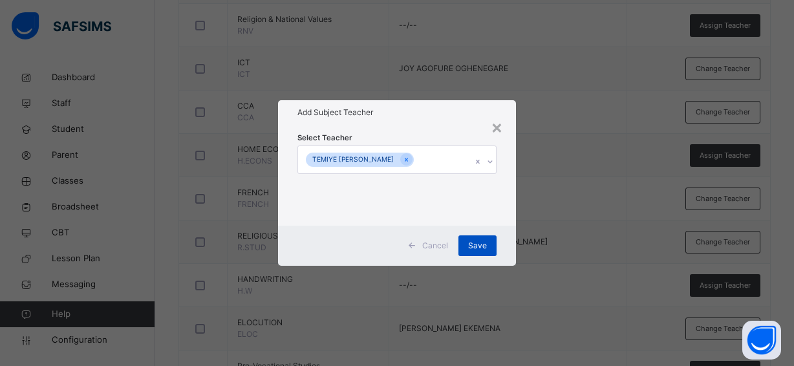
click at [477, 241] on span "Save" at bounding box center [477, 246] width 19 height 12
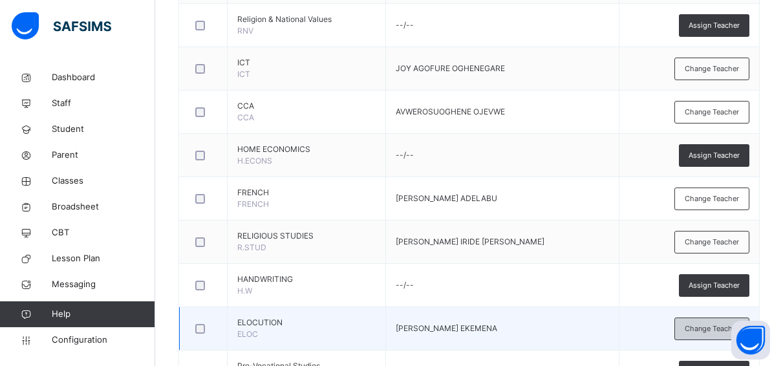
click at [710, 327] on span "Change Teacher" at bounding box center [712, 328] width 54 height 11
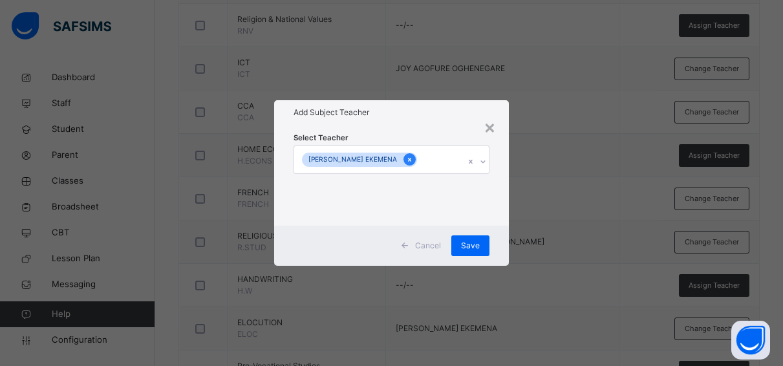
click at [413, 155] on icon at bounding box center [409, 159] width 7 height 9
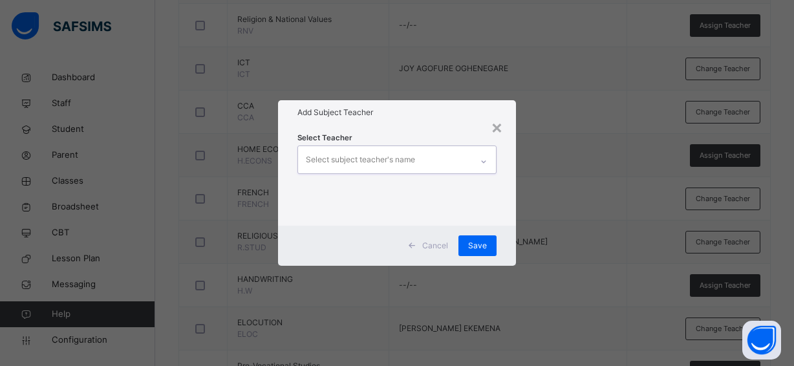
click at [373, 155] on div "Select subject teacher's name" at bounding box center [360, 160] width 109 height 25
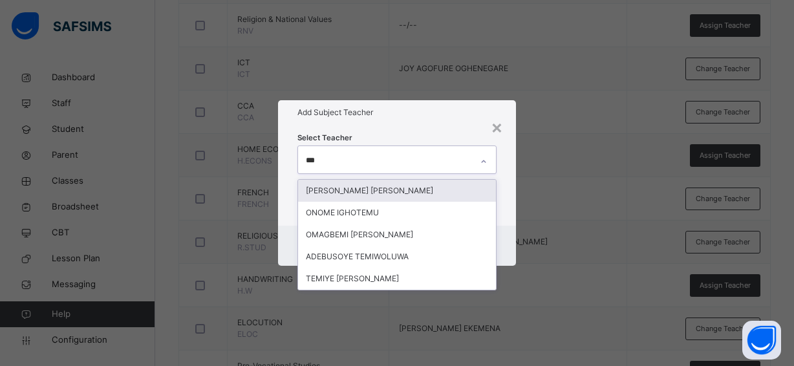
type input "****"
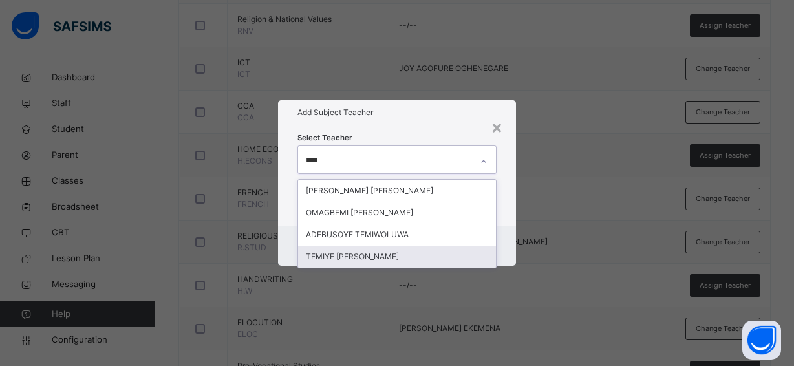
click at [367, 254] on div "TEMIYE [PERSON_NAME]" at bounding box center [397, 257] width 198 height 22
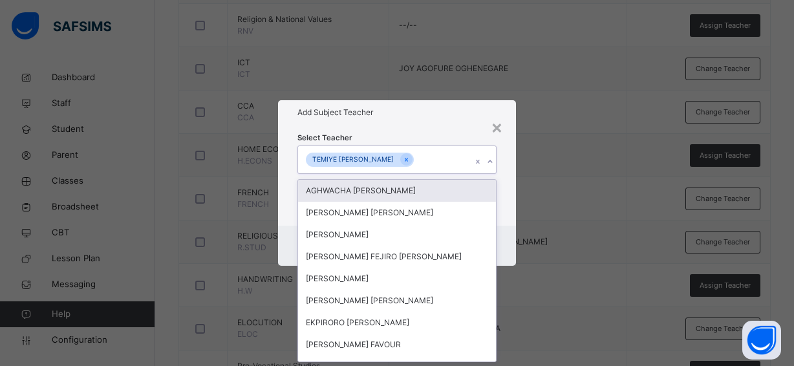
click at [442, 133] on div "Select Teacher option TEMIYE [PERSON_NAME] , selected. option [PERSON_NAME] foc…" at bounding box center [397, 175] width 199 height 88
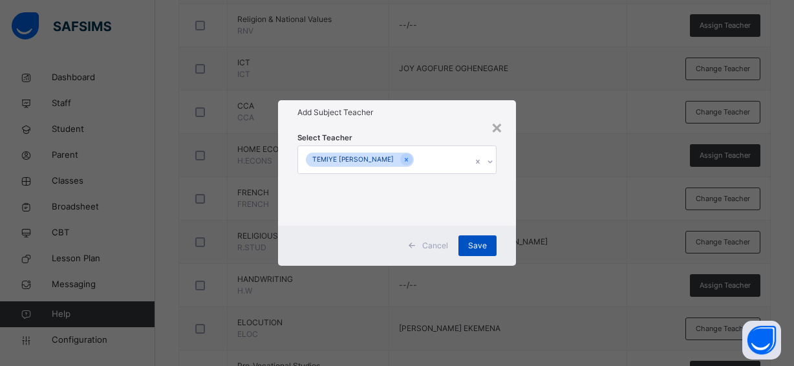
click at [476, 241] on span "Save" at bounding box center [477, 246] width 19 height 12
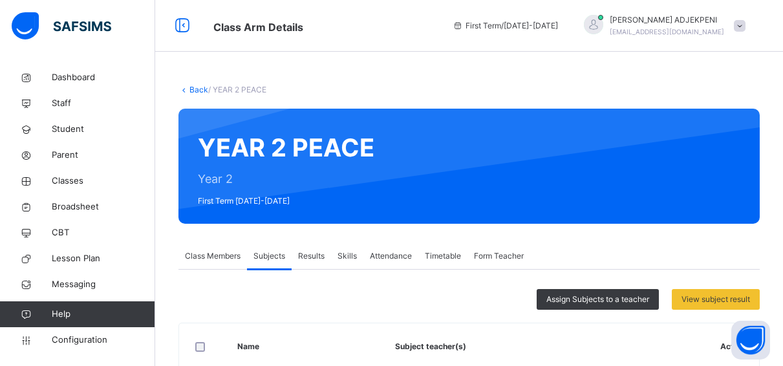
click at [485, 252] on span "Form Teacher" at bounding box center [499, 256] width 50 height 12
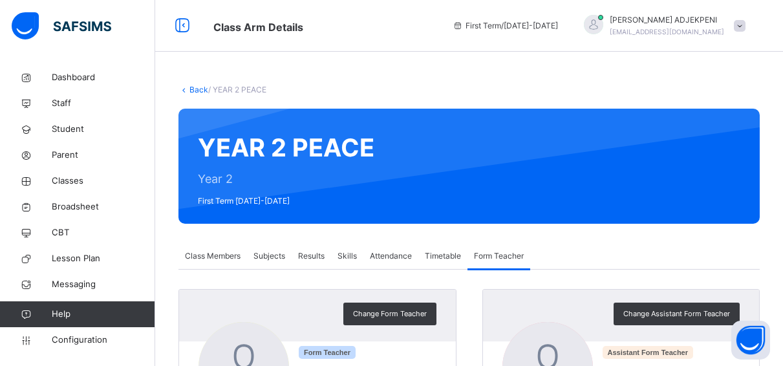
click at [195, 88] on link "Back" at bounding box center [199, 90] width 19 height 10
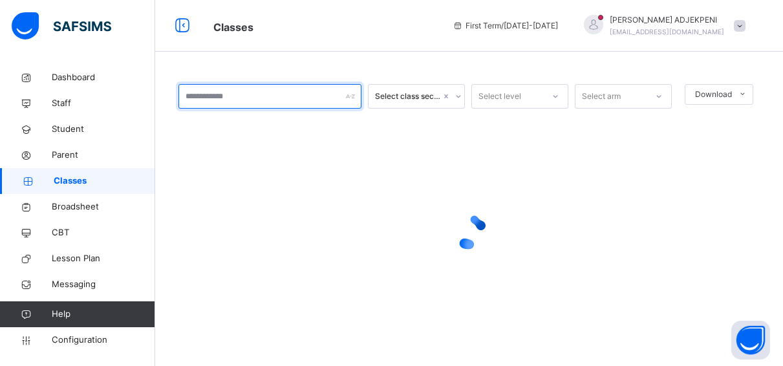
click at [200, 94] on input "text" at bounding box center [270, 96] width 183 height 25
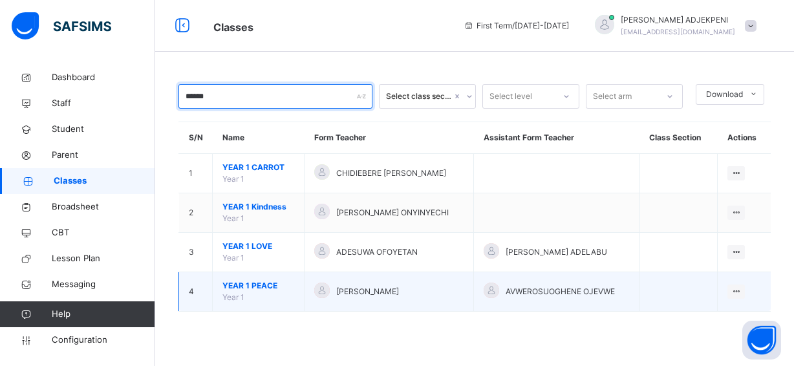
type input "******"
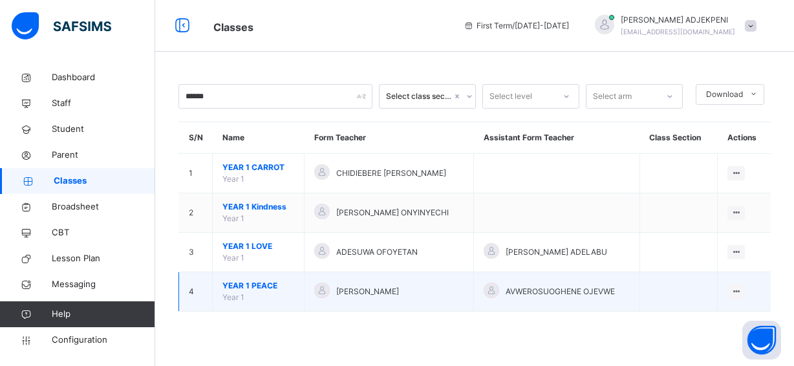
click at [223, 284] on span "YEAR 1 PEACE" at bounding box center [259, 286] width 72 height 12
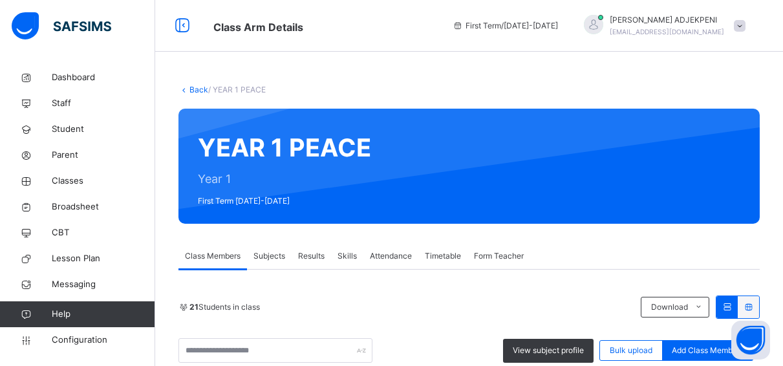
click at [505, 256] on span "Form Teacher" at bounding box center [499, 256] width 50 height 12
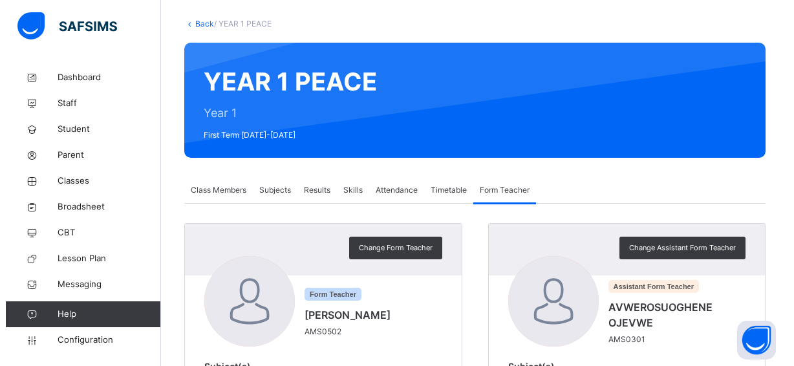
scroll to position [99, 0]
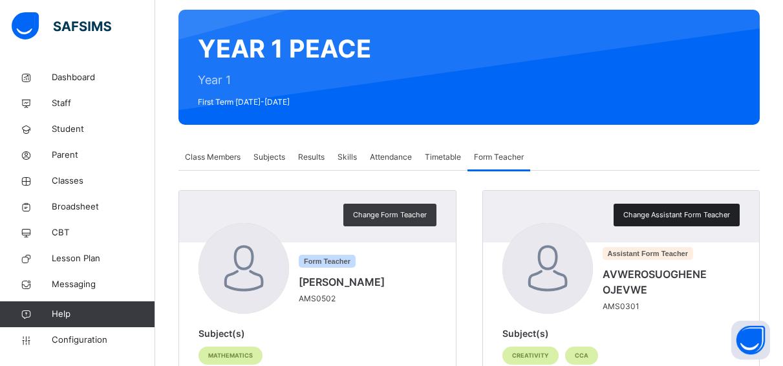
click at [700, 221] on div "Change Assistant Form Teacher" at bounding box center [677, 215] width 126 height 23
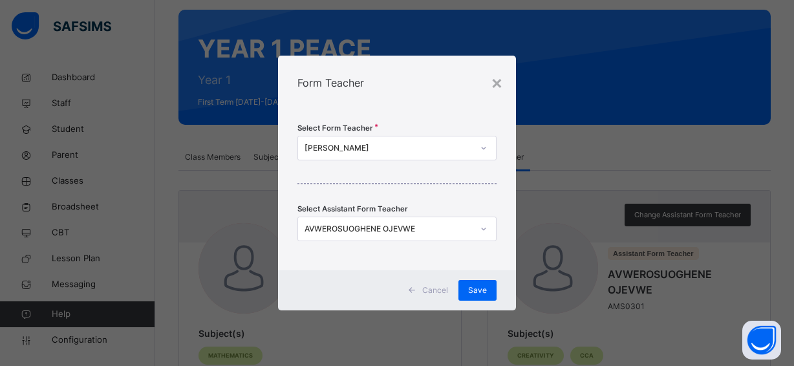
click at [417, 228] on div "AVWEROSUOGHENE OJEVWE" at bounding box center [389, 229] width 168 height 12
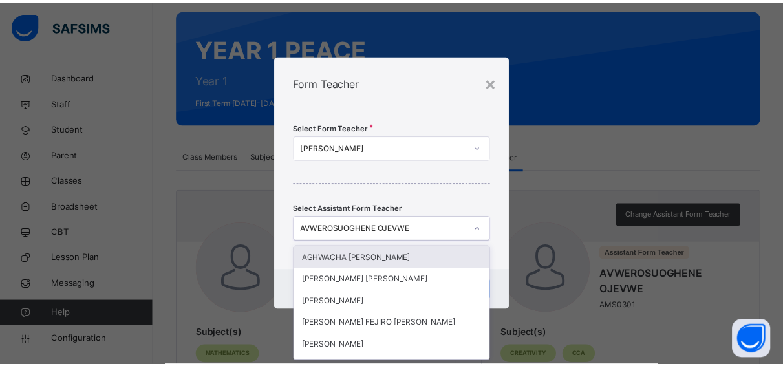
scroll to position [0, 0]
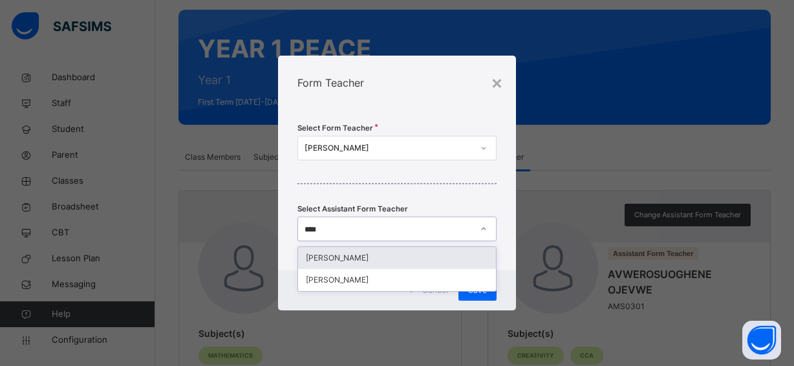
type input "*****"
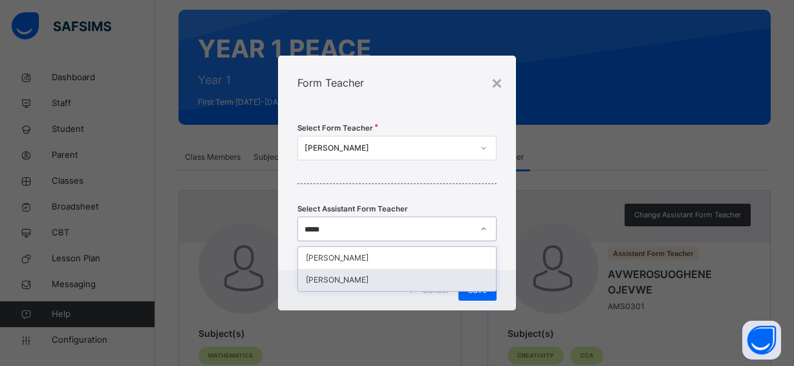
click at [392, 281] on div "[PERSON_NAME]" at bounding box center [397, 280] width 198 height 22
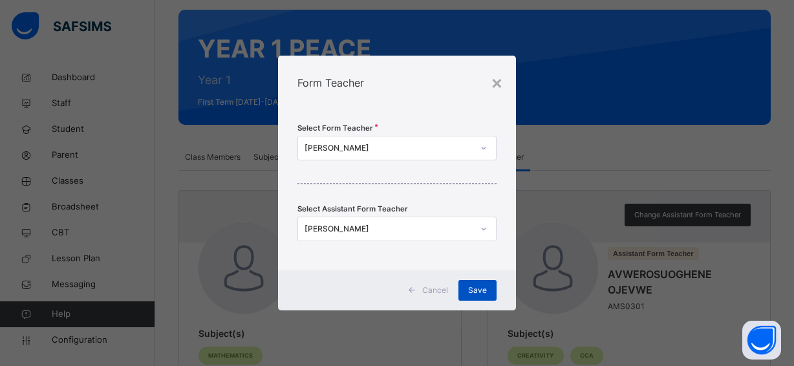
click at [469, 285] on div "Save" at bounding box center [478, 290] width 38 height 21
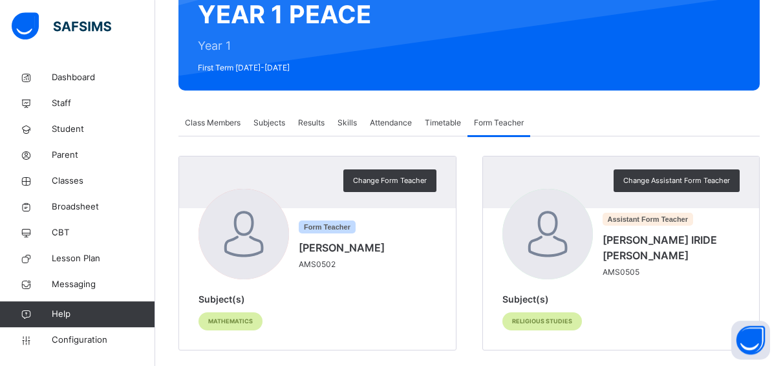
scroll to position [150, 0]
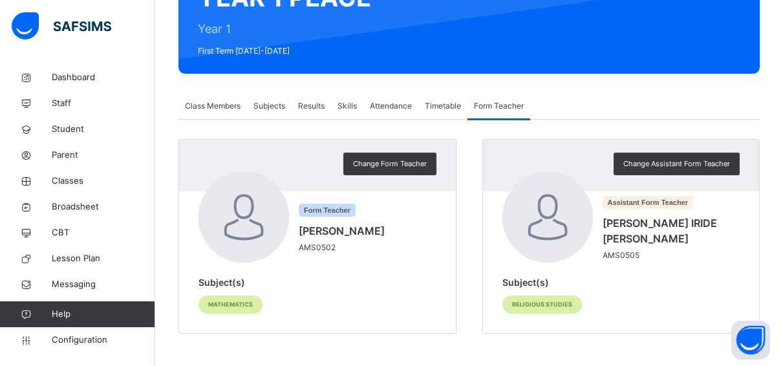
click at [265, 100] on span "Subjects" at bounding box center [270, 106] width 32 height 12
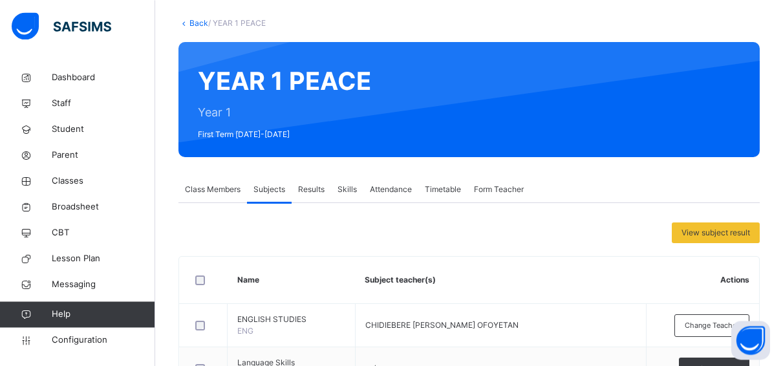
scroll to position [49, 0]
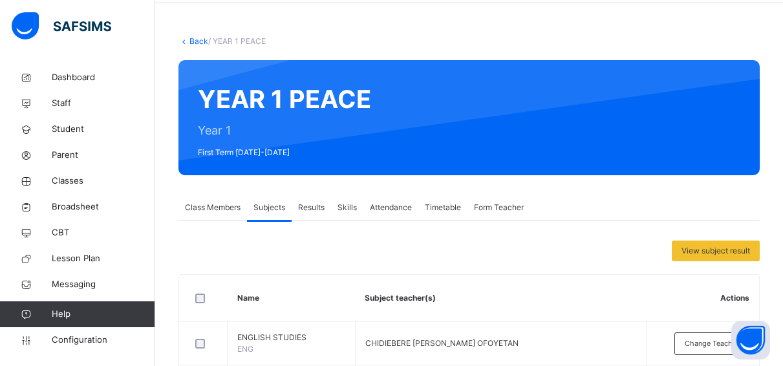
click at [194, 38] on link "Back" at bounding box center [199, 41] width 19 height 10
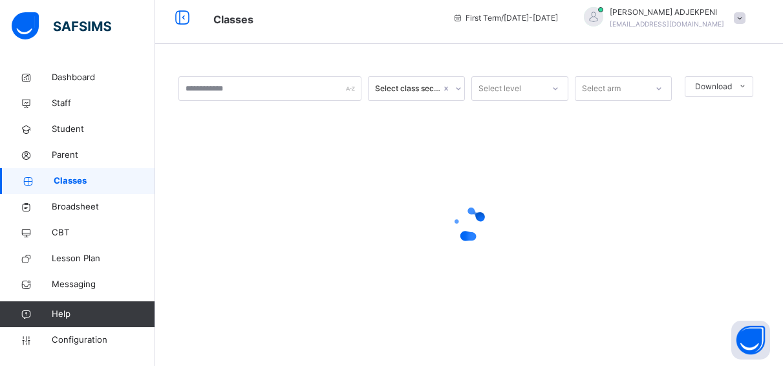
scroll to position [8, 0]
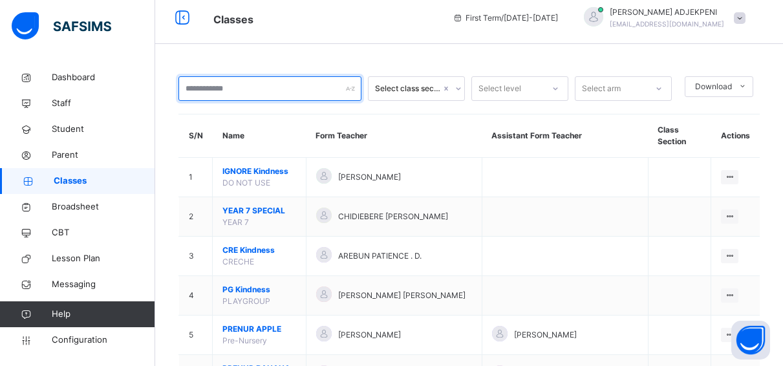
click at [215, 88] on input "text" at bounding box center [270, 88] width 183 height 25
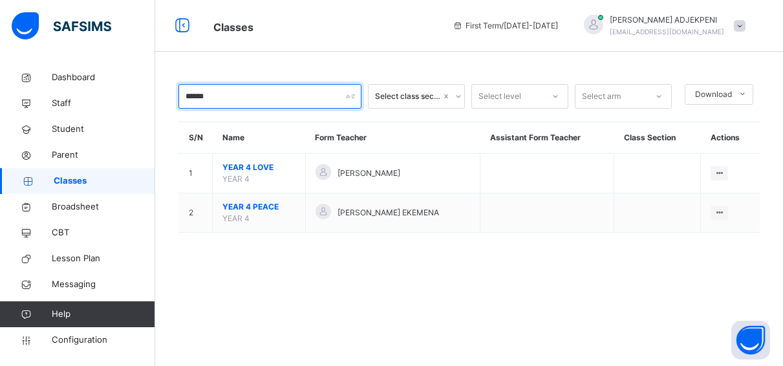
scroll to position [0, 0]
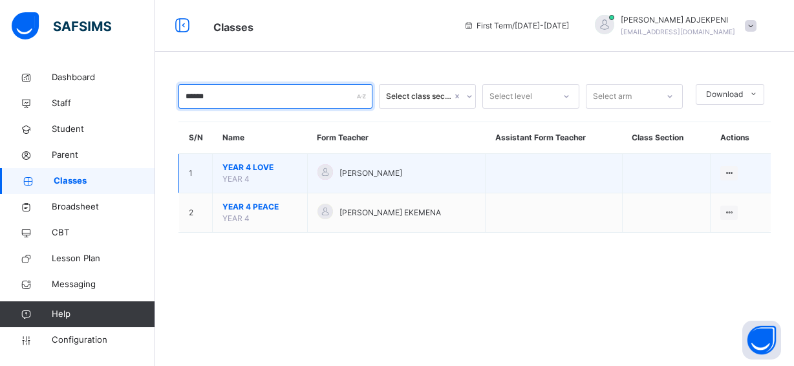
type input "******"
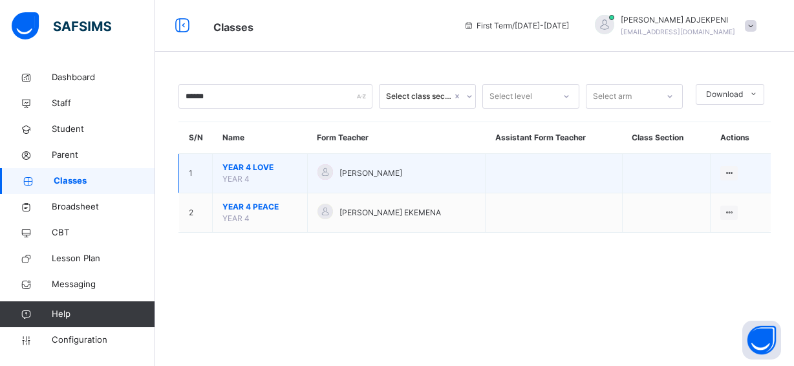
click at [255, 167] on span "YEAR 4 LOVE" at bounding box center [260, 168] width 75 height 12
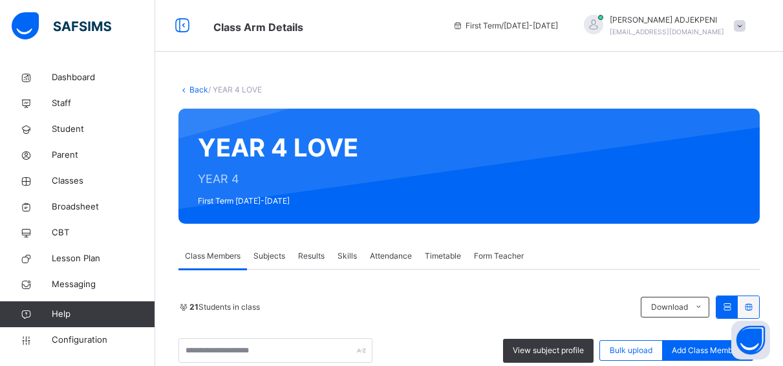
click at [486, 253] on span "Form Teacher" at bounding box center [499, 256] width 50 height 12
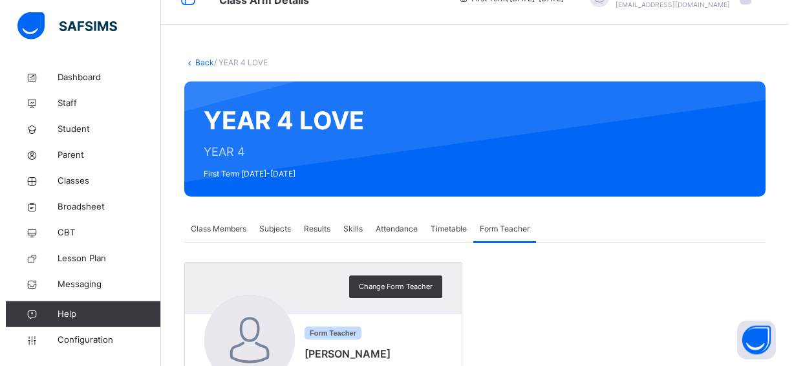
scroll to position [132, 0]
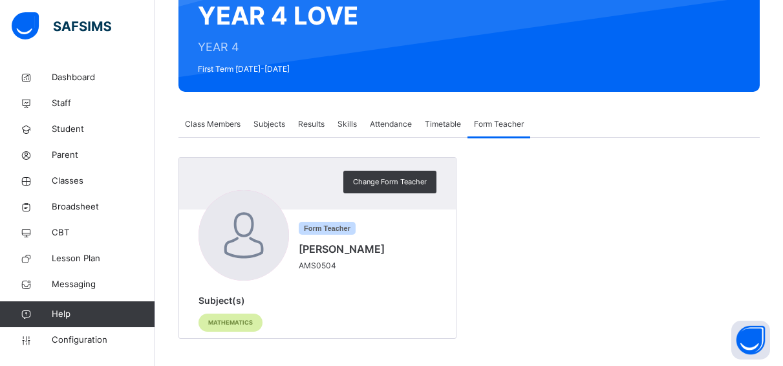
click at [268, 122] on span "Subjects" at bounding box center [270, 124] width 32 height 12
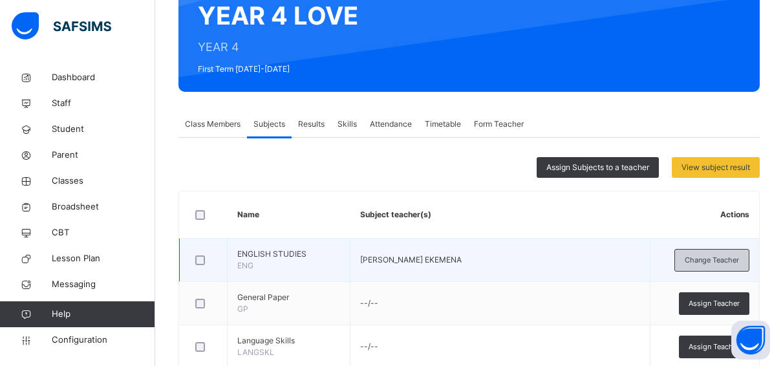
click at [703, 261] on span "Change Teacher" at bounding box center [712, 260] width 54 height 11
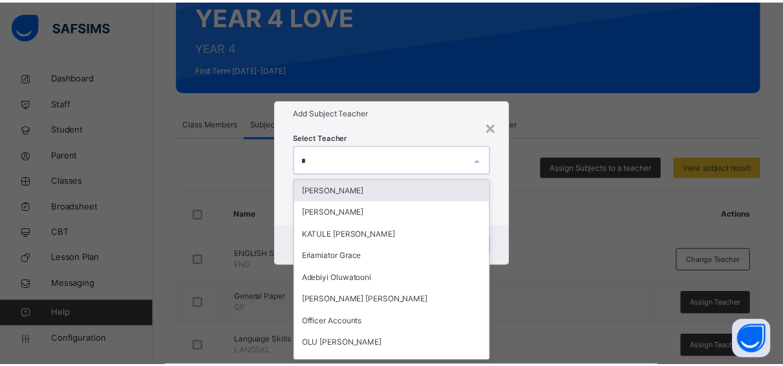
scroll to position [0, 0]
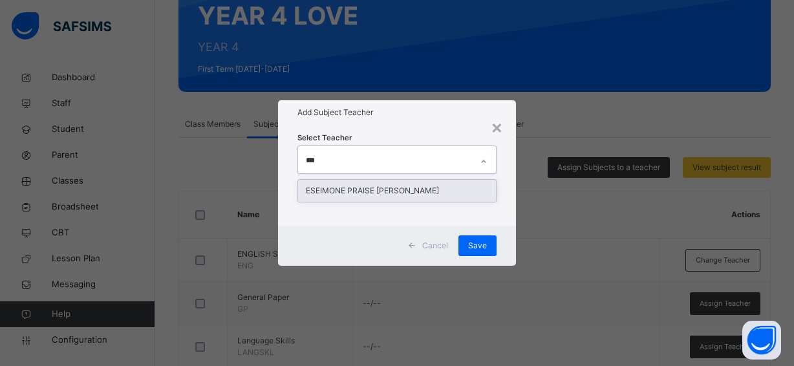
type input "****"
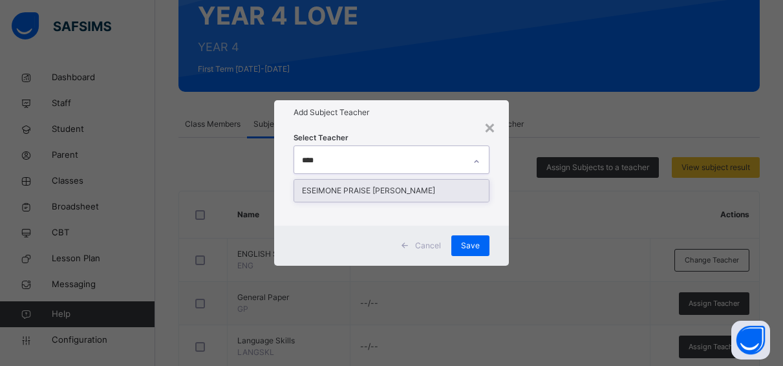
click at [402, 191] on div "ESEIMONE PRAISE [PERSON_NAME]" at bounding box center [391, 191] width 195 height 22
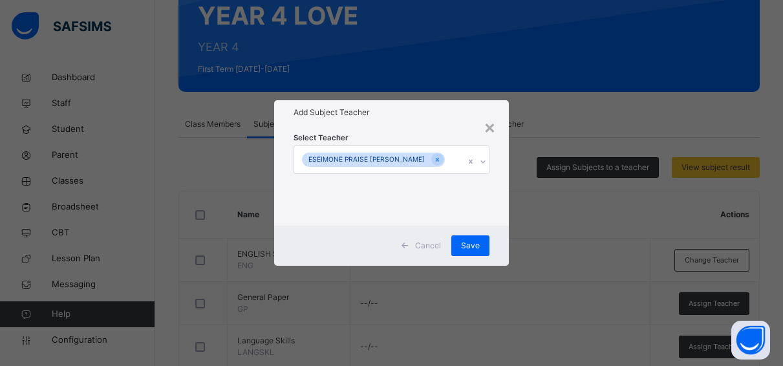
click at [429, 135] on div "Select Teacher ESEIMONE PRAISE [PERSON_NAME]" at bounding box center [392, 175] width 196 height 88
click at [471, 245] on span "Save" at bounding box center [470, 246] width 19 height 12
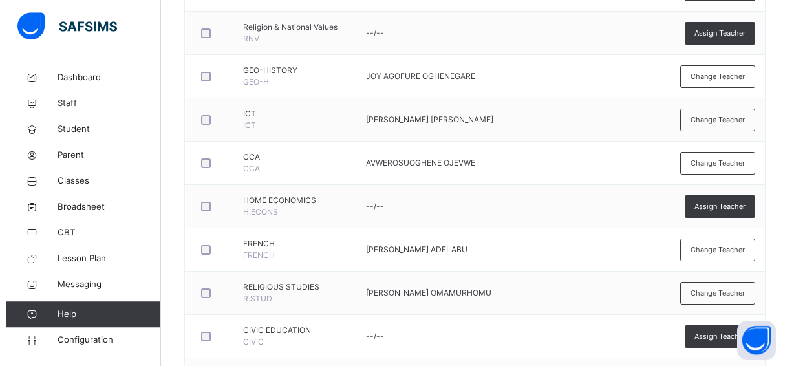
scroll to position [693, 0]
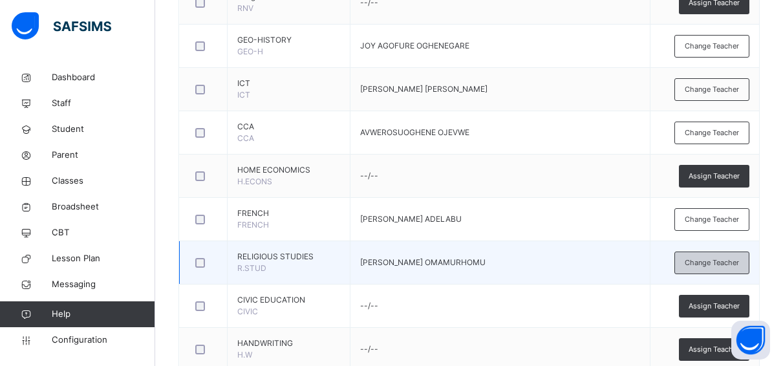
click at [703, 260] on span "Change Teacher" at bounding box center [712, 262] width 54 height 11
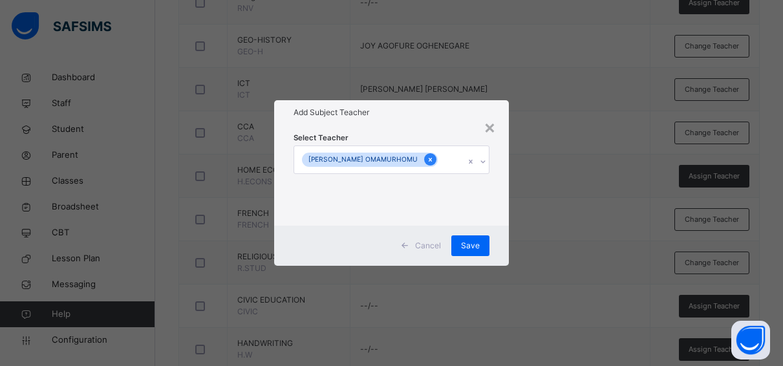
click at [429, 159] on icon at bounding box center [430, 160] width 3 height 4
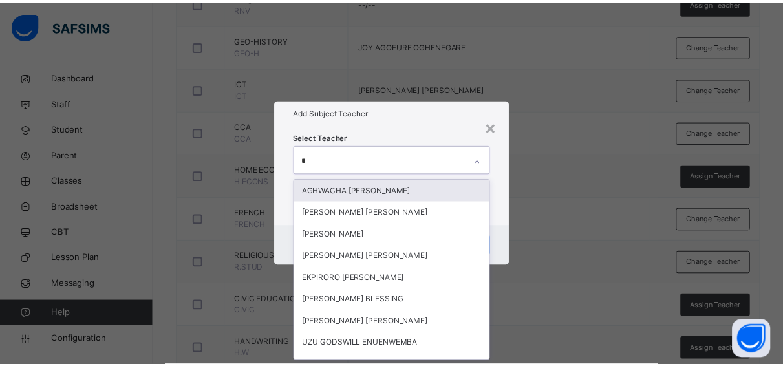
scroll to position [0, 0]
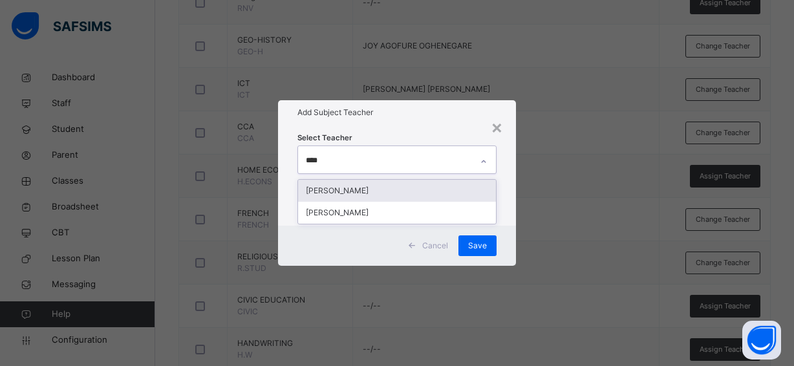
type input "*****"
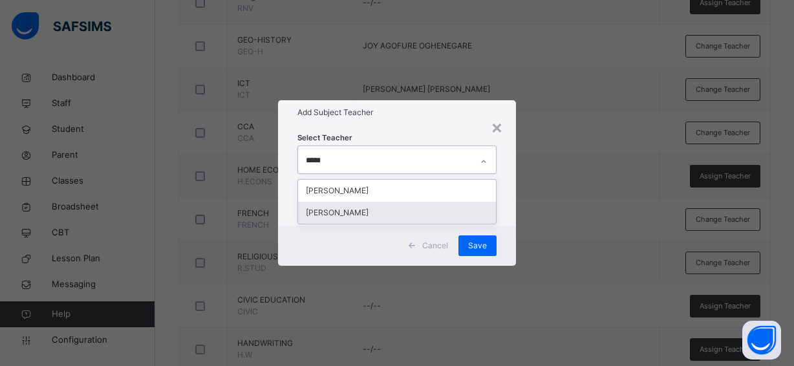
click at [406, 212] on div "[PERSON_NAME]" at bounding box center [397, 213] width 198 height 22
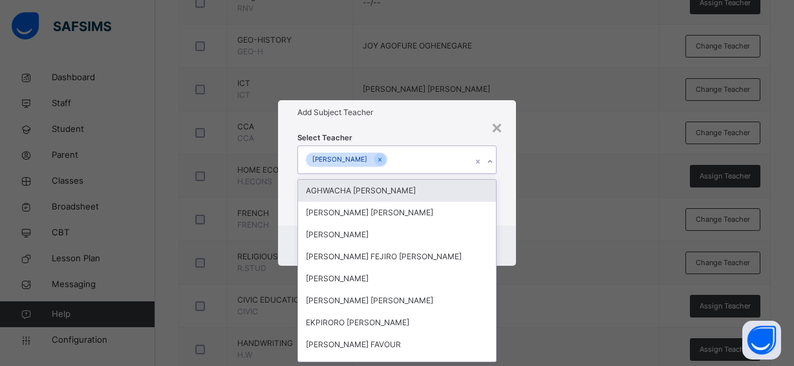
click at [435, 131] on div "Select Teacher option [PERSON_NAME], selected. option [PERSON_NAME] focused, 1 …" at bounding box center [397, 175] width 238 height 101
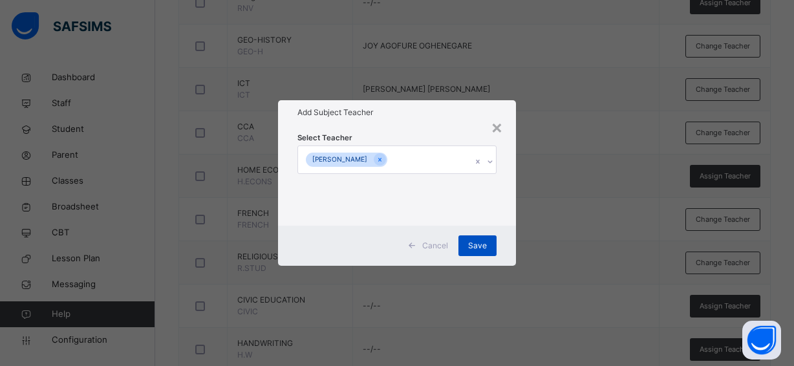
click at [475, 246] on span "Save" at bounding box center [477, 246] width 19 height 12
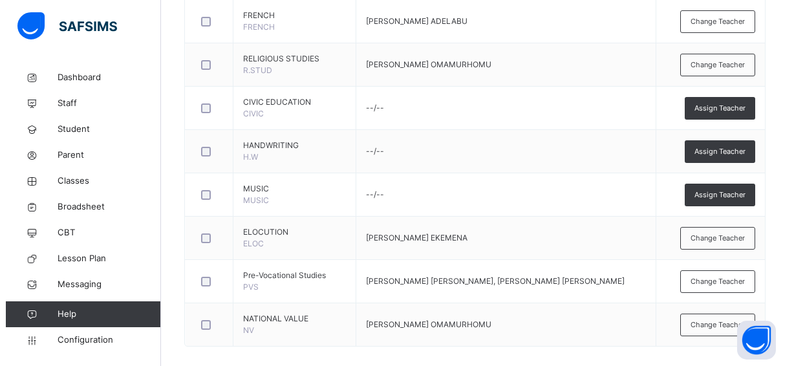
scroll to position [904, 0]
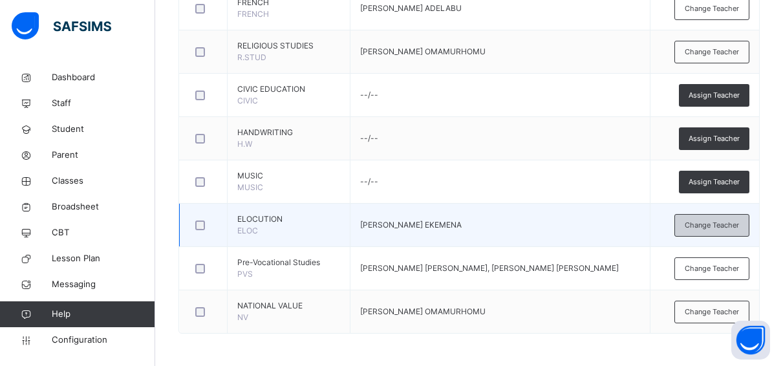
click at [702, 221] on span "Change Teacher" at bounding box center [712, 225] width 54 height 11
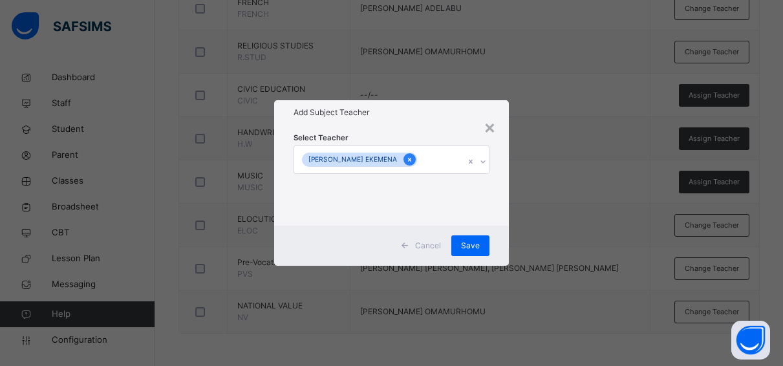
click at [411, 157] on icon at bounding box center [409, 159] width 7 height 9
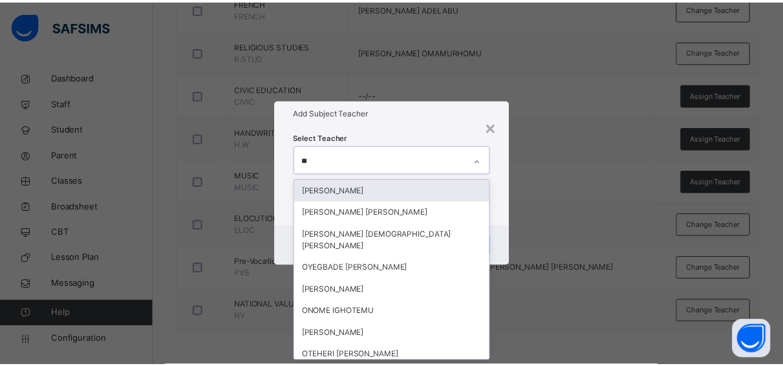
scroll to position [0, 0]
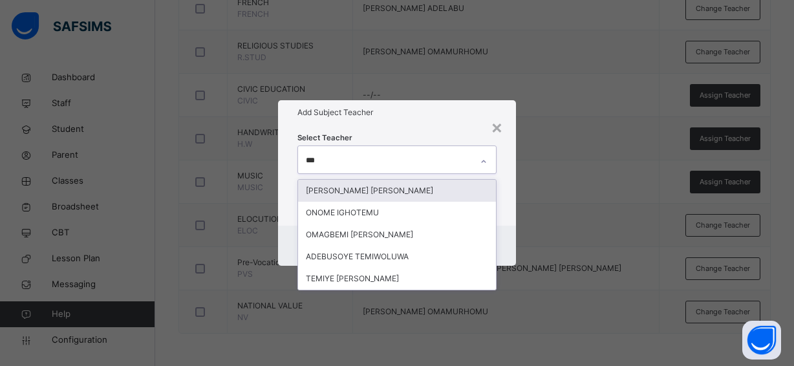
type input "****"
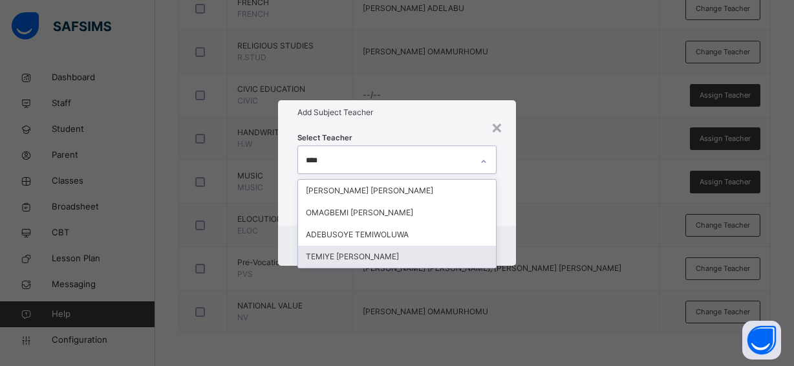
click at [370, 254] on div "TEMIYE [PERSON_NAME]" at bounding box center [397, 257] width 198 height 22
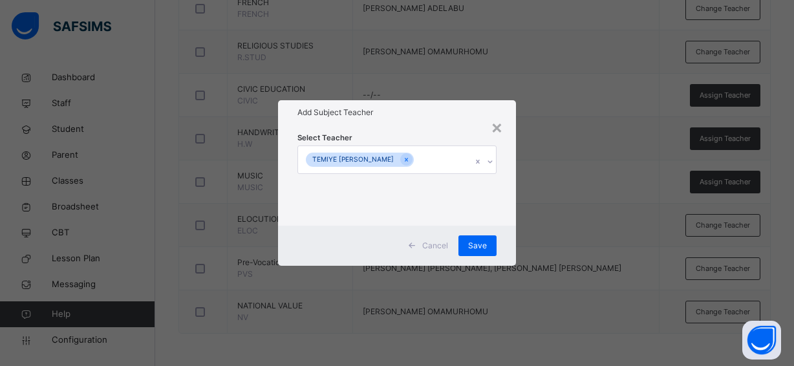
click at [457, 139] on div "Select Teacher TEMIYE [PERSON_NAME]" at bounding box center [397, 175] width 199 height 88
click at [476, 241] on span "Save" at bounding box center [477, 246] width 19 height 12
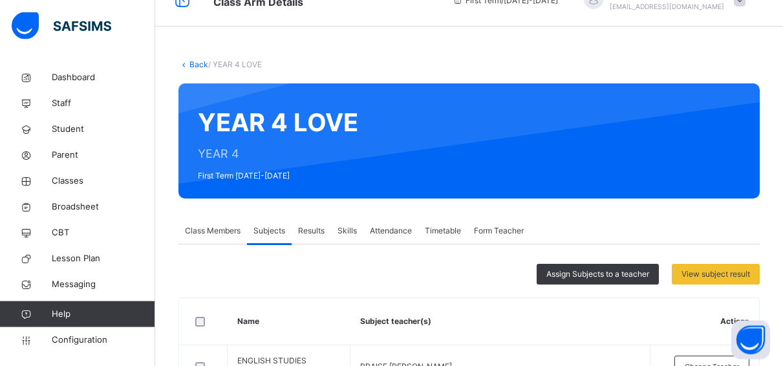
scroll to position [13, 0]
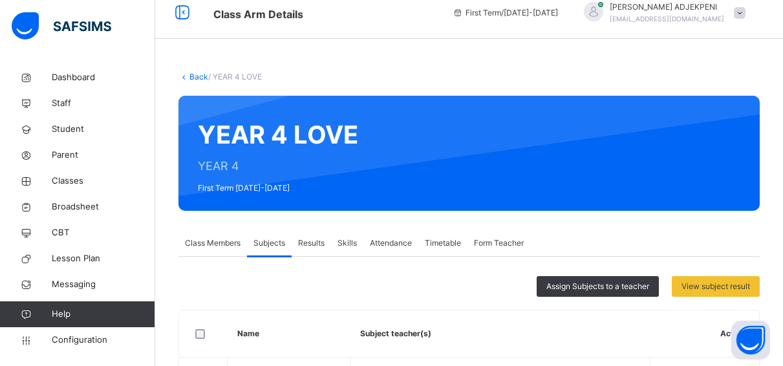
click at [195, 73] on link "Back" at bounding box center [199, 77] width 19 height 10
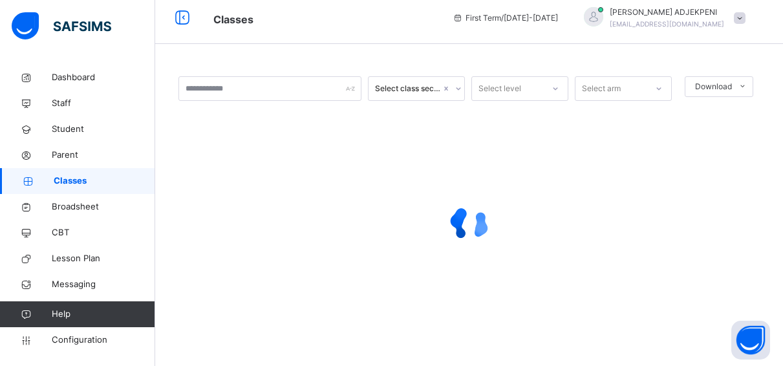
scroll to position [8, 0]
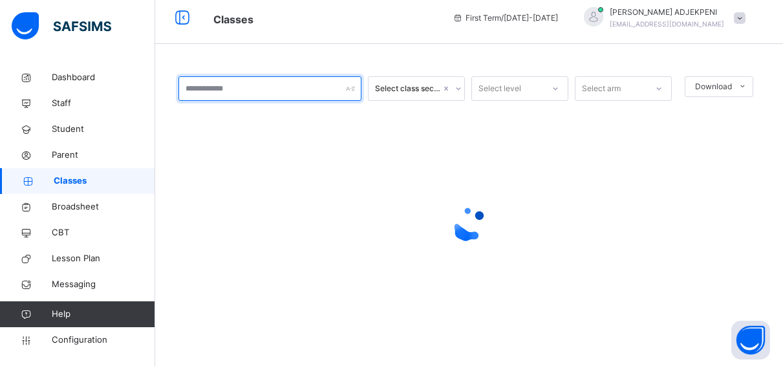
click at [207, 91] on input "text" at bounding box center [270, 88] width 183 height 25
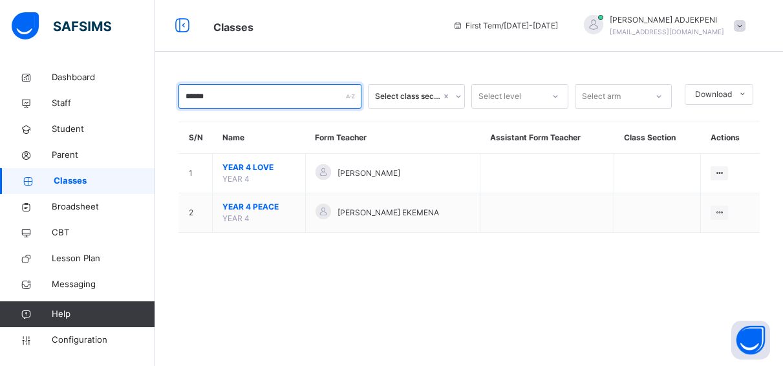
scroll to position [0, 0]
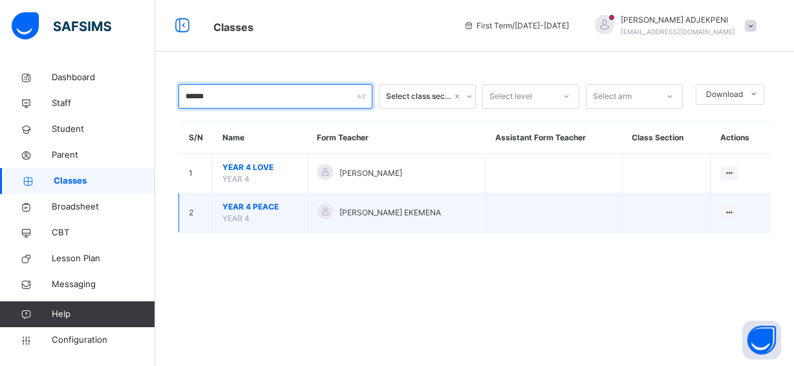
type input "******"
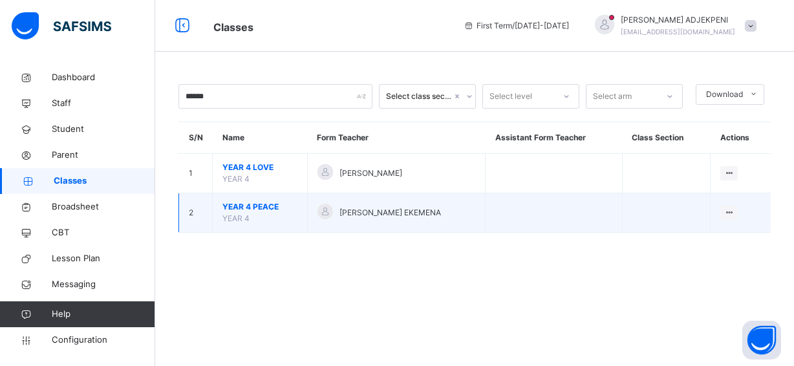
click at [251, 206] on span "YEAR 4 PEACE" at bounding box center [260, 207] width 75 height 12
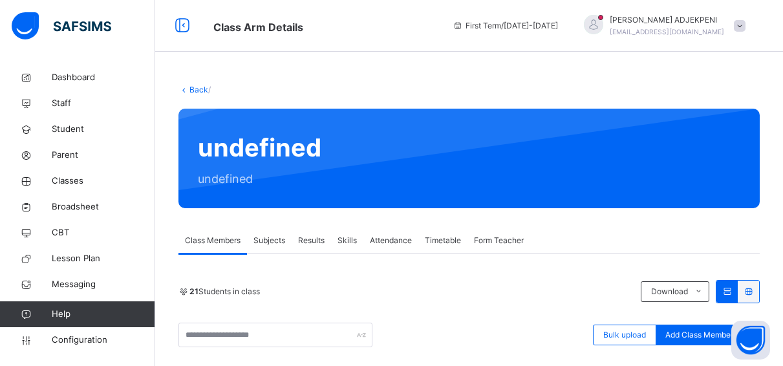
click at [190, 89] on link "Back" at bounding box center [199, 90] width 19 height 10
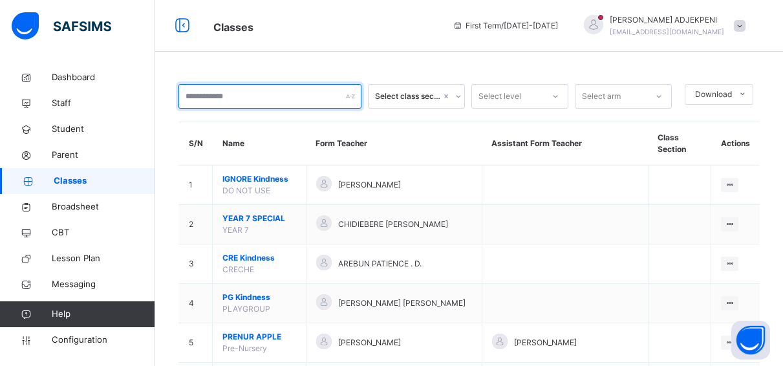
click at [203, 100] on input "text" at bounding box center [270, 96] width 183 height 25
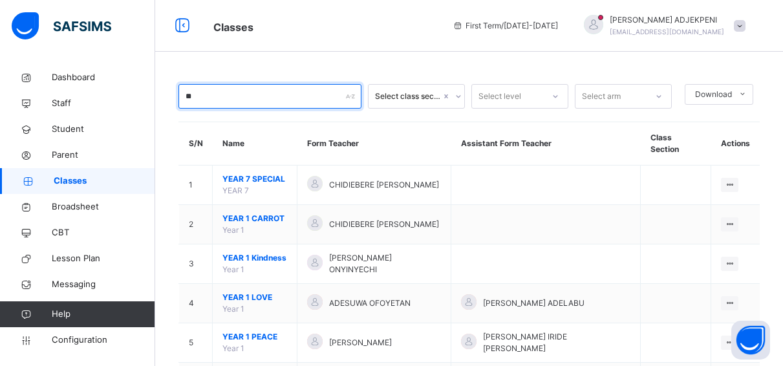
click at [203, 100] on input "**" at bounding box center [270, 96] width 183 height 25
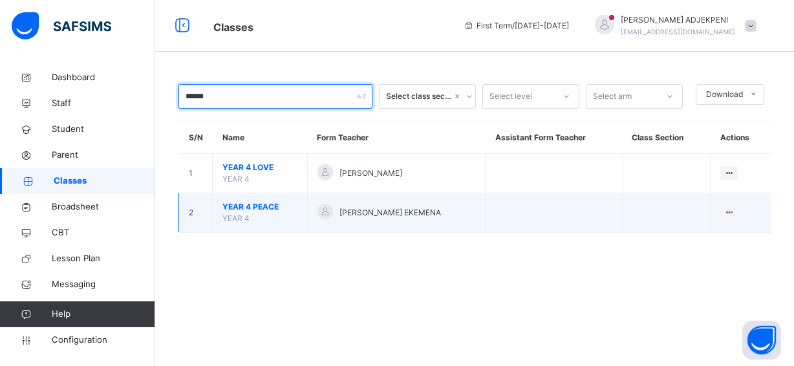
type input "******"
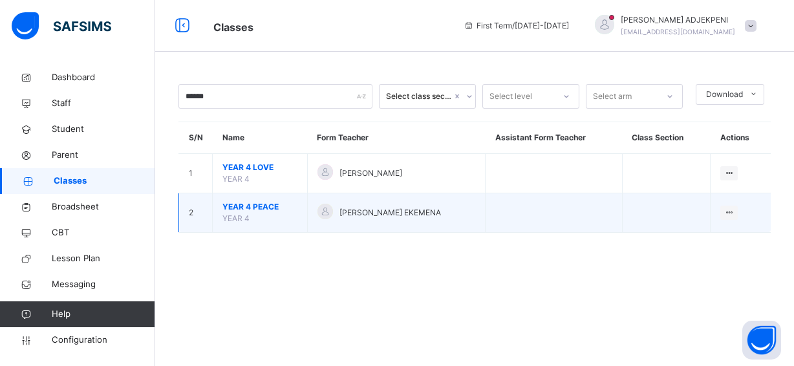
click at [241, 209] on span "YEAR 4 PEACE" at bounding box center [260, 207] width 75 height 12
